Goal: Information Seeking & Learning: Learn about a topic

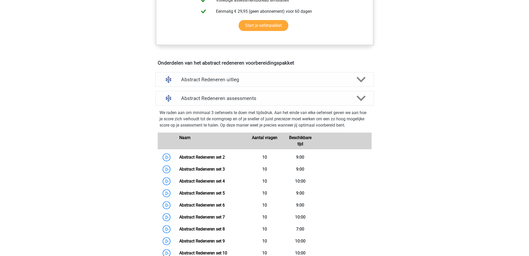
scroll to position [260, 0]
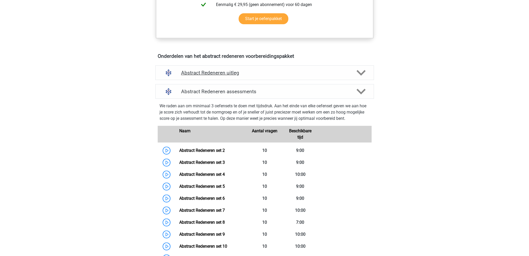
click at [346, 77] on div "Abstract Redeneren uitleg" at bounding box center [264, 72] width 219 height 15
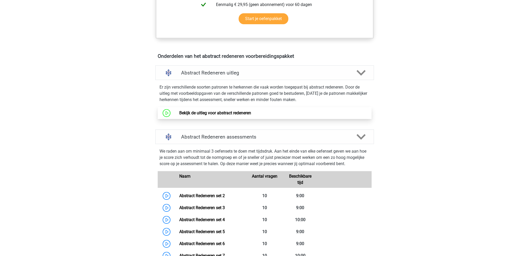
click at [232, 114] on link "Bekijk de uitleg voor abstract redeneren" at bounding box center [215, 112] width 72 height 5
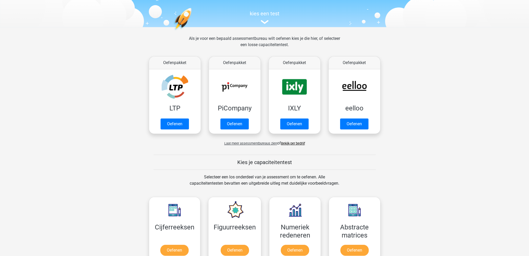
scroll to position [52, 0]
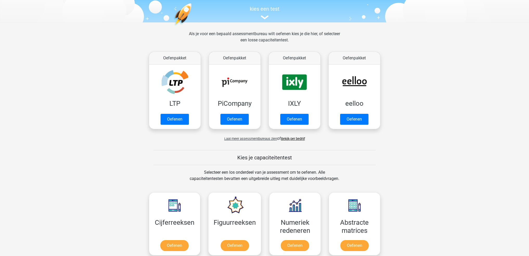
click at [257, 138] on span "Laat meer assessmentbureaus zien" at bounding box center [251, 139] width 53 height 4
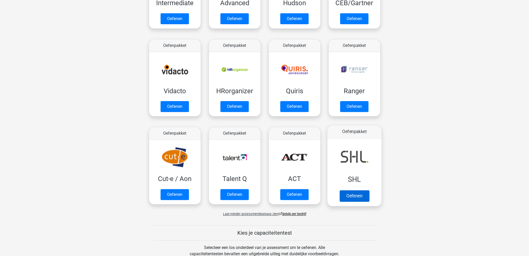
scroll to position [260, 0]
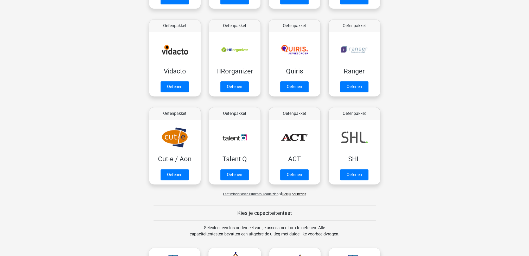
click at [258, 195] on span "Laat minder assessmentbureaus zien" at bounding box center [250, 194] width 55 height 4
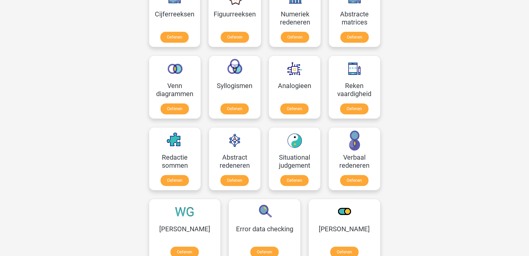
scroll to position [0, 0]
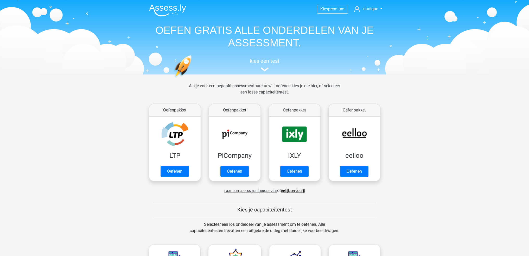
click at [258, 190] on span "Laat meer assessmentbureaus zien" at bounding box center [251, 191] width 53 height 4
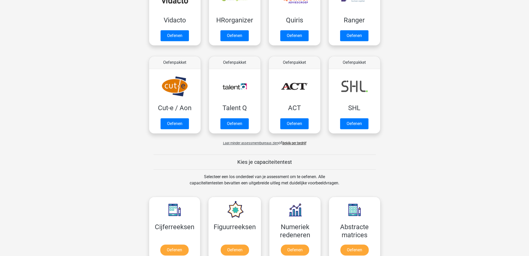
scroll to position [313, 0]
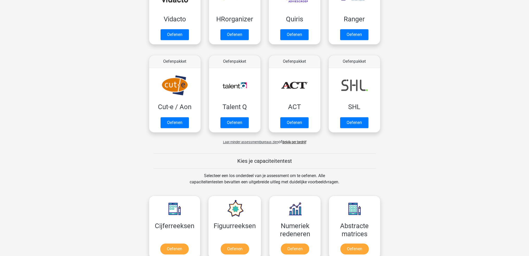
click at [294, 141] on link "Bekijk per bedrijf" at bounding box center [295, 142] width 24 height 4
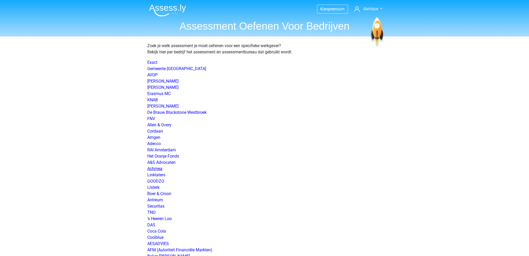
click at [151, 169] on link "Achmea" at bounding box center [154, 168] width 15 height 5
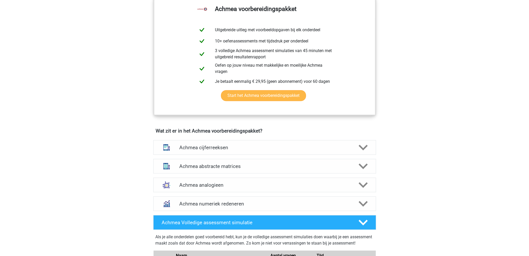
scroll to position [391, 0]
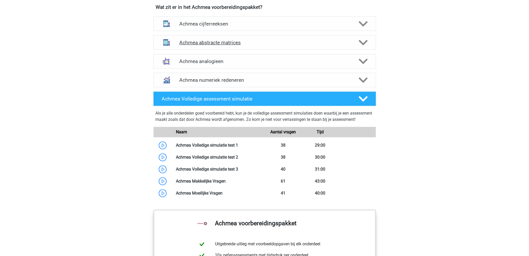
click at [270, 46] on h4 "Achmea abstracte matrices" at bounding box center [264, 43] width 171 height 6
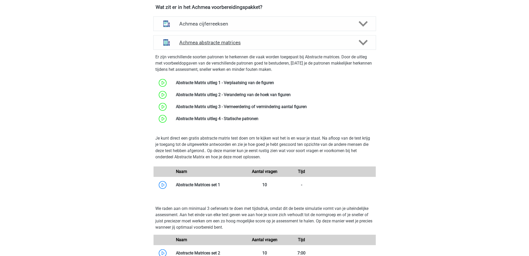
click at [270, 46] on h4 "Achmea abstracte matrices" at bounding box center [264, 43] width 171 height 6
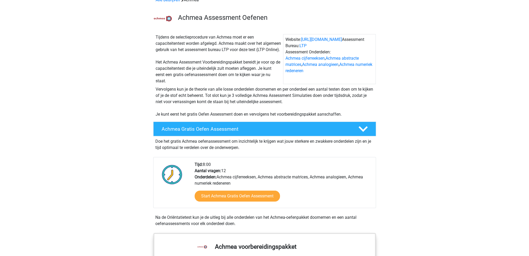
scroll to position [0, 0]
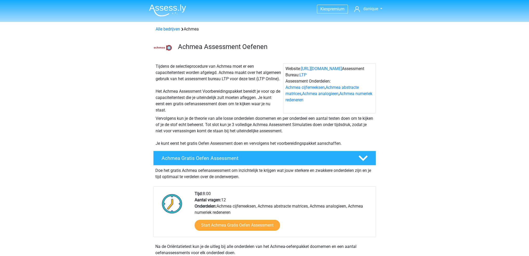
click at [171, 12] on img at bounding box center [167, 10] width 37 height 12
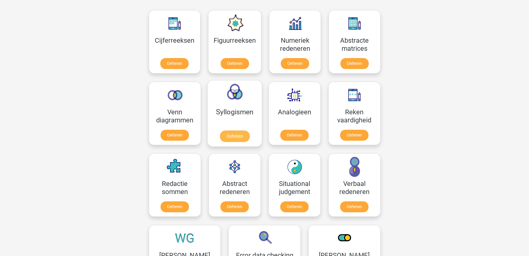
scroll to position [234, 0]
click at [239, 202] on link "Oefenen" at bounding box center [235, 207] width 30 height 11
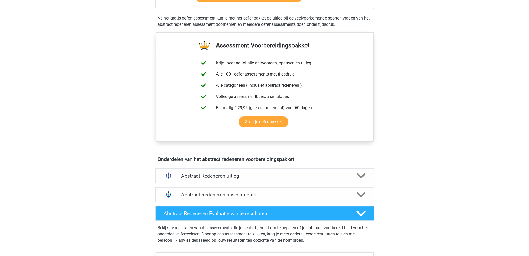
scroll to position [208, 0]
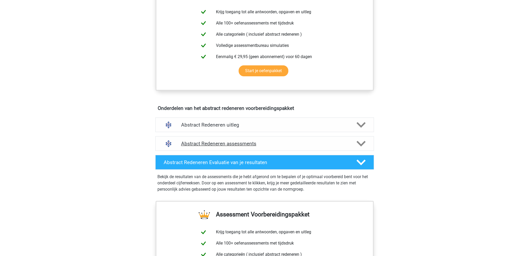
click at [342, 148] on div "Abstract Redeneren assessments" at bounding box center [264, 143] width 219 height 15
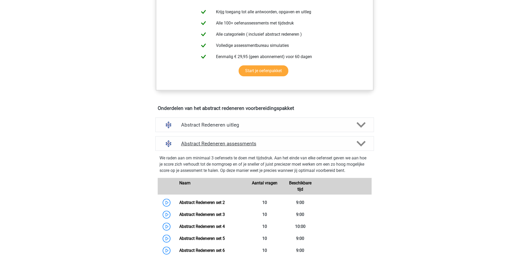
click at [342, 148] on div "Abstract Redeneren assessments" at bounding box center [264, 143] width 219 height 15
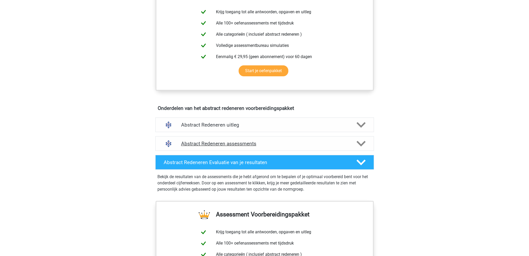
click at [361, 144] on polygon at bounding box center [361, 144] width 9 height 6
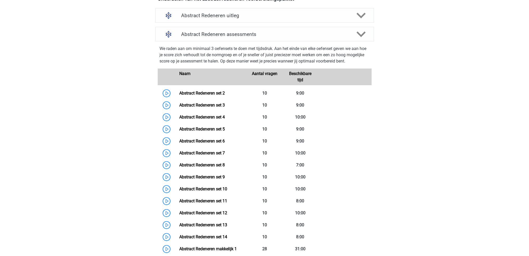
scroll to position [260, 0]
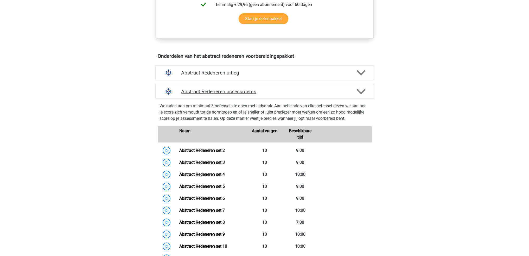
click at [363, 90] on polygon at bounding box center [361, 92] width 9 height 6
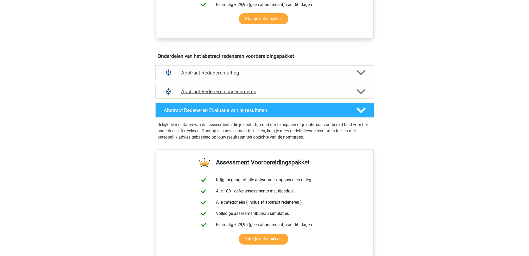
click at [363, 90] on polygon at bounding box center [361, 92] width 9 height 6
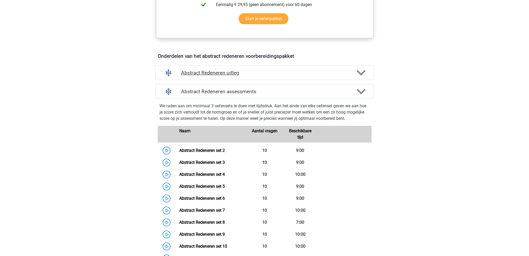
click at [354, 75] on div at bounding box center [360, 72] width 17 height 9
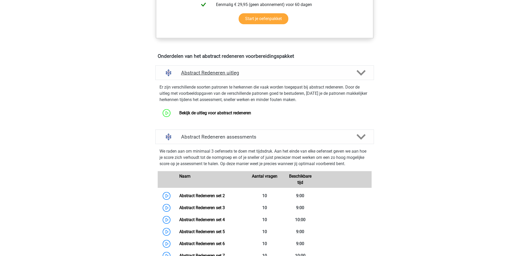
click at [354, 75] on div at bounding box center [360, 72] width 17 height 9
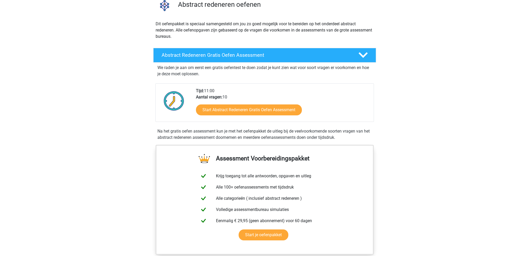
scroll to position [0, 0]
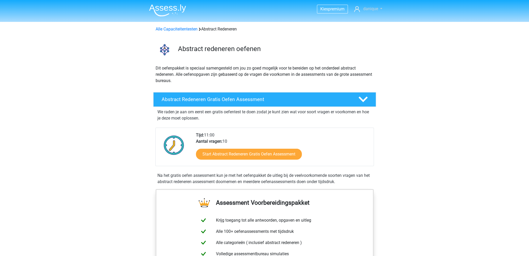
click at [369, 7] on span "danique" at bounding box center [370, 8] width 15 height 5
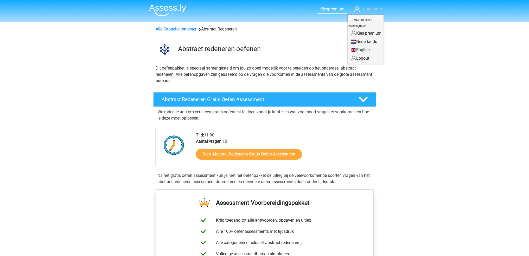
click at [369, 7] on span "danique" at bounding box center [370, 8] width 15 height 5
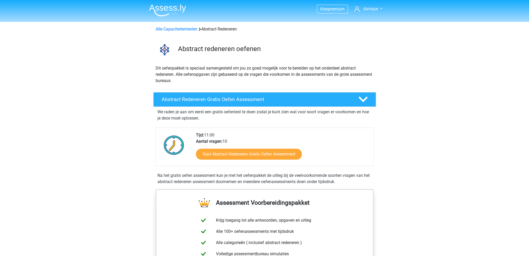
click at [371, 3] on nav "Kies premium danique danique.thaens@gmail.com" at bounding box center [265, 9] width 240 height 17
click at [372, 7] on span "danique" at bounding box center [370, 8] width 15 height 5
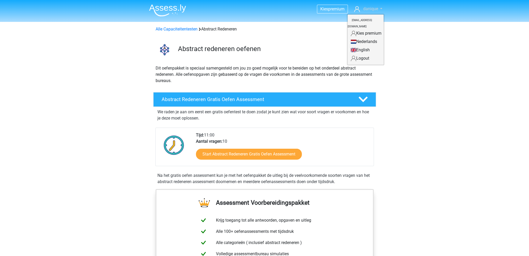
click at [372, 7] on span "danique" at bounding box center [370, 8] width 15 height 5
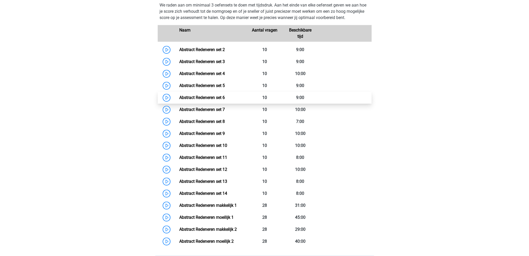
scroll to position [365, 0]
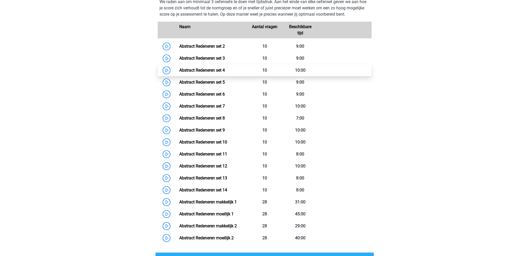
click at [179, 69] on link "Abstract Redeneren set 4" at bounding box center [202, 70] width 46 height 5
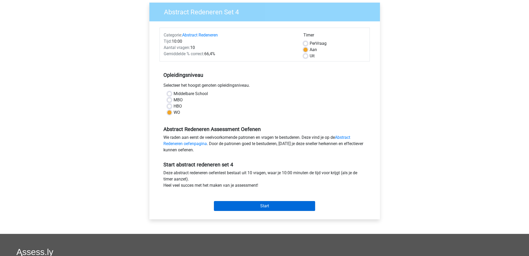
scroll to position [26, 0]
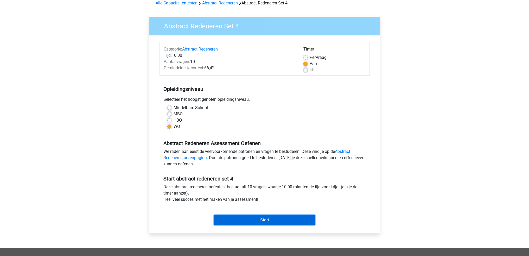
click at [292, 221] on input "Start" at bounding box center [264, 220] width 101 height 10
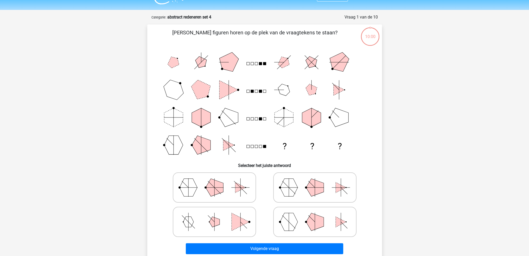
scroll to position [26, 0]
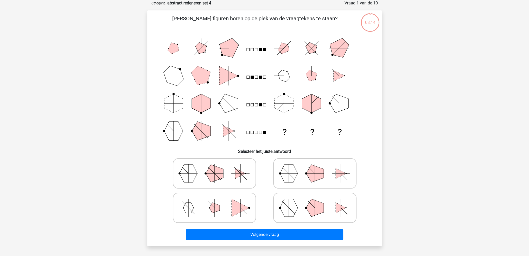
click at [296, 215] on icon at bounding box center [315, 208] width 78 height 26
click at [315, 201] on input "radio" at bounding box center [316, 199] width 3 height 3
radio input "true"
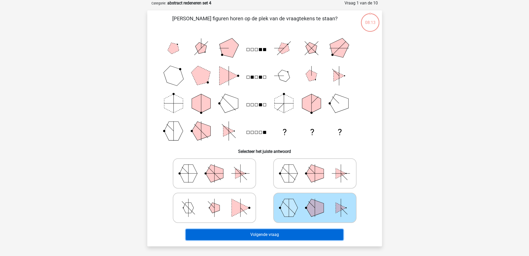
click at [297, 237] on button "Volgende vraag" at bounding box center [265, 234] width 158 height 11
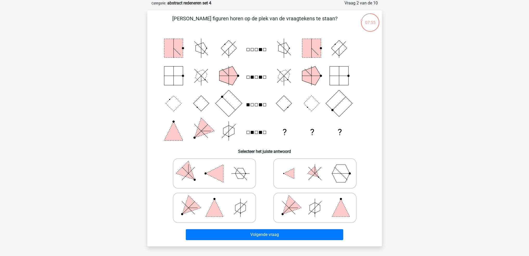
click at [252, 77] on rect at bounding box center [252, 77] width 3 height 3
click at [260, 79] on rect at bounding box center [260, 77] width 3 height 3
drag, startPoint x: 252, startPoint y: 132, endPoint x: 260, endPoint y: 133, distance: 8.5
click at [254, 132] on rect at bounding box center [252, 132] width 3 height 3
click at [260, 133] on rect at bounding box center [260, 132] width 3 height 3
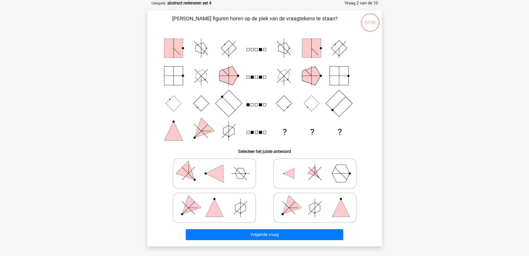
click at [327, 212] on icon at bounding box center [315, 208] width 78 height 26
click at [319, 201] on input "radio" at bounding box center [316, 199] width 3 height 3
radio input "true"
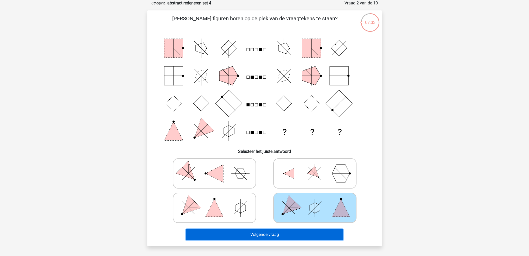
click at [309, 233] on button "Volgende vraag" at bounding box center [265, 234] width 158 height 11
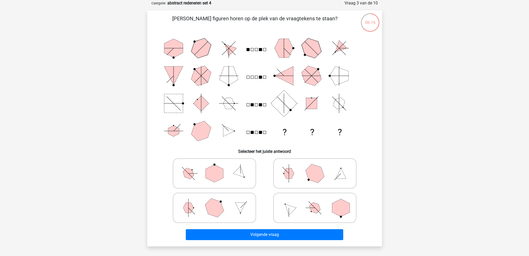
click at [213, 171] on polygon at bounding box center [215, 174] width 18 height 18
click at [215, 167] on input "radio" at bounding box center [216, 165] width 3 height 3
radio input "true"
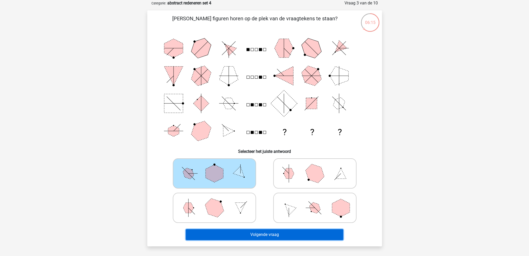
click at [265, 236] on button "Volgende vraag" at bounding box center [265, 234] width 158 height 11
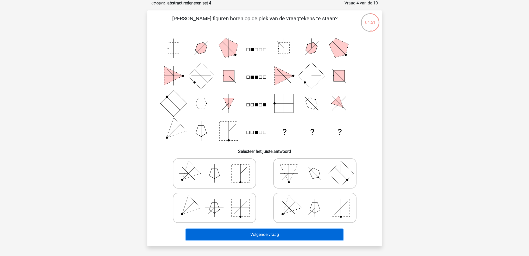
click at [295, 231] on button "Volgende vraag" at bounding box center [265, 234] width 158 height 11
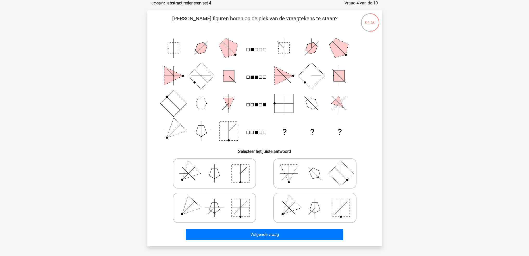
click at [243, 165] on rect at bounding box center [241, 174] width 18 height 18
click at [218, 164] on input "radio" at bounding box center [216, 165] width 3 height 3
radio input "true"
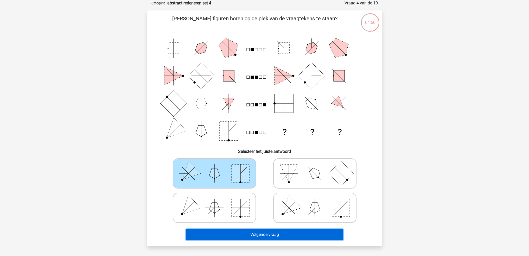
click at [274, 235] on button "Volgende vraag" at bounding box center [265, 234] width 158 height 11
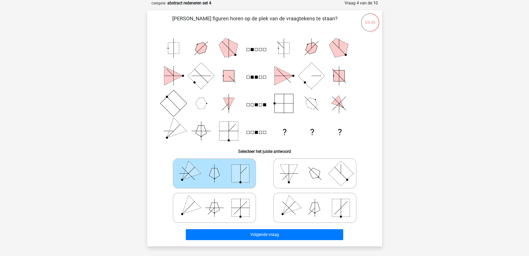
click at [230, 164] on icon at bounding box center [215, 173] width 78 height 26
click at [218, 164] on input "radio" at bounding box center [216, 165] width 3 height 3
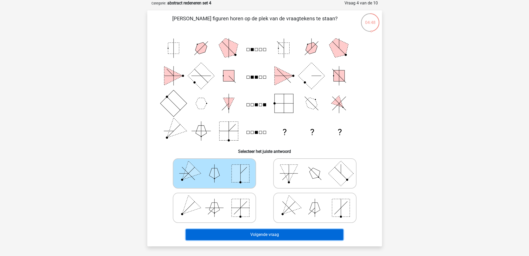
click at [251, 233] on button "Volgende vraag" at bounding box center [265, 234] width 158 height 11
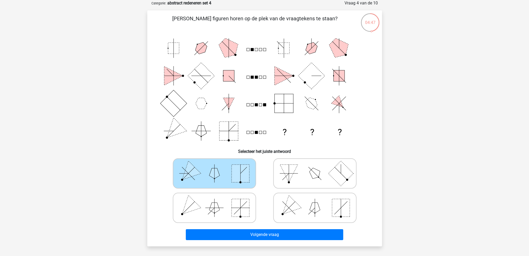
click at [234, 209] on rect at bounding box center [241, 208] width 18 height 18
click at [218, 201] on input "radio" at bounding box center [216, 199] width 3 height 3
radio input "true"
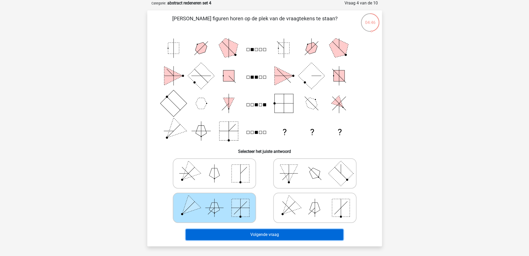
click at [252, 231] on button "Volgende vraag" at bounding box center [265, 234] width 158 height 11
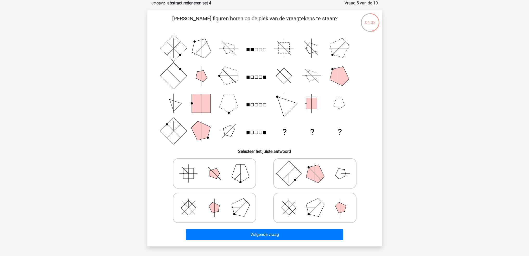
click at [296, 211] on icon at bounding box center [315, 208] width 78 height 26
click at [315, 201] on input "radio" at bounding box center [316, 199] width 3 height 3
radio input "true"
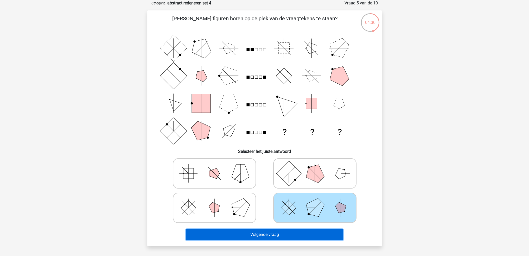
click at [294, 237] on button "Volgende vraag" at bounding box center [265, 234] width 158 height 11
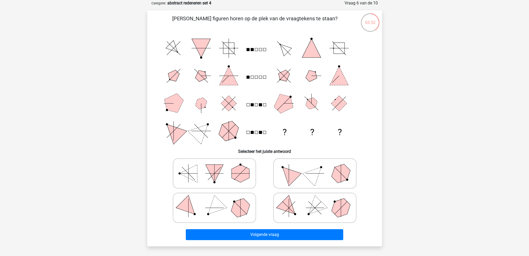
click at [235, 216] on icon at bounding box center [215, 208] width 78 height 26
click at [218, 201] on input "radio" at bounding box center [216, 199] width 3 height 3
radio input "true"
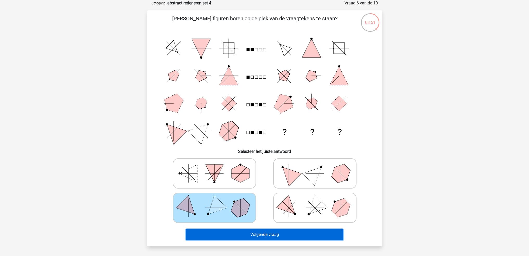
click at [258, 234] on button "Volgende vraag" at bounding box center [265, 234] width 158 height 11
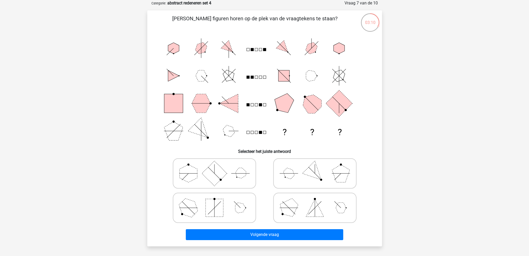
click at [260, 106] on rect at bounding box center [260, 104] width 3 height 3
click at [307, 213] on icon at bounding box center [315, 208] width 78 height 26
click at [315, 201] on input "radio" at bounding box center [316, 199] width 3 height 3
radio input "true"
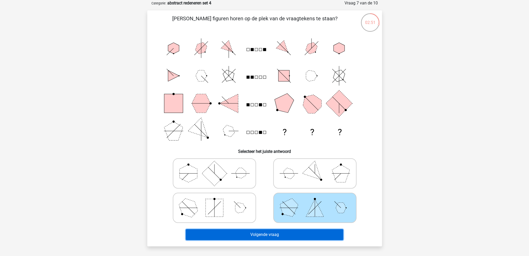
click at [306, 233] on button "Volgende vraag" at bounding box center [265, 234] width 158 height 11
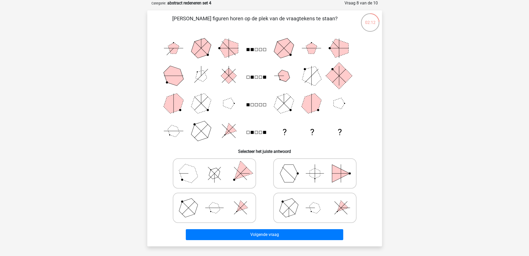
click at [226, 176] on icon at bounding box center [215, 173] width 78 height 26
click at [218, 167] on input "radio" at bounding box center [216, 165] width 3 height 3
radio input "true"
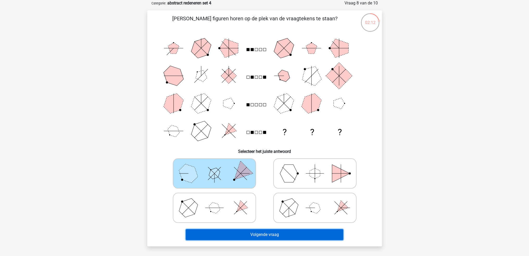
click at [277, 234] on button "Volgende vraag" at bounding box center [265, 234] width 158 height 11
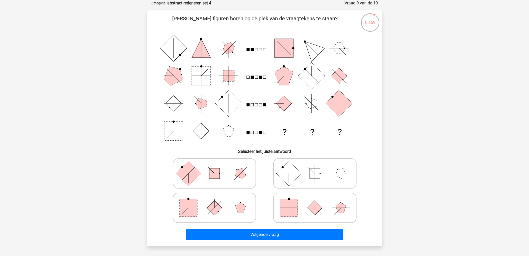
click at [229, 211] on icon at bounding box center [215, 208] width 78 height 26
click at [218, 201] on input "radio" at bounding box center [216, 199] width 3 height 3
radio input "true"
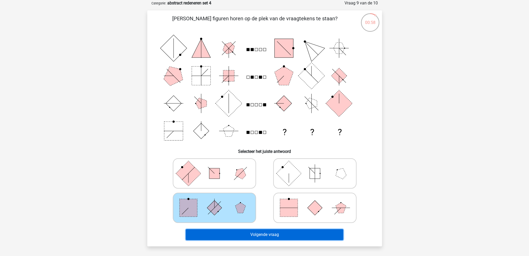
click at [247, 237] on button "Volgende vraag" at bounding box center [265, 234] width 158 height 11
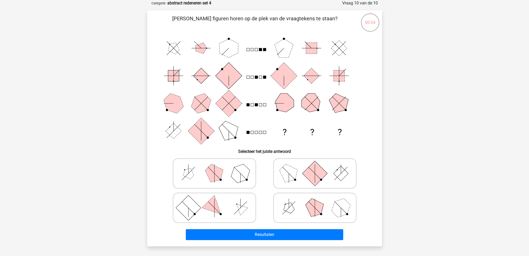
click at [303, 212] on icon at bounding box center [315, 208] width 78 height 26
click at [315, 201] on input "radio" at bounding box center [316, 199] width 3 height 3
radio input "true"
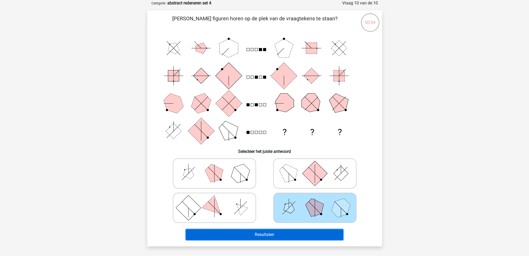
click at [292, 229] on button "Resultaten" at bounding box center [265, 234] width 158 height 11
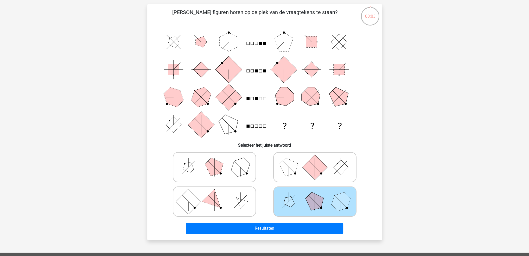
scroll to position [52, 0]
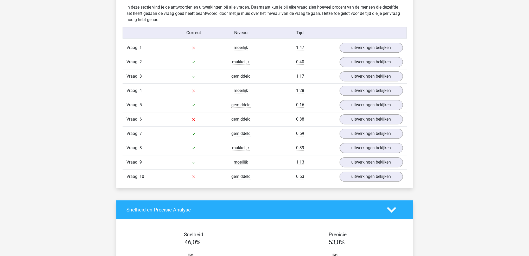
scroll to position [417, 0]
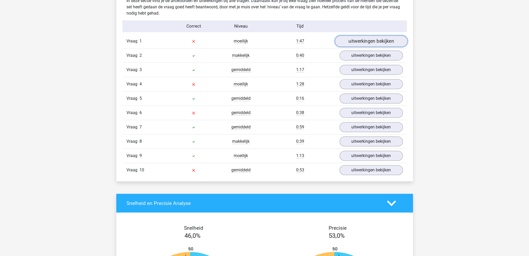
click at [358, 36] on link "uitwerkingen bekijken" at bounding box center [371, 40] width 73 height 11
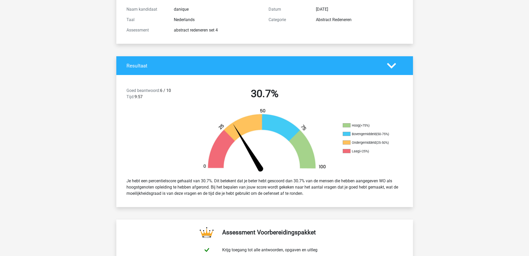
scroll to position [0, 0]
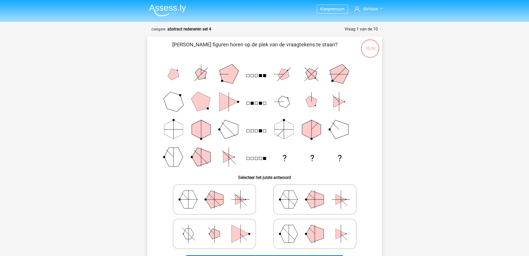
scroll to position [52, 0]
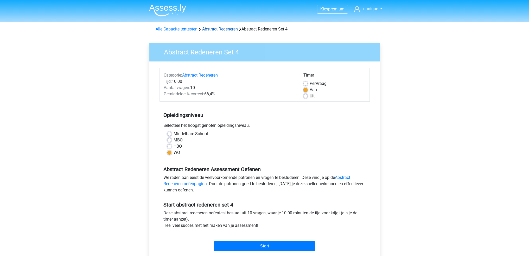
click at [215, 28] on link "Abstract Redeneren" at bounding box center [220, 29] width 36 height 5
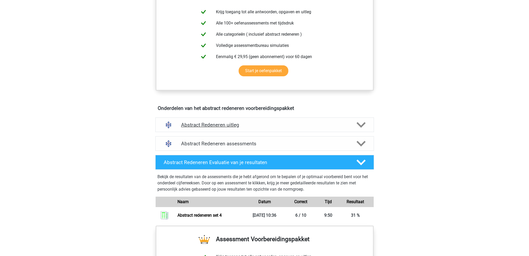
click at [329, 128] on div "Abstract Redeneren uitleg" at bounding box center [264, 124] width 219 height 15
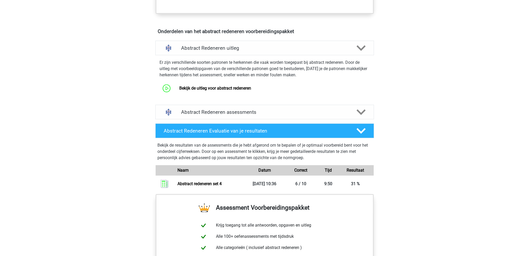
scroll to position [286, 0]
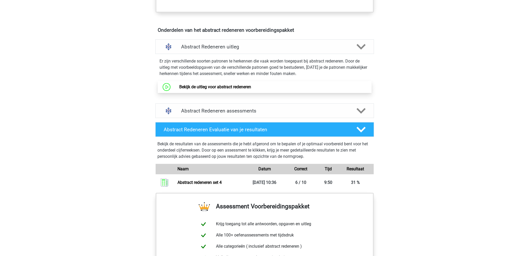
click at [229, 88] on link "Bekijk de uitleg voor abstract redeneren" at bounding box center [215, 86] width 72 height 5
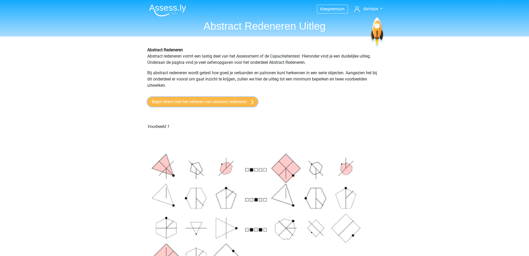
click at [221, 102] on link "Begin direct met het oefenen van abstract redeneren" at bounding box center [202, 102] width 111 height 10
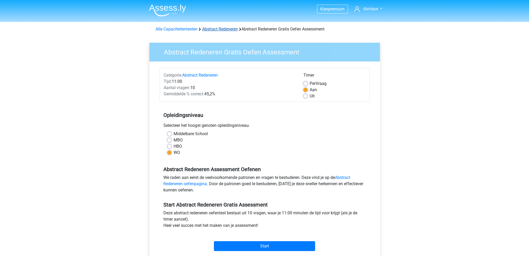
click at [227, 31] on link "Abstract Redeneren" at bounding box center [220, 29] width 36 height 5
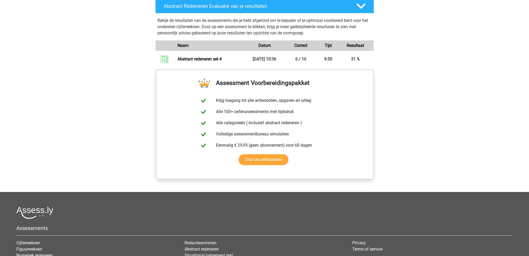
scroll to position [286, 0]
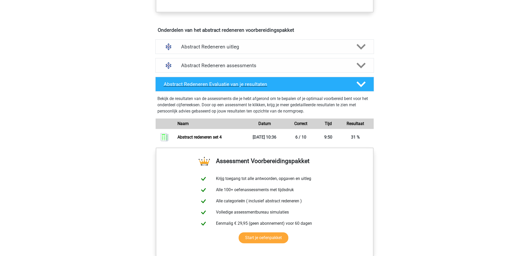
click at [336, 82] on h4 "Abstract Redeneren Evaluatie van je resultaten" at bounding box center [256, 84] width 185 height 6
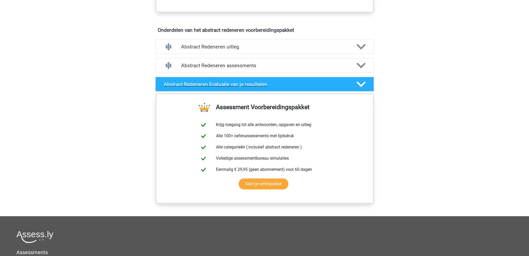
click at [336, 82] on h4 "Abstract Redeneren Evaluatie van je resultaten" at bounding box center [256, 84] width 185 height 6
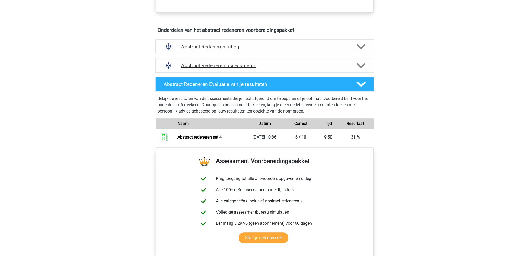
click at [336, 68] on div "Abstract Redeneren assessments" at bounding box center [264, 65] width 219 height 15
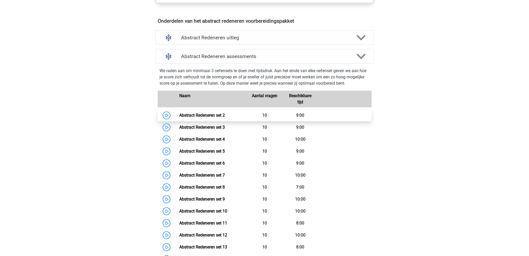
scroll to position [313, 0]
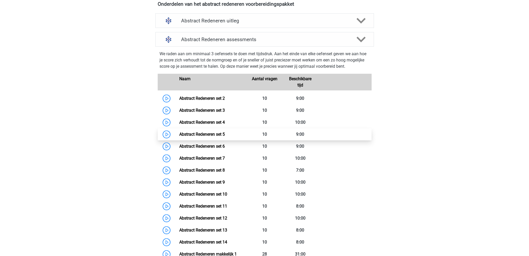
click at [221, 133] on link "Abstract Redeneren set 5" at bounding box center [202, 134] width 46 height 5
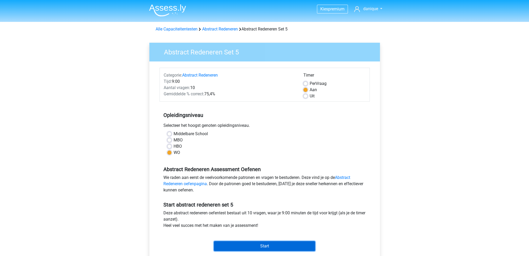
click at [274, 247] on input "Start" at bounding box center [264, 246] width 101 height 10
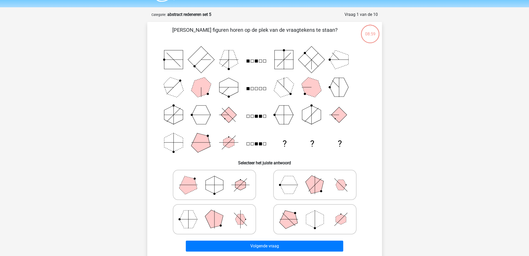
scroll to position [26, 0]
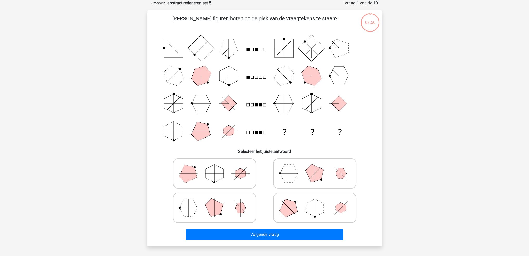
click at [325, 211] on icon at bounding box center [315, 208] width 78 height 26
click at [319, 201] on input "radio" at bounding box center [316, 199] width 3 height 3
radio input "true"
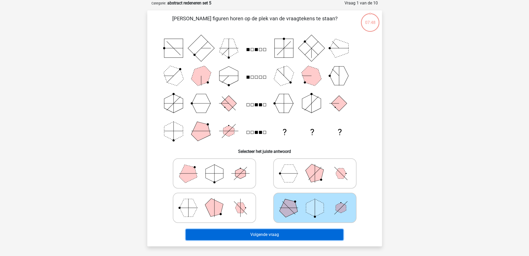
click at [319, 233] on button "Volgende vraag" at bounding box center [265, 234] width 158 height 11
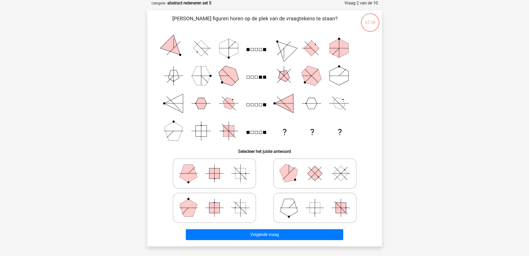
click at [220, 170] on icon at bounding box center [215, 173] width 78 height 26
click at [218, 167] on input "radio" at bounding box center [216, 165] width 3 height 3
radio input "true"
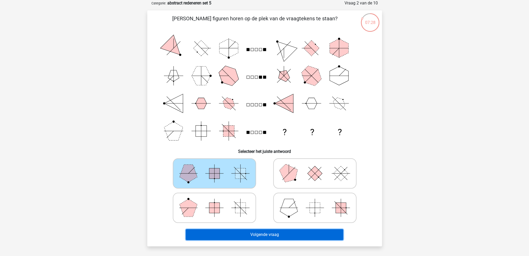
click at [271, 236] on button "Volgende vraag" at bounding box center [265, 234] width 158 height 11
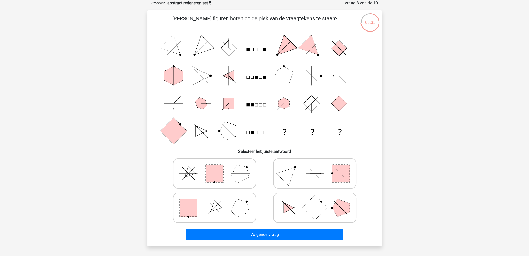
click at [195, 214] on rect at bounding box center [189, 208] width 18 height 18
click at [215, 201] on input "radio" at bounding box center [216, 199] width 3 height 3
radio input "true"
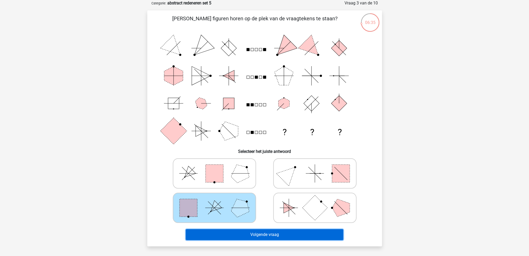
click at [233, 234] on button "Volgende vraag" at bounding box center [265, 234] width 158 height 11
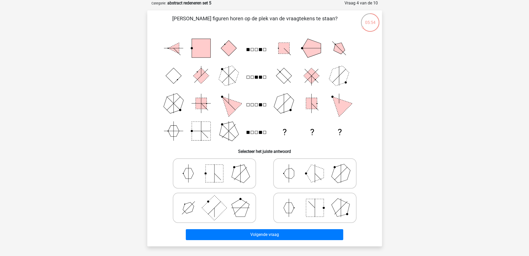
click at [293, 184] on icon at bounding box center [315, 173] width 78 height 26
click at [315, 167] on input "radio" at bounding box center [316, 165] width 3 height 3
radio input "true"
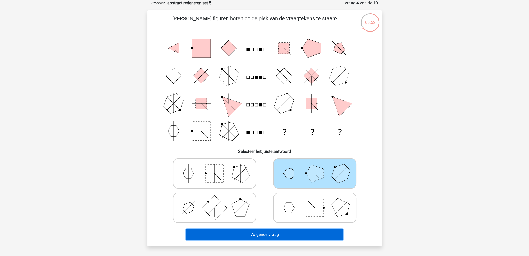
click at [296, 235] on button "Volgende vraag" at bounding box center [265, 234] width 158 height 11
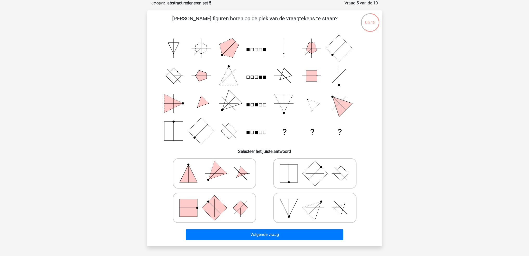
click at [225, 212] on icon at bounding box center [215, 208] width 78 height 26
click at [218, 201] on input "radio" at bounding box center [216, 199] width 3 height 3
radio input "true"
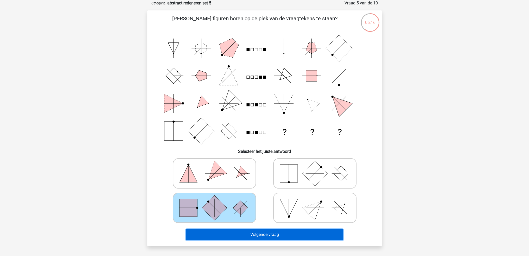
click at [252, 234] on button "Volgende vraag" at bounding box center [265, 234] width 158 height 11
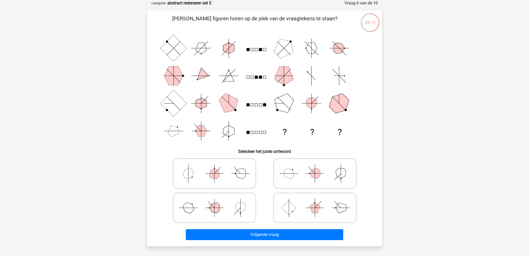
click at [293, 177] on icon at bounding box center [315, 173] width 78 height 26
click at [315, 167] on input "radio" at bounding box center [316, 165] width 3 height 3
radio input "true"
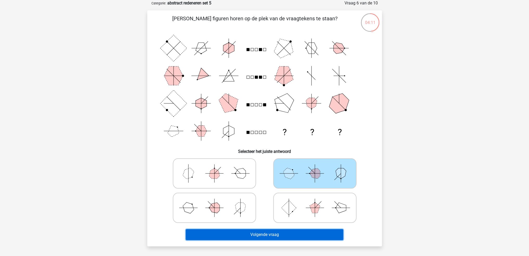
click at [303, 236] on button "Volgende vraag" at bounding box center [265, 234] width 158 height 11
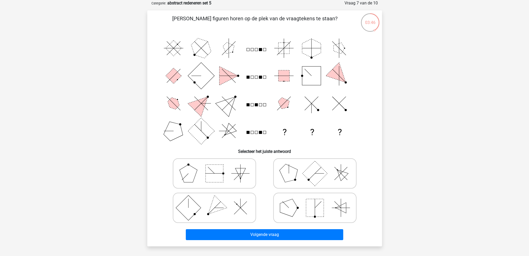
click at [311, 213] on rect at bounding box center [315, 208] width 18 height 18
click at [315, 201] on input "radio" at bounding box center [316, 199] width 3 height 3
radio input "true"
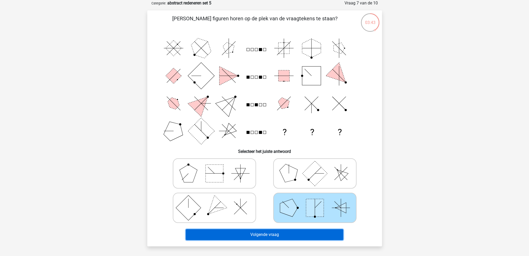
click at [312, 235] on button "Volgende vraag" at bounding box center [265, 234] width 158 height 11
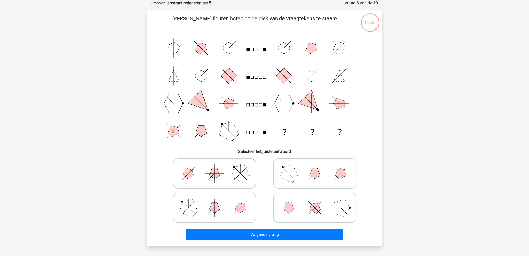
click at [226, 180] on icon at bounding box center [215, 173] width 78 height 26
click at [218, 167] on input "radio" at bounding box center [216, 165] width 3 height 3
radio input "true"
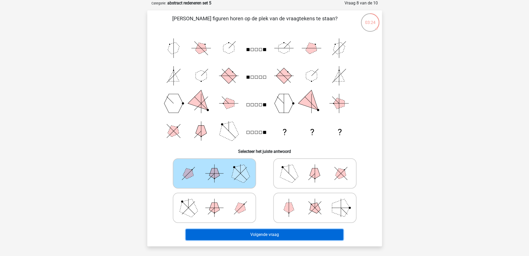
click at [283, 235] on button "Volgende vraag" at bounding box center [265, 234] width 158 height 11
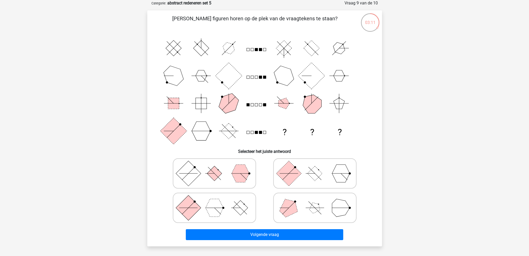
click at [234, 214] on icon at bounding box center [215, 208] width 78 height 26
click at [218, 201] on input "radio" at bounding box center [216, 199] width 3 height 3
radio input "true"
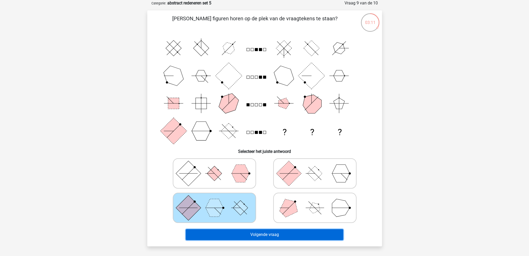
click at [284, 233] on button "Volgende vraag" at bounding box center [265, 234] width 158 height 11
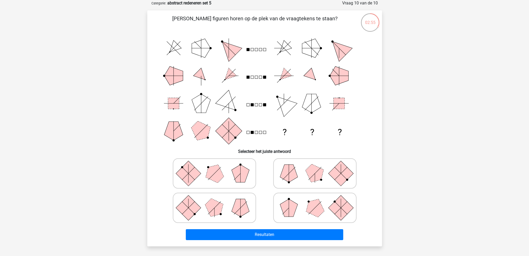
click at [264, 100] on icon "? ? ?" at bounding box center [265, 89] width 210 height 110
drag, startPoint x: 263, startPoint y: 77, endPoint x: 265, endPoint y: 94, distance: 17.2
click at [264, 77] on rect at bounding box center [264, 77] width 3 height 3
click at [304, 213] on icon at bounding box center [315, 208] width 78 height 26
click at [315, 201] on input "radio" at bounding box center [316, 199] width 3 height 3
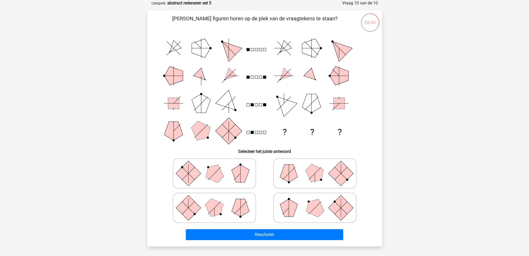
radio input "true"
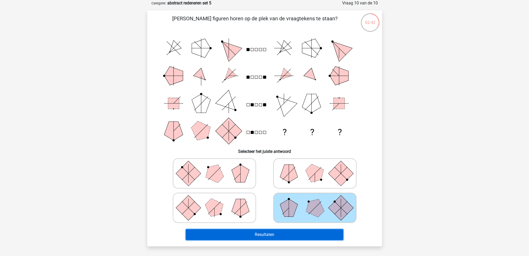
click at [316, 237] on button "Resultaten" at bounding box center [265, 234] width 158 height 11
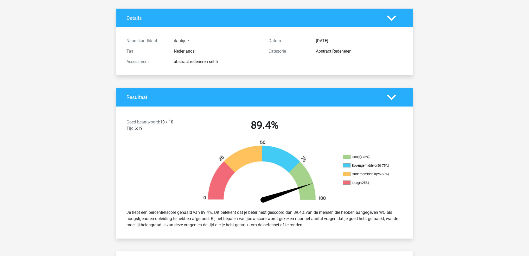
scroll to position [26, 0]
drag, startPoint x: 175, startPoint y: 122, endPoint x: 160, endPoint y: 120, distance: 15.3
click at [160, 120] on div "Goed beantwoord: 10 / 10 Tijd: 6:19" at bounding box center [158, 126] width 71 height 15
click at [178, 188] on div at bounding box center [153, 172] width 74 height 65
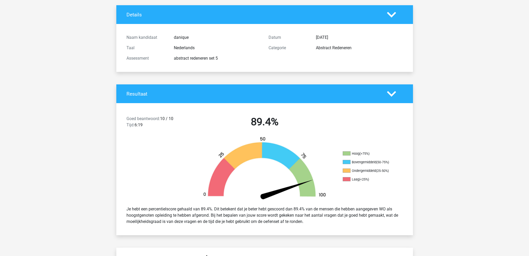
scroll to position [0, 0]
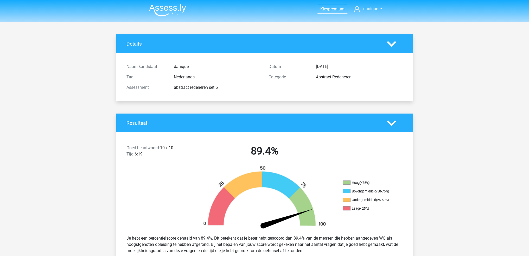
click at [177, 12] on img at bounding box center [167, 10] width 37 height 12
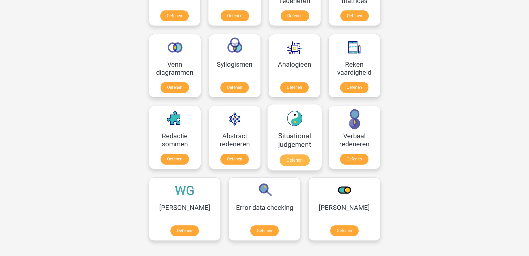
scroll to position [286, 0]
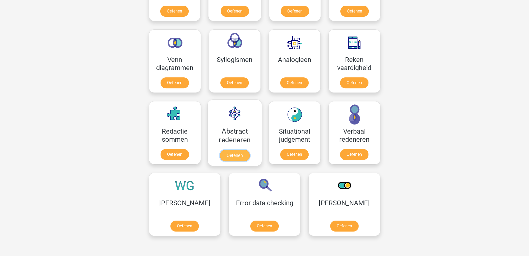
click at [243, 150] on link "Oefenen" at bounding box center [235, 155] width 30 height 11
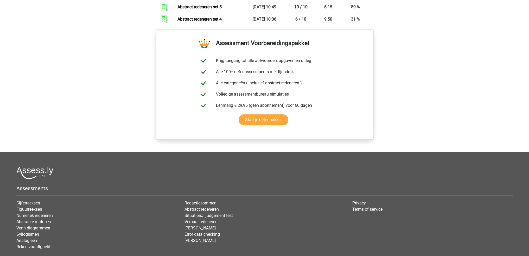
scroll to position [234, 0]
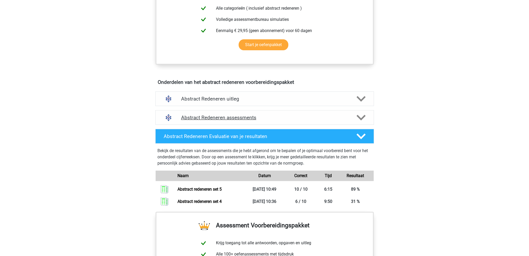
click at [356, 119] on div at bounding box center [360, 117] width 17 height 9
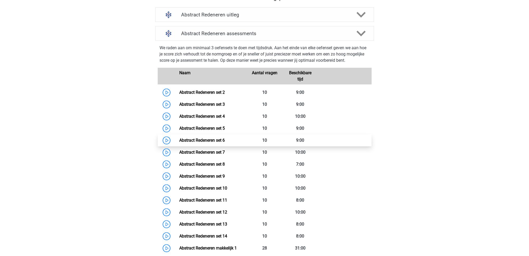
scroll to position [339, 0]
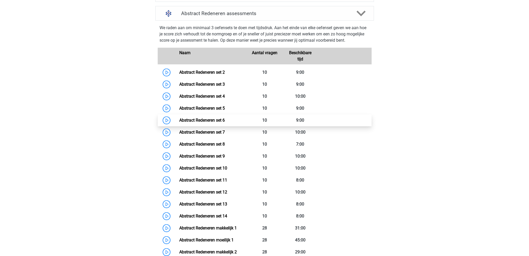
click at [179, 121] on link "Abstract Redeneren set 6" at bounding box center [202, 120] width 46 height 5
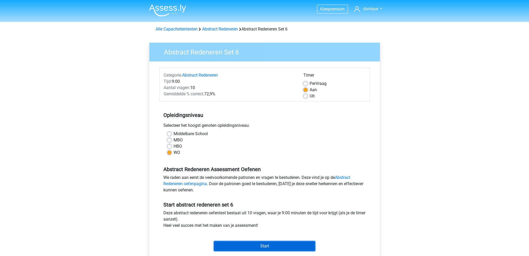
click at [291, 244] on input "Start" at bounding box center [264, 246] width 101 height 10
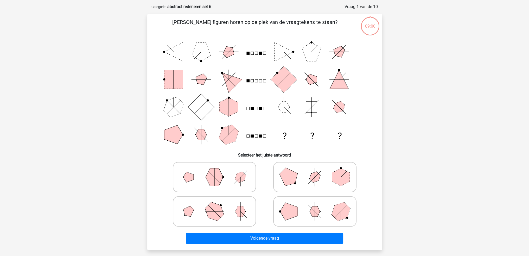
scroll to position [26, 0]
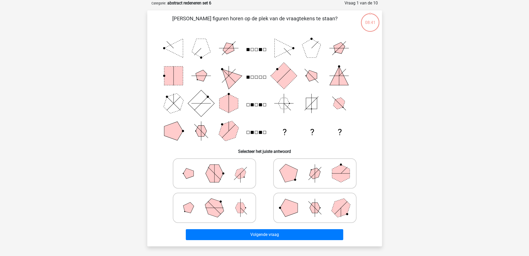
click at [193, 211] on icon at bounding box center [215, 208] width 78 height 26
click at [215, 201] on input "radio" at bounding box center [216, 199] width 3 height 3
radio input "true"
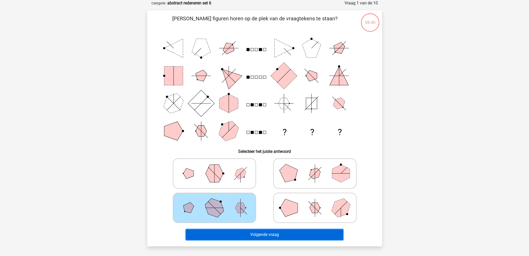
click at [254, 232] on button "Volgende vraag" at bounding box center [265, 234] width 158 height 11
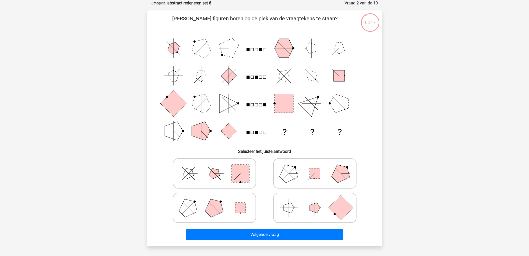
click at [202, 210] on icon at bounding box center [215, 208] width 78 height 26
click at [215, 201] on input "radio" at bounding box center [216, 199] width 3 height 3
radio input "true"
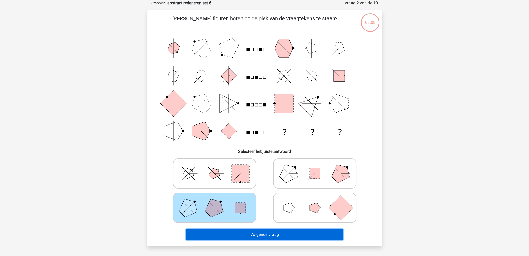
click at [283, 236] on button "Volgende vraag" at bounding box center [265, 234] width 158 height 11
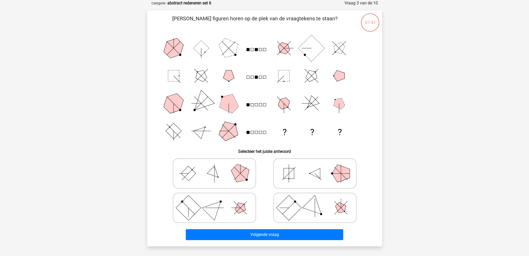
click at [215, 213] on polygon at bounding box center [214, 207] width 25 height 25
click at [215, 201] on input "radio" at bounding box center [216, 199] width 3 height 3
radio input "true"
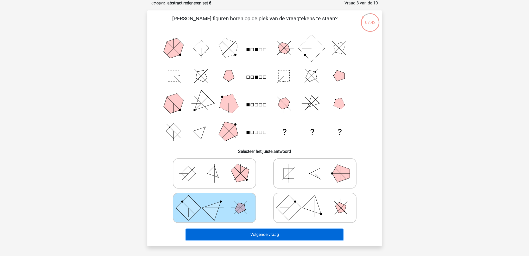
click at [245, 235] on button "Volgende vraag" at bounding box center [265, 234] width 158 height 11
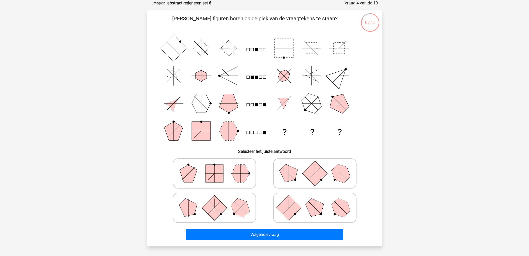
click at [199, 179] on icon at bounding box center [215, 173] width 78 height 26
click at [215, 167] on input "radio" at bounding box center [216, 165] width 3 height 3
radio input "true"
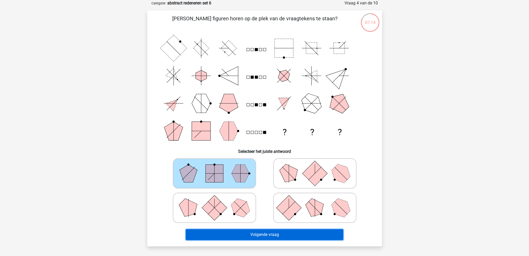
click at [277, 232] on button "Volgende vraag" at bounding box center [265, 234] width 158 height 11
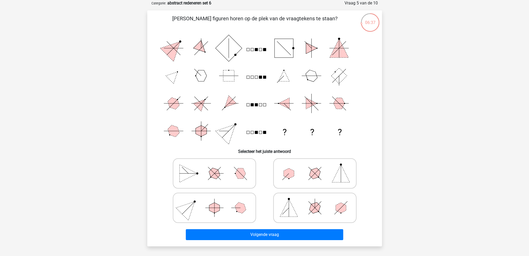
click at [207, 176] on icon at bounding box center [215, 173] width 78 height 26
click at [215, 167] on input "radio" at bounding box center [216, 165] width 3 height 3
radio input "true"
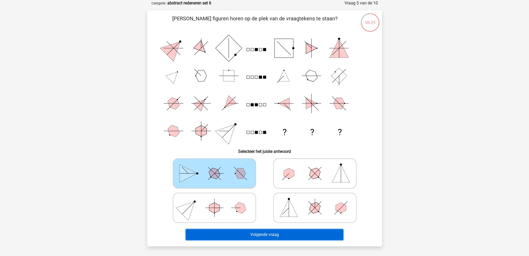
click at [276, 232] on button "Volgende vraag" at bounding box center [265, 234] width 158 height 11
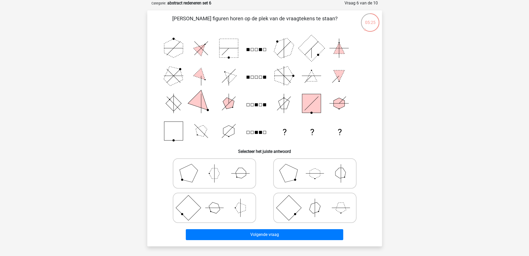
click at [261, 133] on rect at bounding box center [260, 132] width 3 height 3
click at [315, 182] on icon at bounding box center [315, 173] width 78 height 26
click at [315, 167] on input "radio" at bounding box center [316, 165] width 3 height 3
radio input "true"
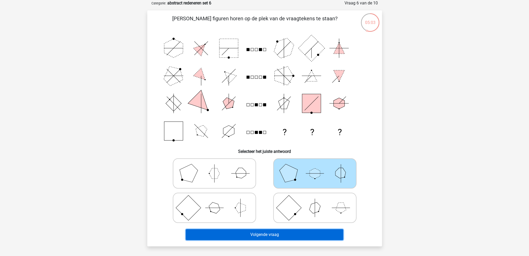
click at [301, 236] on button "Volgende vraag" at bounding box center [265, 234] width 158 height 11
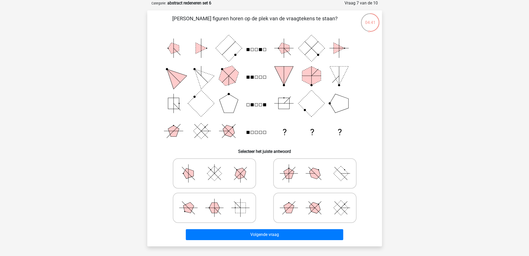
click at [315, 215] on icon at bounding box center [315, 208] width 78 height 26
click at [315, 201] on input "radio" at bounding box center [316, 199] width 3 height 3
radio input "true"
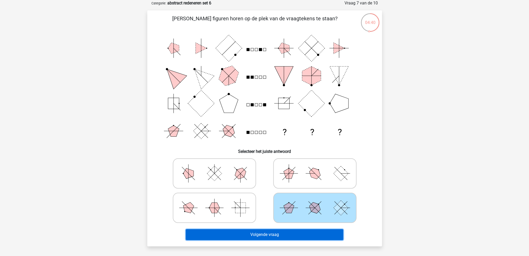
click at [308, 233] on button "Volgende vraag" at bounding box center [265, 234] width 158 height 11
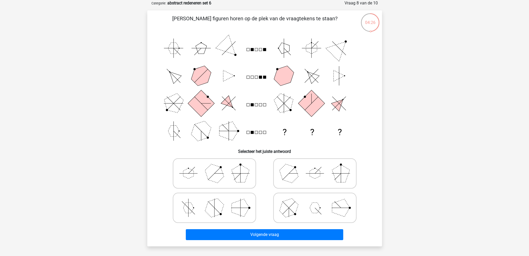
click at [201, 181] on icon at bounding box center [215, 173] width 78 height 26
click at [215, 167] on input "radio" at bounding box center [216, 165] width 3 height 3
radio input "true"
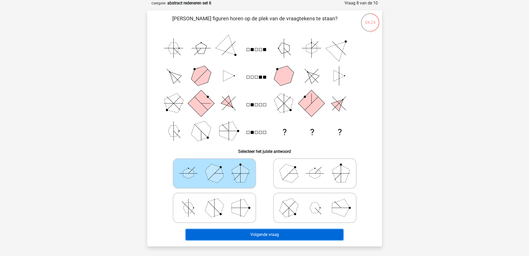
click at [264, 232] on button "Volgende vraag" at bounding box center [265, 234] width 158 height 11
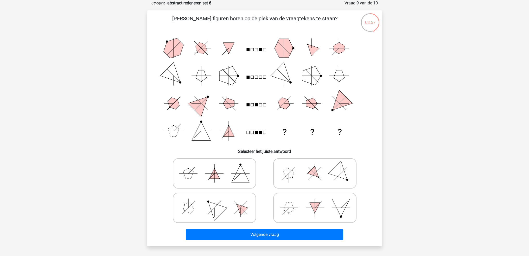
click at [232, 103] on line at bounding box center [228, 103] width 19 height 0
click at [257, 105] on rect at bounding box center [256, 104] width 3 height 3
click at [258, 103] on icon "? ? ?" at bounding box center [265, 89] width 210 height 110
click at [256, 105] on rect at bounding box center [256, 104] width 3 height 3
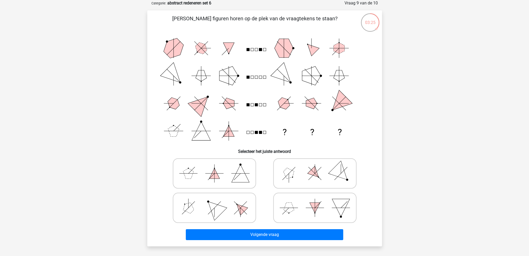
click at [207, 213] on icon at bounding box center [215, 208] width 78 height 26
click at [215, 201] on input "radio" at bounding box center [216, 199] width 3 height 3
radio input "true"
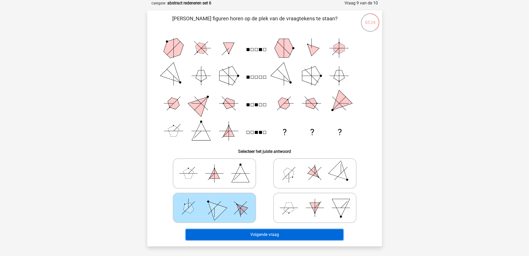
click at [231, 232] on button "Volgende vraag" at bounding box center [265, 234] width 158 height 11
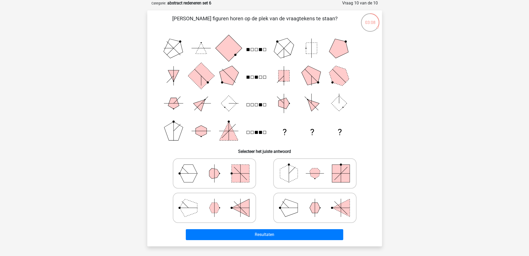
click at [259, 132] on rect at bounding box center [260, 132] width 3 height 3
click at [216, 214] on icon at bounding box center [215, 208] width 78 height 26
click at [216, 201] on input "radio" at bounding box center [216, 199] width 3 height 3
radio input "true"
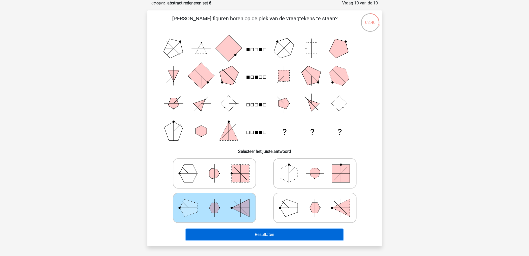
click at [248, 234] on button "Resultaten" at bounding box center [265, 234] width 158 height 11
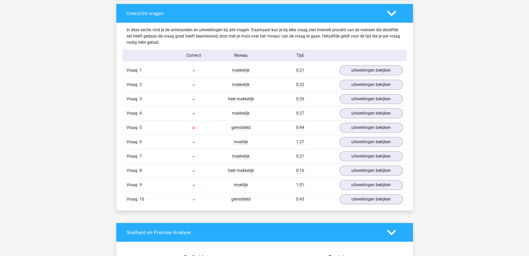
scroll to position [391, 0]
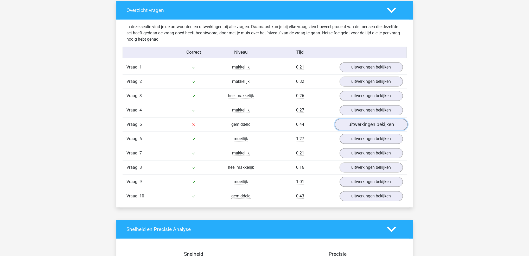
click at [378, 126] on link "uitwerkingen bekijken" at bounding box center [371, 124] width 73 height 11
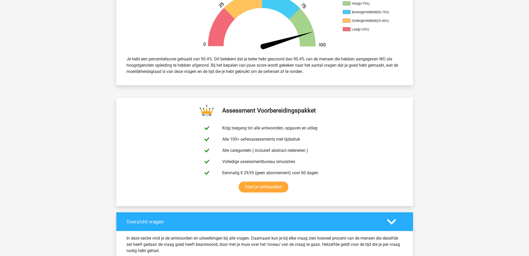
scroll to position [0, 0]
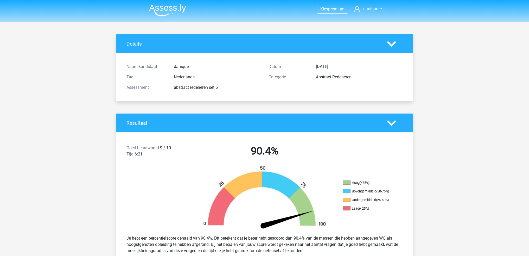
click at [158, 6] on img at bounding box center [167, 10] width 37 height 12
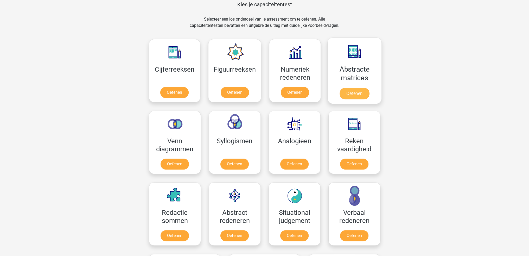
scroll to position [208, 0]
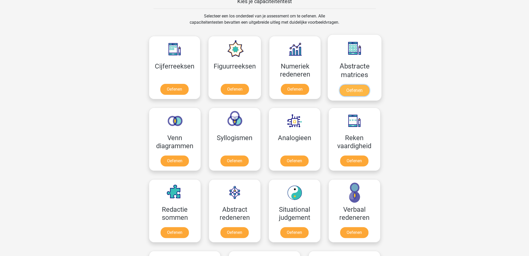
click at [358, 85] on link "Oefenen" at bounding box center [355, 90] width 30 height 11
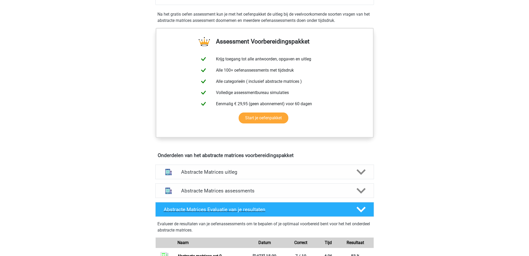
scroll to position [234, 0]
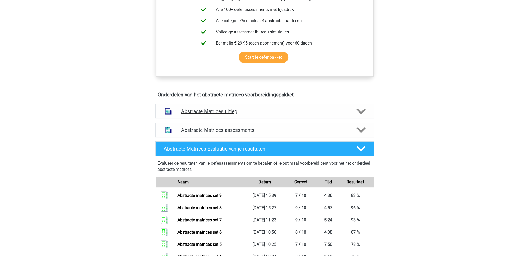
click at [356, 115] on div at bounding box center [360, 111] width 17 height 9
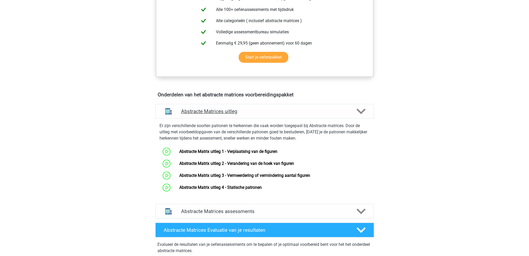
click at [356, 115] on div at bounding box center [360, 111] width 17 height 9
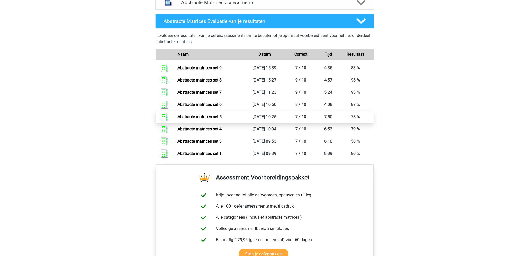
scroll to position [365, 0]
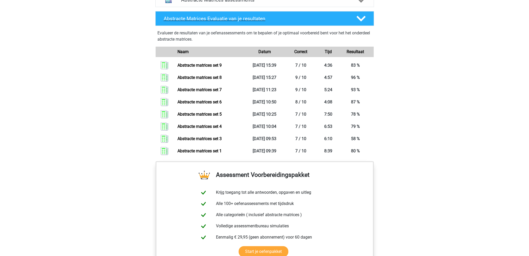
click at [351, 19] on div "Abstracte Matrices Evaluatie van je resultaten" at bounding box center [256, 19] width 192 height 6
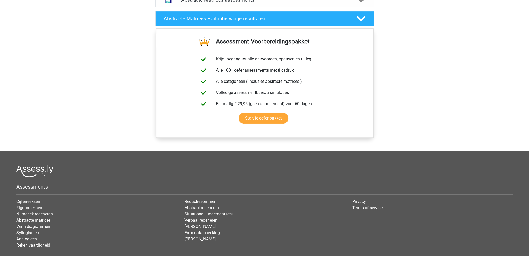
click at [352, 18] on div at bounding box center [360, 18] width 17 height 9
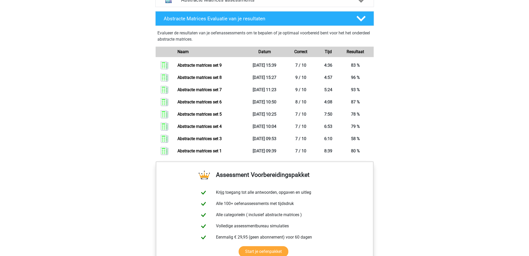
scroll to position [313, 0]
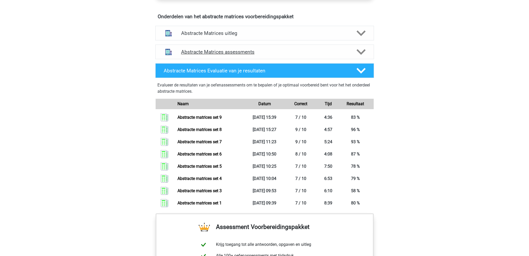
click at [356, 49] on div at bounding box center [360, 51] width 17 height 9
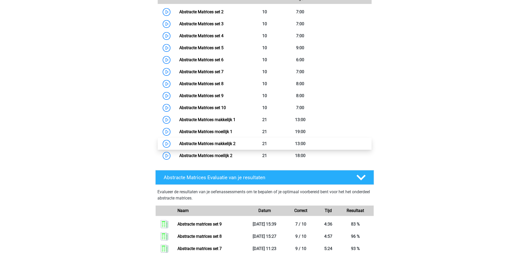
scroll to position [417, 0]
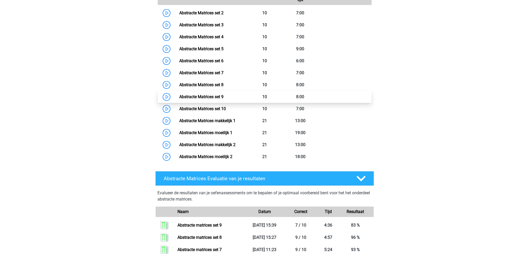
click at [179, 95] on link "Abstracte Matrices set 9" at bounding box center [201, 96] width 44 height 5
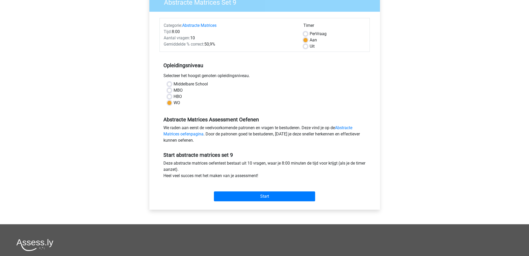
scroll to position [52, 0]
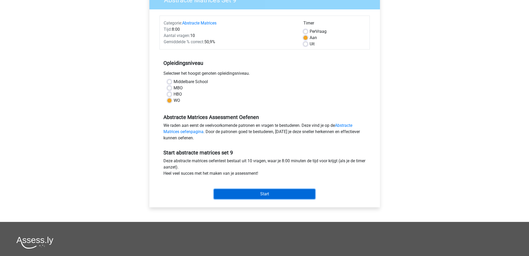
click at [279, 194] on input "Start" at bounding box center [264, 194] width 101 height 10
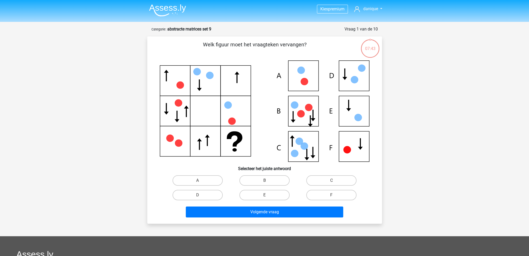
click at [352, 113] on icon at bounding box center [265, 110] width 210 height 101
click at [278, 196] on label "E" at bounding box center [265, 195] width 50 height 10
click at [268, 196] on input "E" at bounding box center [266, 196] width 3 height 3
radio input "true"
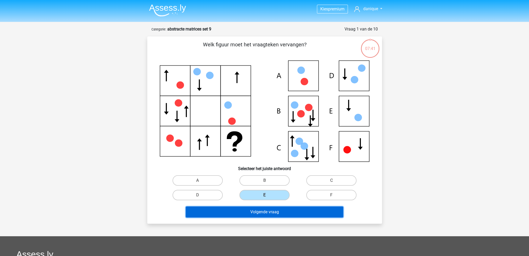
click at [286, 213] on button "Volgende vraag" at bounding box center [265, 212] width 158 height 11
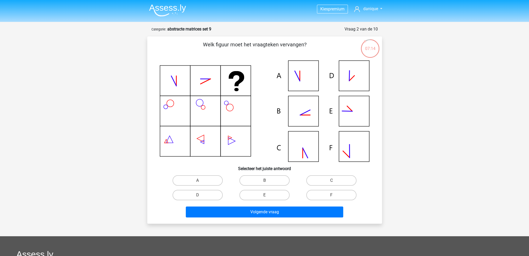
click at [305, 117] on icon at bounding box center [265, 110] width 210 height 101
click at [260, 182] on label "B" at bounding box center [265, 180] width 50 height 10
click at [265, 182] on input "B" at bounding box center [266, 181] width 3 height 3
radio input "true"
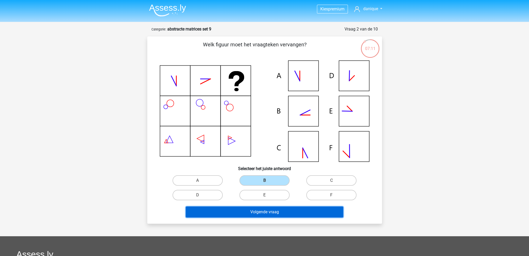
click at [273, 212] on button "Volgende vraag" at bounding box center [265, 212] width 158 height 11
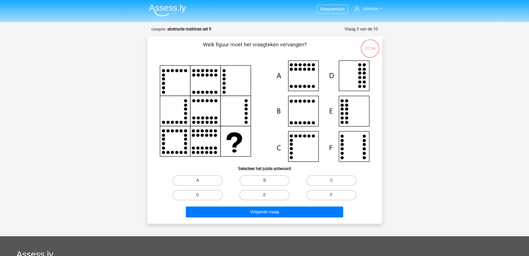
click at [320, 191] on label "F" at bounding box center [332, 195] width 50 height 10
click at [332, 195] on input "F" at bounding box center [333, 196] width 3 height 3
radio input "true"
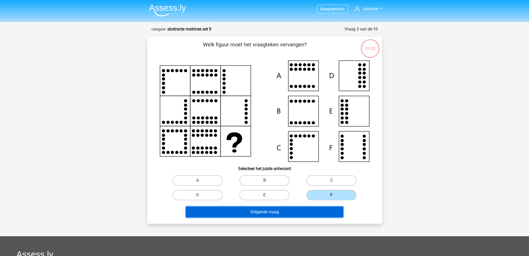
click at [321, 215] on button "Volgende vraag" at bounding box center [265, 212] width 158 height 11
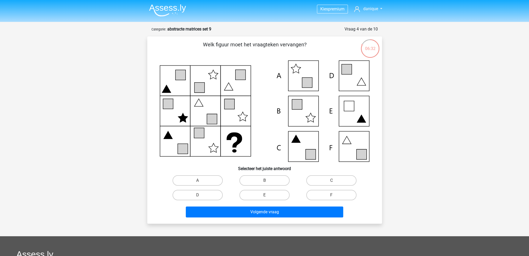
click at [351, 159] on icon at bounding box center [265, 110] width 210 height 101
click at [358, 154] on icon at bounding box center [362, 154] width 10 height 10
click at [324, 196] on label "F" at bounding box center [332, 195] width 50 height 10
click at [332, 196] on input "F" at bounding box center [333, 196] width 3 height 3
radio input "true"
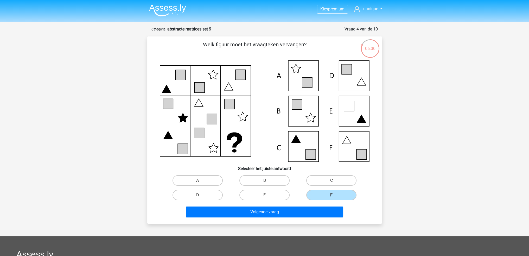
click at [316, 217] on div "Volgende vraag" at bounding box center [264, 213] width 201 height 13
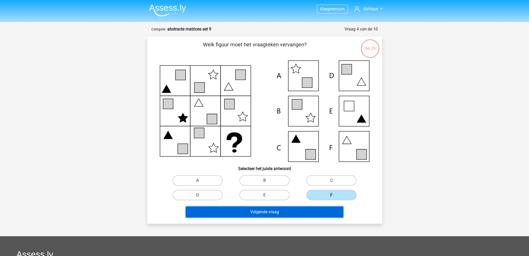
click at [316, 213] on button "Volgende vraag" at bounding box center [265, 212] width 158 height 11
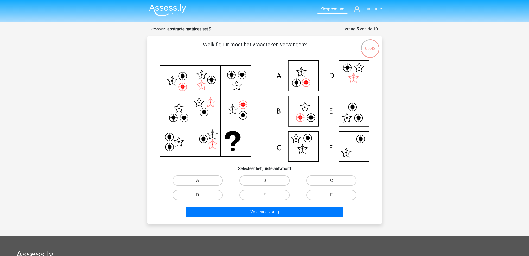
click at [300, 110] on icon at bounding box center [265, 110] width 210 height 101
click at [255, 176] on label "B" at bounding box center [265, 180] width 50 height 10
click at [265, 180] on input "B" at bounding box center [266, 181] width 3 height 3
radio input "true"
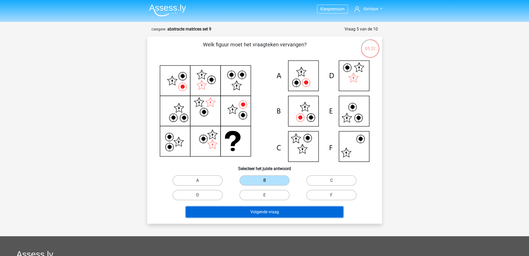
click at [268, 210] on button "Volgende vraag" at bounding box center [265, 212] width 158 height 11
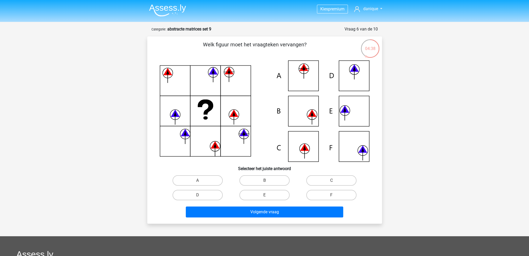
click at [307, 121] on icon at bounding box center [265, 110] width 210 height 101
click at [270, 182] on label "B" at bounding box center [265, 180] width 50 height 10
click at [268, 182] on input "B" at bounding box center [266, 181] width 3 height 3
radio input "true"
click at [322, 196] on label "F" at bounding box center [332, 195] width 50 height 10
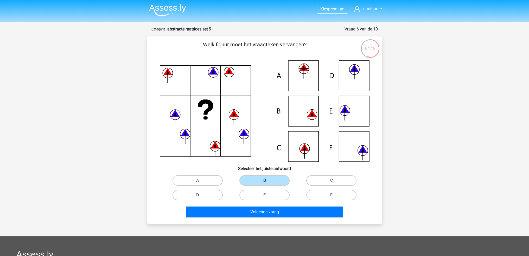
click at [332, 196] on input "F" at bounding box center [333, 196] width 3 height 3
radio input "true"
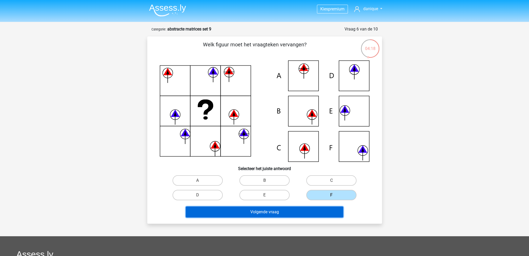
click at [312, 213] on button "Volgende vraag" at bounding box center [265, 212] width 158 height 11
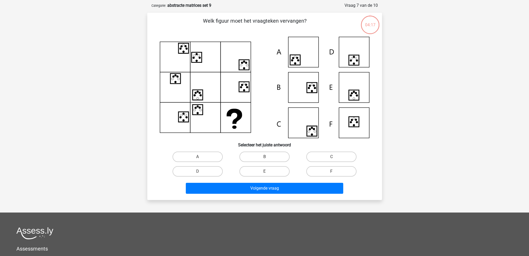
scroll to position [26, 0]
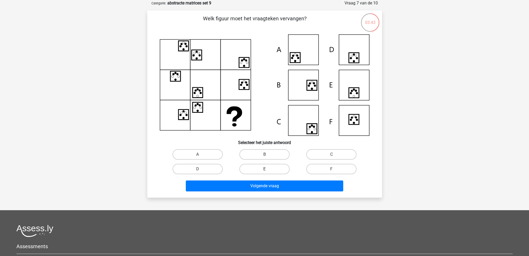
click at [278, 171] on label "E" at bounding box center [265, 169] width 50 height 10
click at [268, 171] on input "E" at bounding box center [266, 170] width 3 height 3
radio input "true"
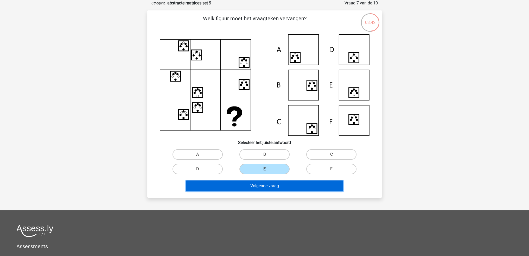
click at [283, 185] on button "Volgende vraag" at bounding box center [265, 185] width 158 height 11
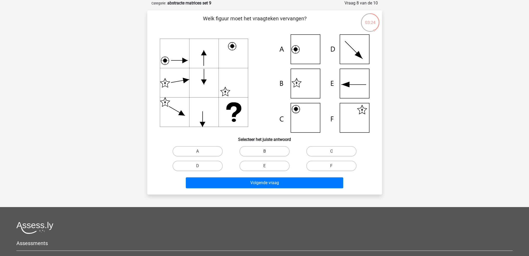
click at [285, 150] on label "B" at bounding box center [265, 151] width 50 height 10
click at [268, 151] on input "B" at bounding box center [266, 152] width 3 height 3
radio input "true"
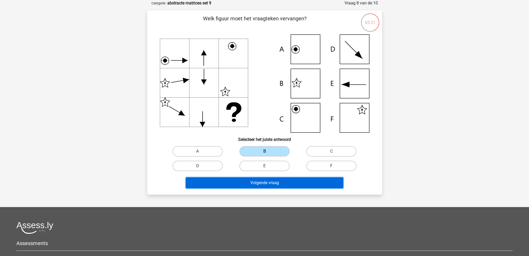
click at [266, 182] on button "Volgende vraag" at bounding box center [265, 182] width 158 height 11
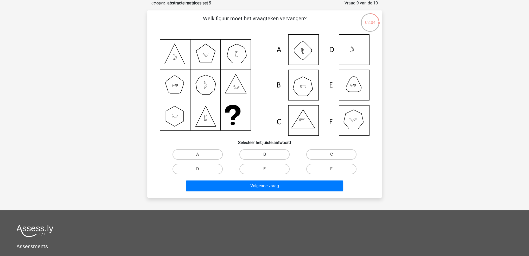
click at [258, 155] on label "B" at bounding box center [265, 154] width 50 height 10
click at [265, 155] on input "B" at bounding box center [266, 155] width 3 height 3
radio input "true"
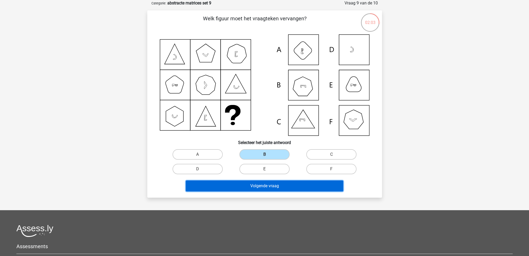
click at [269, 189] on button "Volgende vraag" at bounding box center [265, 185] width 158 height 11
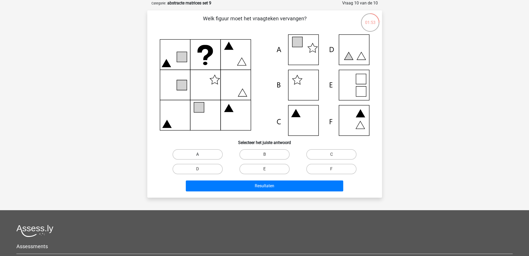
click at [211, 152] on label "A" at bounding box center [198, 154] width 50 height 10
click at [201, 154] on input "A" at bounding box center [199, 155] width 3 height 3
radio input "true"
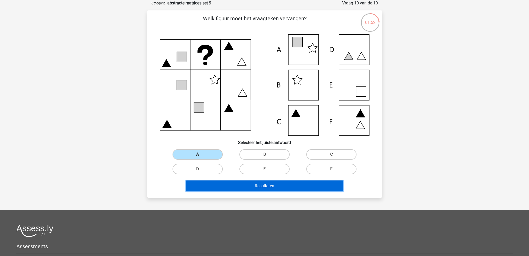
click at [249, 187] on button "Resultaten" at bounding box center [265, 185] width 158 height 11
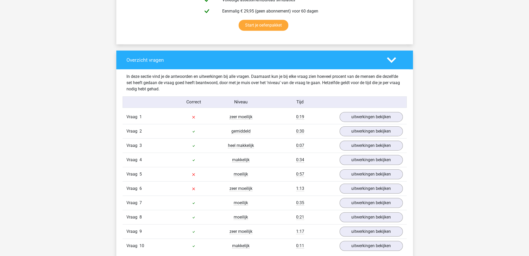
scroll to position [391, 0]
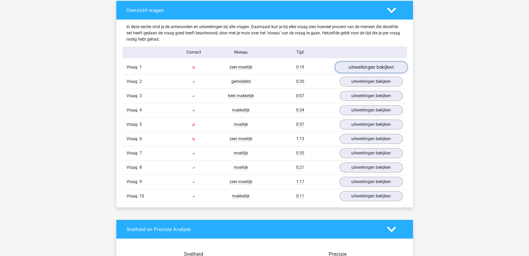
click at [367, 64] on link "uitwerkingen bekijken" at bounding box center [371, 66] width 73 height 11
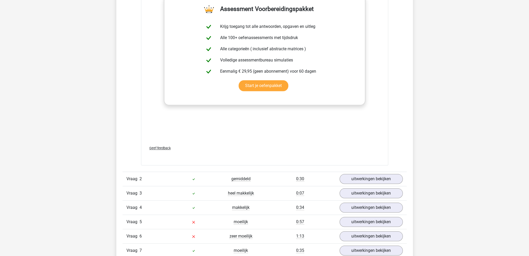
scroll to position [729, 0]
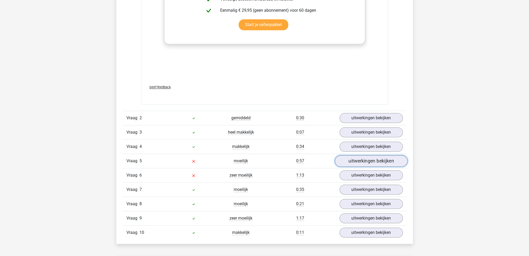
click at [356, 159] on link "uitwerkingen bekijken" at bounding box center [371, 160] width 73 height 11
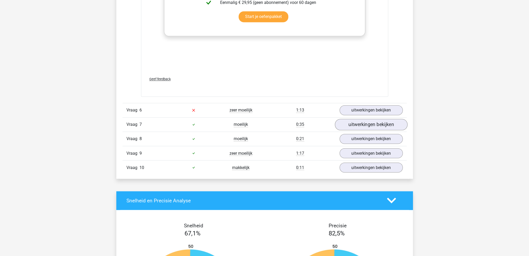
scroll to position [1172, 0]
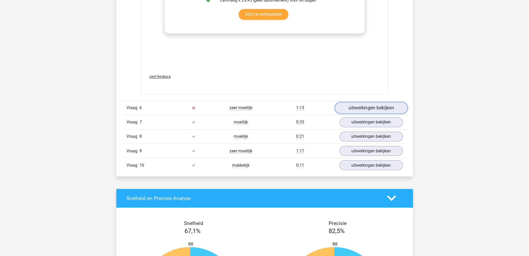
click at [383, 102] on link "uitwerkingen bekijken" at bounding box center [371, 107] width 73 height 11
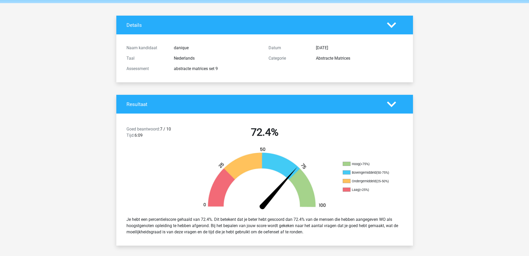
scroll to position [0, 0]
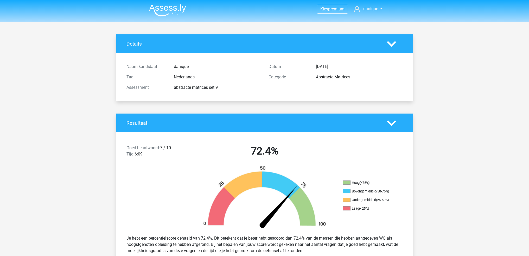
click at [178, 10] on img at bounding box center [167, 10] width 37 height 12
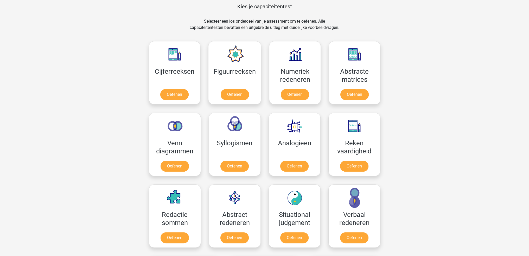
scroll to position [234, 0]
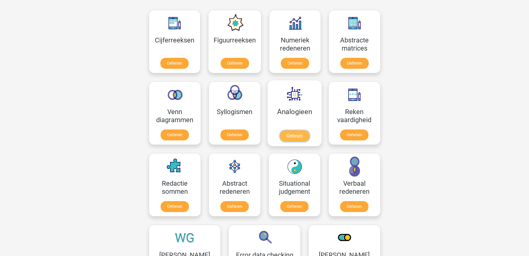
click at [303, 130] on link "Oefenen" at bounding box center [295, 135] width 30 height 11
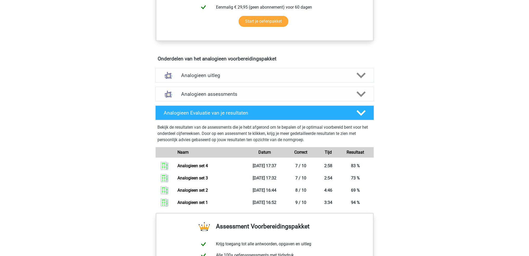
scroll to position [260, 0]
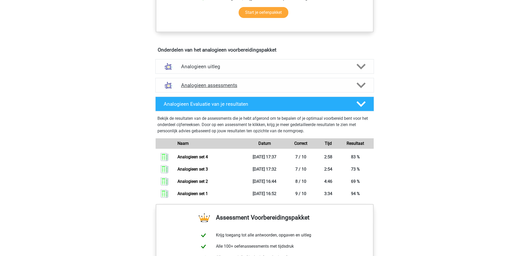
click at [361, 81] on icon at bounding box center [361, 85] width 9 height 9
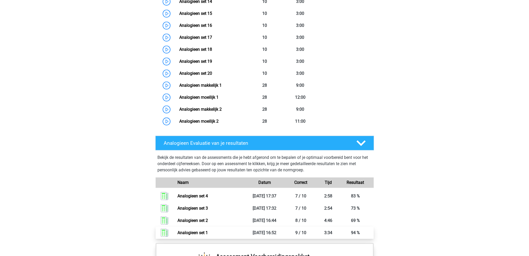
scroll to position [625, 0]
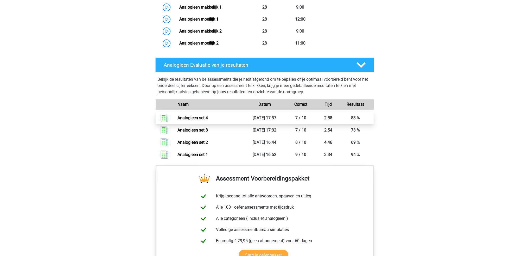
click at [208, 115] on link "Analogieen set 4" at bounding box center [193, 117] width 30 height 5
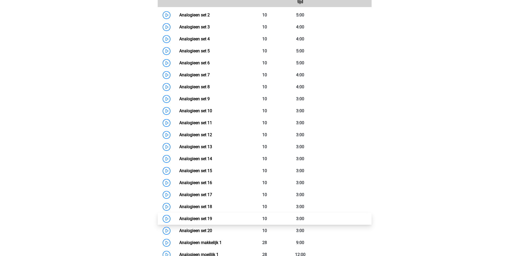
scroll to position [313, 0]
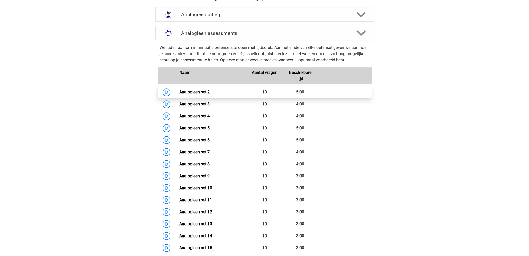
click at [210, 92] on link "Analogieen set 2" at bounding box center [194, 92] width 30 height 5
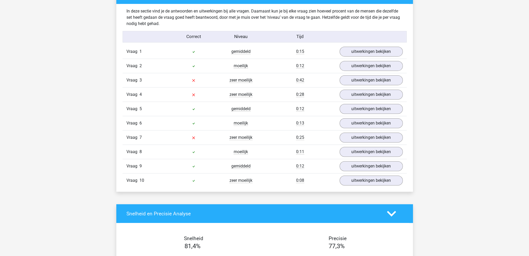
scroll to position [417, 0]
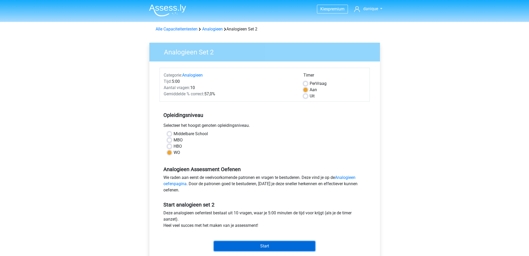
click at [283, 243] on input "Start" at bounding box center [264, 246] width 101 height 10
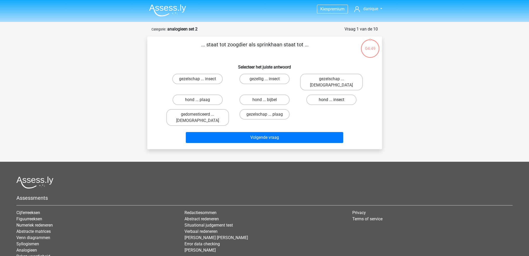
click at [344, 96] on label "hond ... insect" at bounding box center [332, 100] width 50 height 10
click at [335, 100] on input "hond ... insect" at bounding box center [333, 101] width 3 height 3
radio input "true"
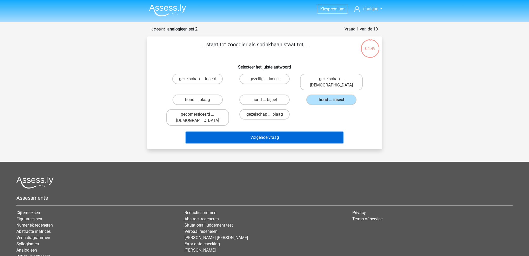
click at [289, 132] on button "Volgende vraag" at bounding box center [265, 137] width 158 height 11
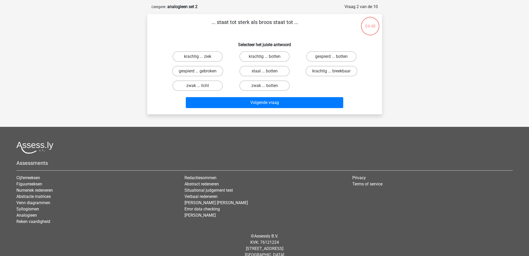
scroll to position [26, 0]
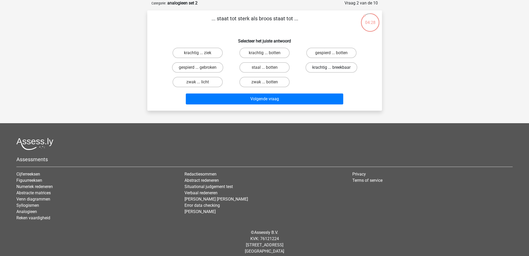
click at [340, 67] on label "krachtig ... breekbaar" at bounding box center [332, 67] width 52 height 10
click at [335, 67] on input "krachtig ... breekbaar" at bounding box center [333, 68] width 3 height 3
radio input "true"
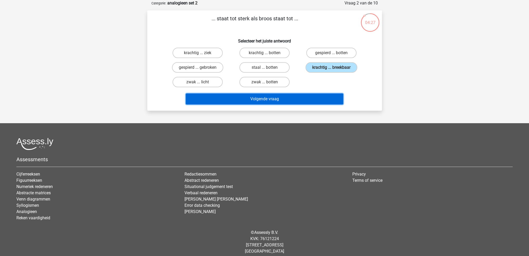
click at [321, 98] on button "Volgende vraag" at bounding box center [265, 98] width 158 height 11
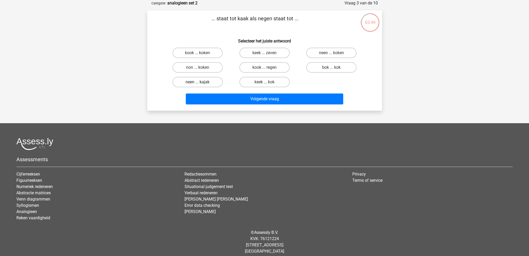
click at [215, 83] on label "neen ... kajak" at bounding box center [198, 82] width 50 height 10
click at [201, 83] on input "neen ... kajak" at bounding box center [199, 83] width 3 height 3
radio input "true"
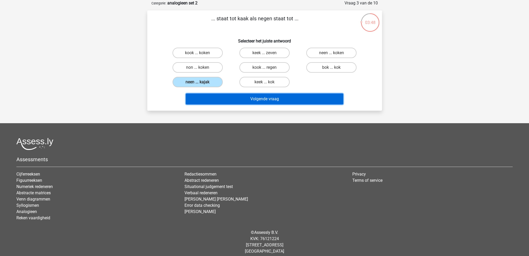
click at [232, 98] on button "Volgende vraag" at bounding box center [265, 98] width 158 height 11
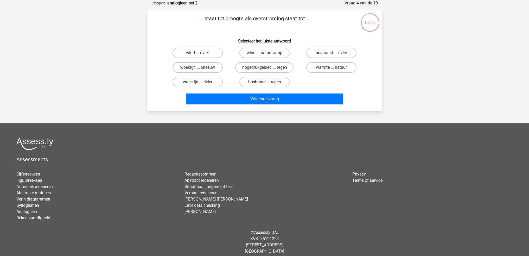
click at [335, 54] on input "bosbrand ... rivier" at bounding box center [333, 54] width 3 height 3
radio input "true"
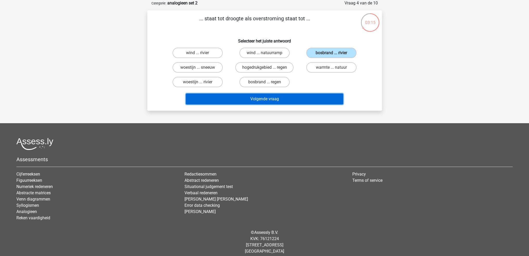
click at [310, 95] on button "Volgende vraag" at bounding box center [265, 98] width 158 height 11
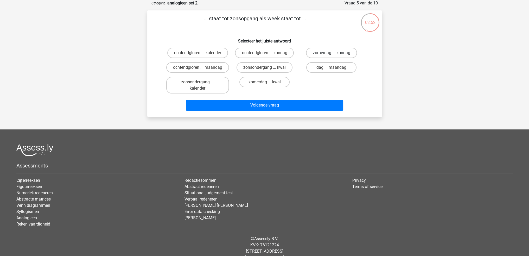
click at [346, 55] on label "zomerdag ... zondag" at bounding box center [331, 53] width 51 height 10
click at [335, 55] on input "zomerdag ... zondag" at bounding box center [333, 54] width 3 height 3
radio input "true"
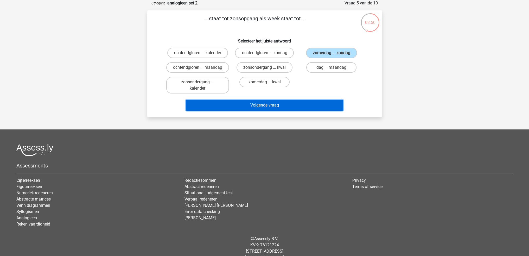
click at [332, 103] on button "Volgende vraag" at bounding box center [265, 105] width 158 height 11
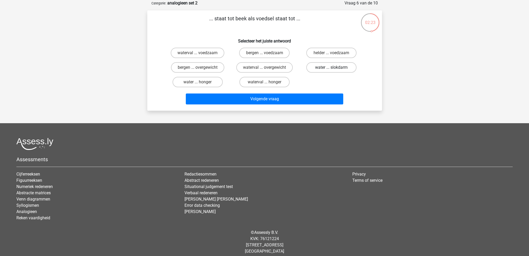
click at [338, 69] on label "water ... slokdarm" at bounding box center [332, 67] width 50 height 10
click at [335, 69] on input "water ... slokdarm" at bounding box center [333, 68] width 3 height 3
radio input "true"
click at [214, 57] on label "waterval ... voedzaam" at bounding box center [198, 53] width 54 height 10
click at [201, 56] on input "waterval ... voedzaam" at bounding box center [199, 54] width 3 height 3
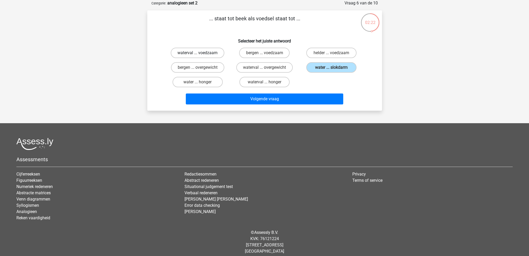
radio input "true"
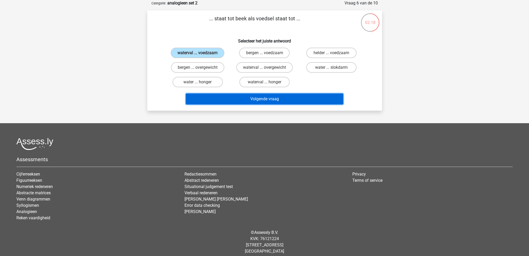
click at [237, 98] on button "Volgende vraag" at bounding box center [265, 98] width 158 height 11
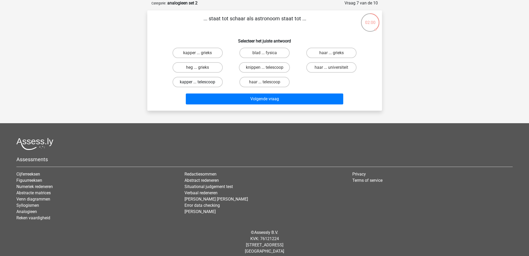
drag, startPoint x: 210, startPoint y: 82, endPoint x: 214, endPoint y: 84, distance: 3.8
click at [210, 82] on label "kapper ... telescoop" at bounding box center [198, 82] width 50 height 10
click at [201, 82] on input "kapper ... telescoop" at bounding box center [199, 83] width 3 height 3
radio input "true"
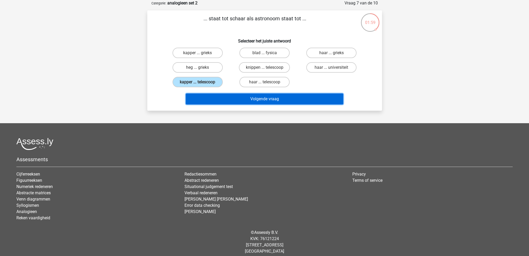
click at [241, 96] on button "Volgende vraag" at bounding box center [265, 98] width 158 height 11
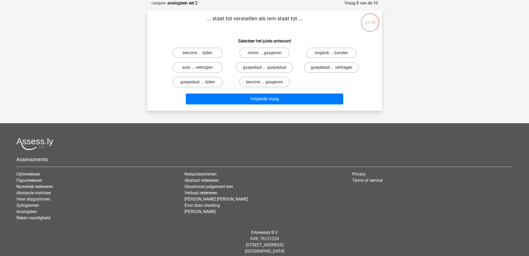
click at [325, 66] on label "gaspedaal ... vertragen" at bounding box center [331, 67] width 55 height 10
click at [332, 67] on input "gaspedaal ... vertragen" at bounding box center [333, 68] width 3 height 3
radio input "true"
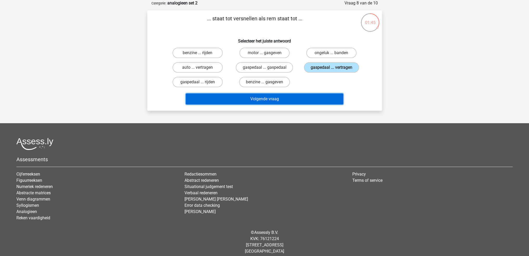
click at [318, 93] on button "Volgende vraag" at bounding box center [265, 98] width 158 height 11
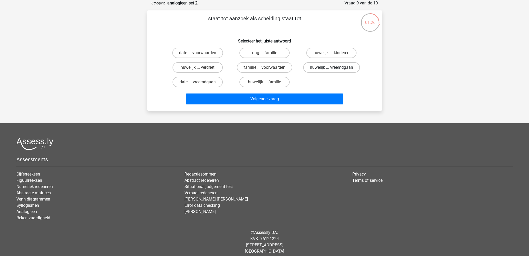
click at [323, 69] on label "huwelijk ... vreemdgaan" at bounding box center [331, 67] width 57 height 10
click at [332, 69] on input "huwelijk ... vreemdgaan" at bounding box center [333, 68] width 3 height 3
radio input "true"
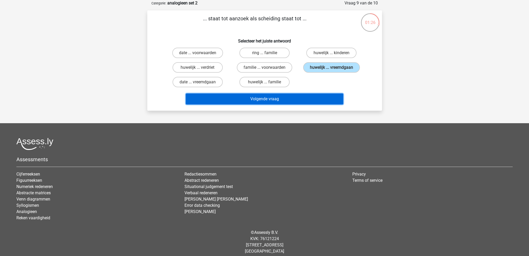
click at [317, 99] on button "Volgende vraag" at bounding box center [265, 98] width 158 height 11
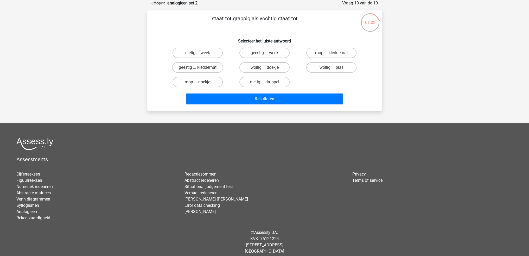
click at [205, 85] on label "mop ... doekje" at bounding box center [198, 82] width 50 height 10
click at [201, 85] on input "mop ... doekje" at bounding box center [199, 83] width 3 height 3
radio input "true"
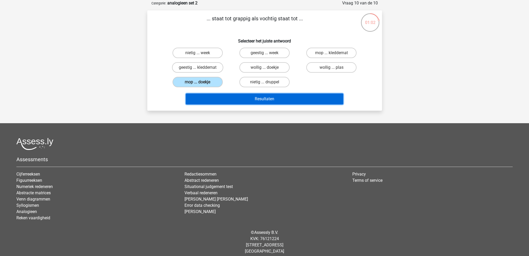
click at [223, 103] on button "Resultaten" at bounding box center [265, 98] width 158 height 11
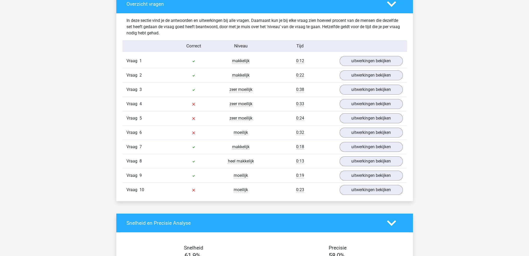
scroll to position [417, 0]
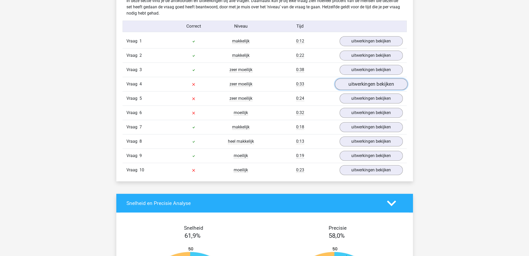
click at [363, 86] on link "uitwerkingen bekijken" at bounding box center [371, 83] width 73 height 11
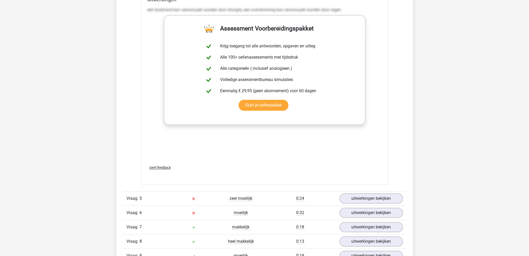
scroll to position [625, 0]
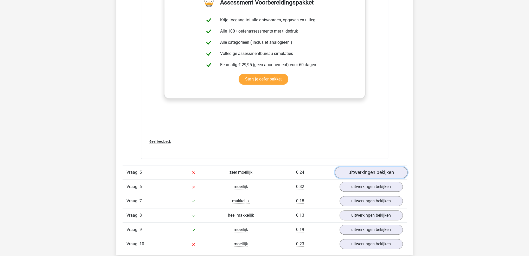
click at [364, 168] on link "uitwerkingen bekijken" at bounding box center [371, 172] width 73 height 11
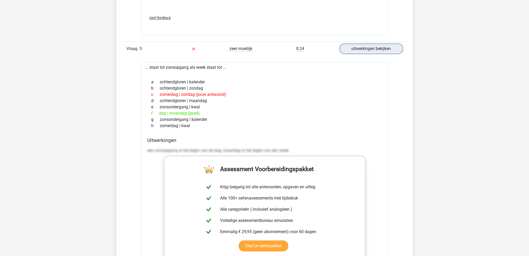
scroll to position [755, 0]
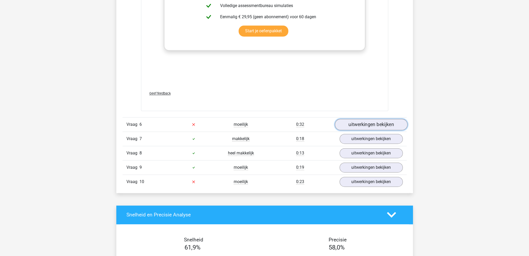
click at [358, 125] on link "uitwerkingen bekijken" at bounding box center [371, 124] width 73 height 11
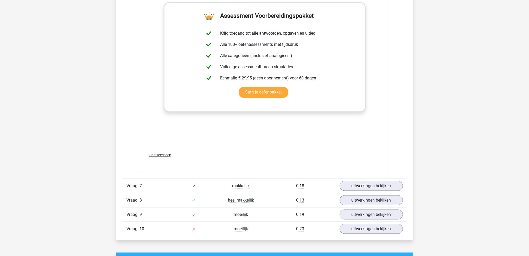
scroll to position [1224, 0]
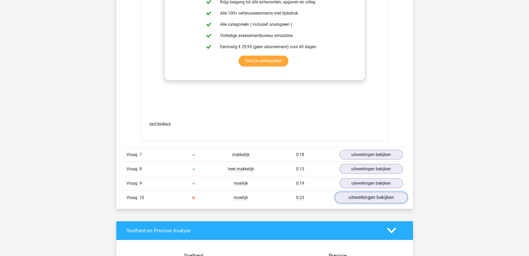
click at [372, 195] on link "uitwerkingen bekijken" at bounding box center [371, 197] width 73 height 11
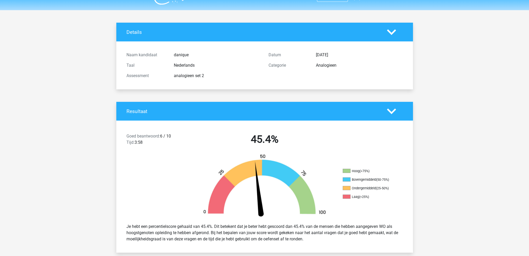
scroll to position [0, 0]
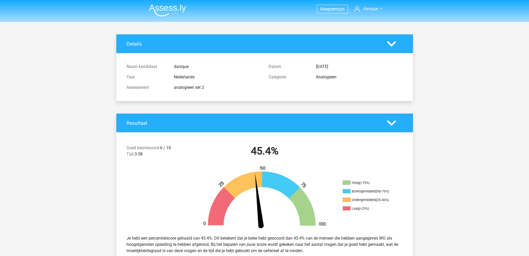
click at [166, 12] on img at bounding box center [167, 10] width 37 height 12
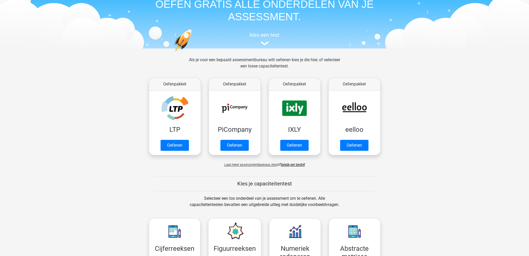
scroll to position [208, 0]
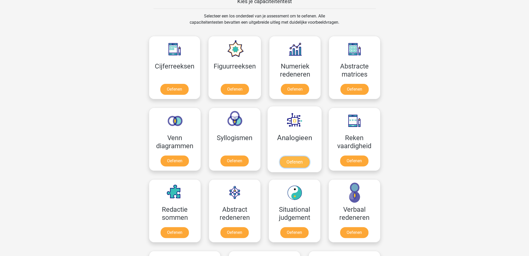
click at [304, 157] on link "Oefenen" at bounding box center [295, 161] width 30 height 11
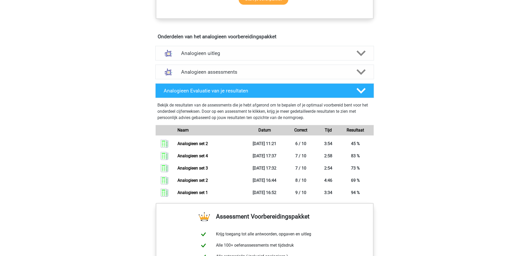
scroll to position [260, 0]
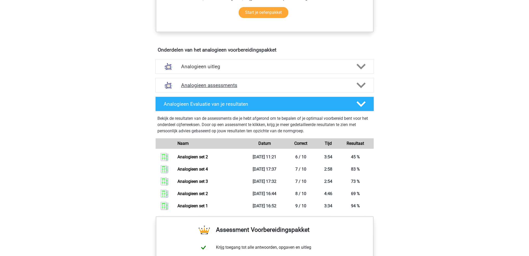
click at [308, 86] on h4 "Analogieen assessments" at bounding box center [264, 85] width 167 height 6
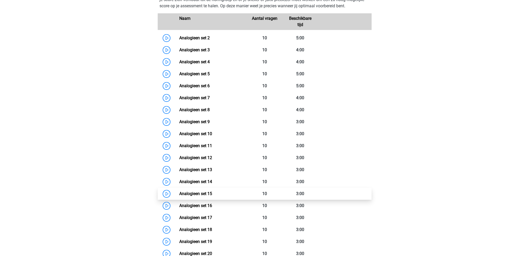
scroll to position [365, 0]
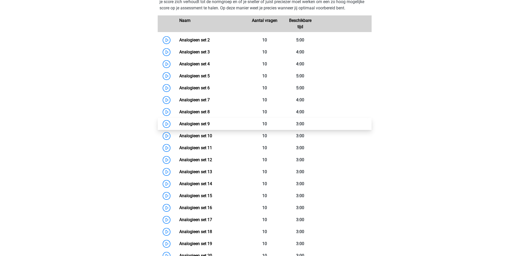
click at [179, 123] on link "Analogieen set 9" at bounding box center [194, 123] width 30 height 5
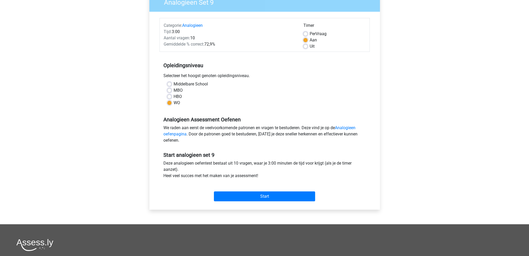
scroll to position [52, 0]
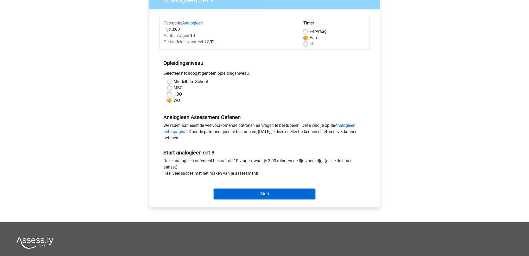
click at [293, 193] on input "Start" at bounding box center [264, 194] width 101 height 10
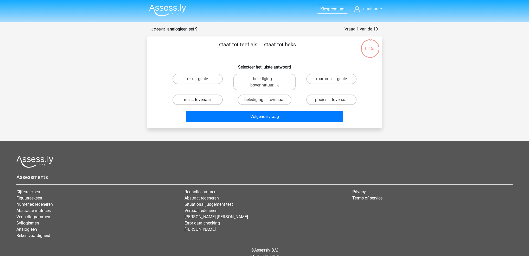
click at [207, 101] on label "reu ... tovenaar" at bounding box center [198, 100] width 50 height 10
click at [201, 101] on input "reu ... tovenaar" at bounding box center [199, 101] width 3 height 3
radio input "true"
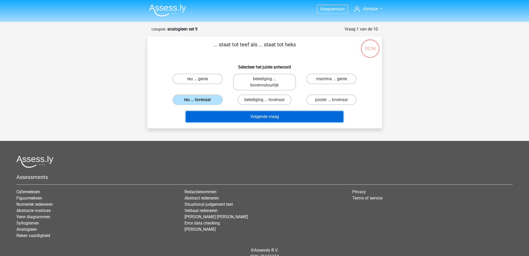
click at [239, 113] on button "Volgende vraag" at bounding box center [265, 116] width 158 height 11
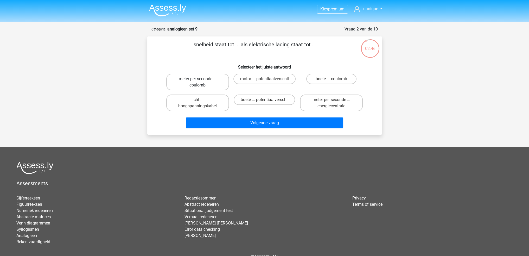
click at [209, 87] on label "meter per seconde ... coulomb" at bounding box center [197, 82] width 63 height 17
click at [201, 82] on input "meter per seconde ... coulomb" at bounding box center [199, 80] width 3 height 3
radio input "true"
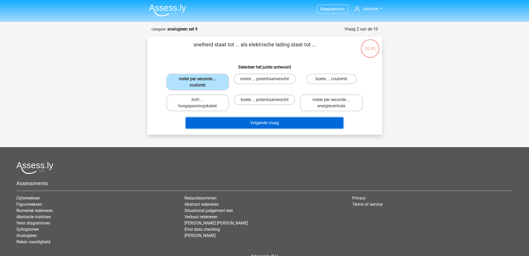
click at [257, 125] on button "Volgende vraag" at bounding box center [265, 122] width 158 height 11
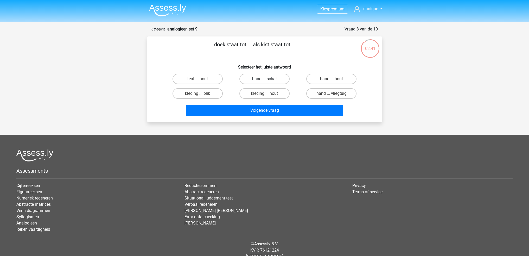
click at [268, 80] on label "hand ... schat" at bounding box center [265, 79] width 50 height 10
click at [268, 80] on input "hand ... schat" at bounding box center [266, 80] width 3 height 3
radio input "true"
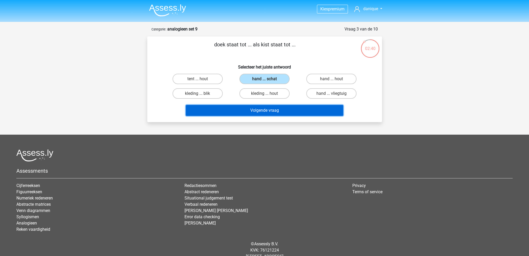
click at [282, 111] on button "Volgende vraag" at bounding box center [265, 110] width 158 height 11
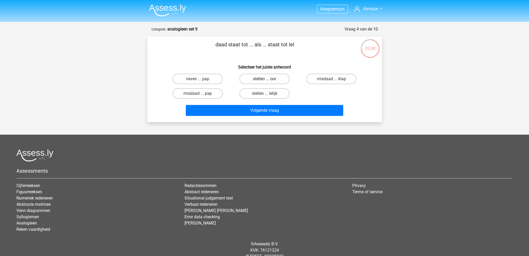
click at [277, 77] on label "stellen ... oor" at bounding box center [265, 79] width 50 height 10
click at [268, 79] on input "stellen ... oor" at bounding box center [266, 80] width 3 height 3
radio input "true"
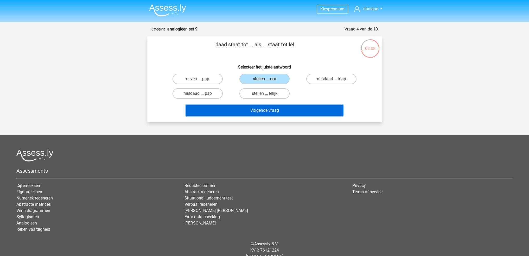
click at [287, 111] on button "Volgende vraag" at bounding box center [265, 110] width 158 height 11
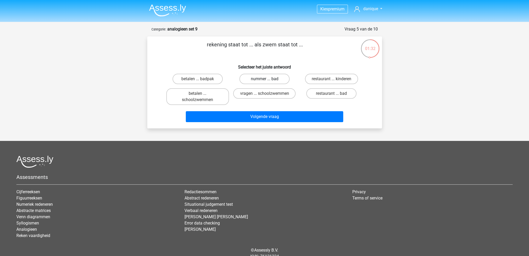
click at [281, 82] on label "nummer ... bad" at bounding box center [265, 79] width 50 height 10
click at [268, 82] on input "nummer ... bad" at bounding box center [266, 80] width 3 height 3
radio input "true"
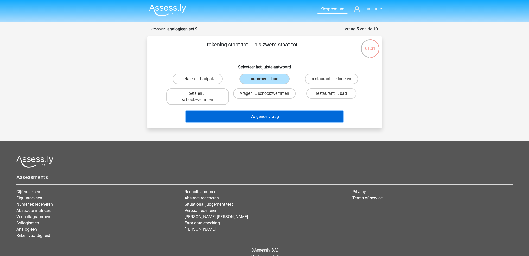
click at [288, 116] on button "Volgende vraag" at bounding box center [265, 116] width 158 height 11
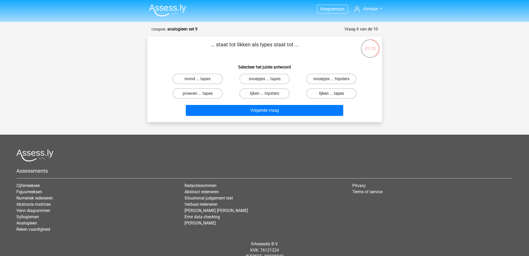
click at [332, 98] on label "lijken ... tapes" at bounding box center [332, 93] width 50 height 10
click at [332, 97] on input "lijken ... tapes" at bounding box center [333, 94] width 3 height 3
radio input "true"
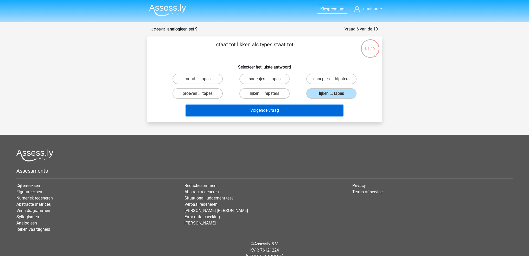
click at [333, 107] on button "Volgende vraag" at bounding box center [265, 110] width 158 height 11
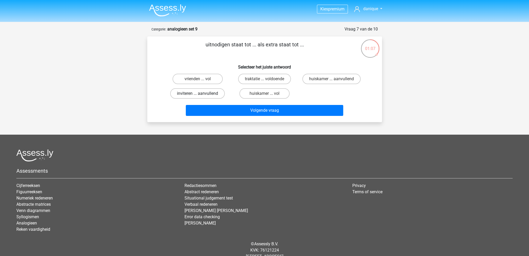
click at [204, 91] on label "inviteren ... aanvullend" at bounding box center [197, 93] width 55 height 10
click at [201, 93] on input "inviteren ... aanvullend" at bounding box center [199, 94] width 3 height 3
radio input "true"
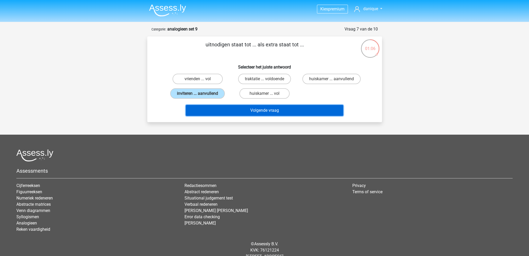
click at [298, 112] on button "Volgende vraag" at bounding box center [265, 110] width 158 height 11
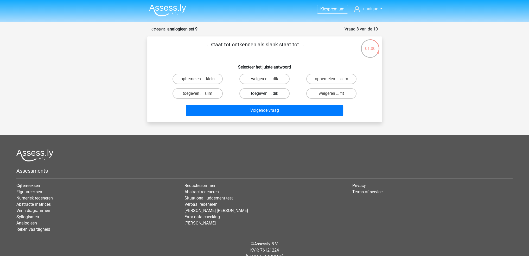
click at [273, 96] on label "toegeven ... dik" at bounding box center [265, 93] width 50 height 10
click at [268, 96] on input "toegeven ... dik" at bounding box center [266, 94] width 3 height 3
radio input "true"
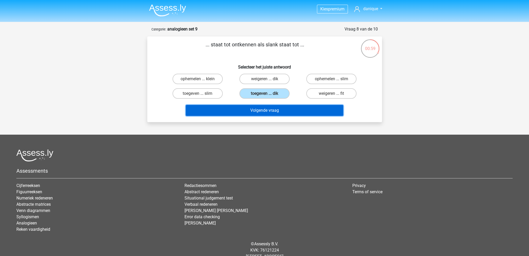
click at [279, 115] on button "Volgende vraag" at bounding box center [265, 110] width 158 height 11
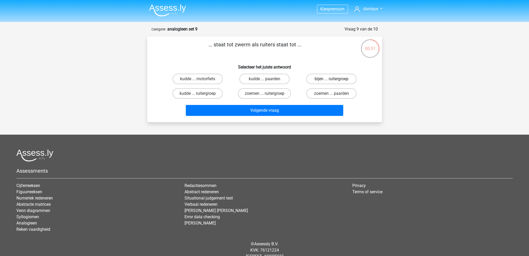
click at [342, 82] on label "bijen ... ruitergroep" at bounding box center [332, 79] width 50 height 10
click at [335, 82] on input "bijen ... ruitergroep" at bounding box center [333, 80] width 3 height 3
radio input "true"
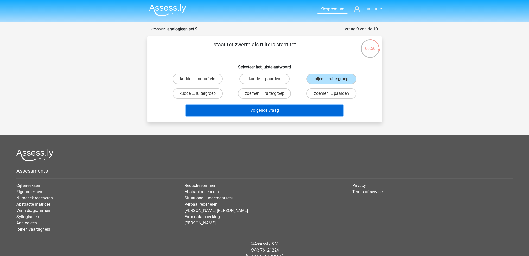
click at [335, 109] on button "Volgende vraag" at bounding box center [265, 110] width 158 height 11
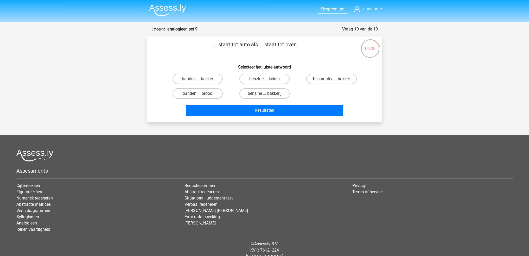
click at [337, 79] on label "bestuurder ... bakker" at bounding box center [332, 79] width 51 height 10
click at [335, 79] on input "bestuurder ... bakker" at bounding box center [333, 80] width 3 height 3
radio input "true"
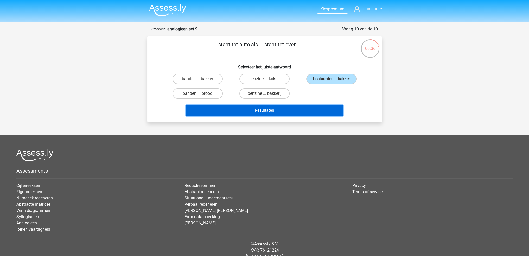
click at [325, 111] on button "Resultaten" at bounding box center [265, 110] width 158 height 11
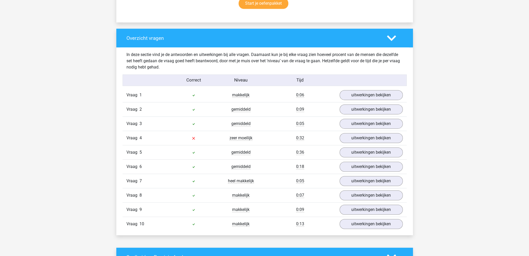
scroll to position [417, 0]
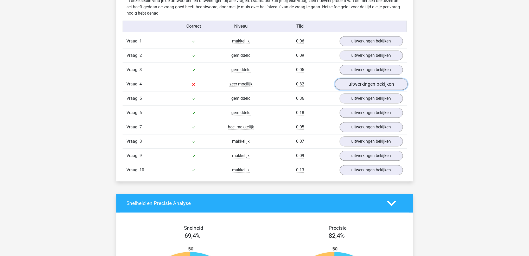
click at [391, 85] on link "uitwerkingen bekijken" at bounding box center [371, 83] width 73 height 11
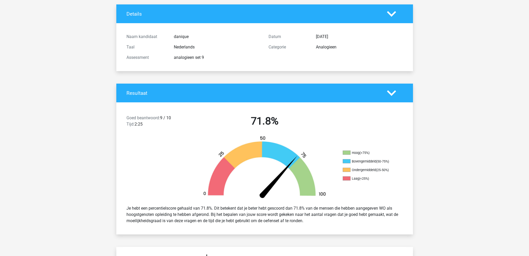
scroll to position [0, 0]
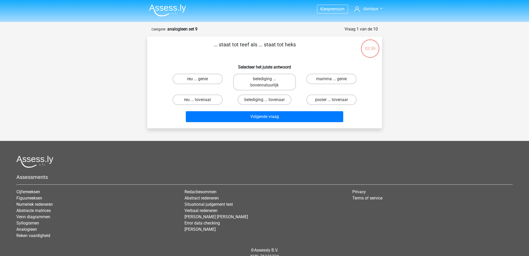
click at [163, 6] on img at bounding box center [167, 10] width 37 height 12
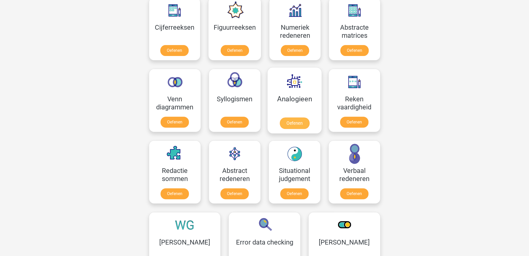
scroll to position [260, 0]
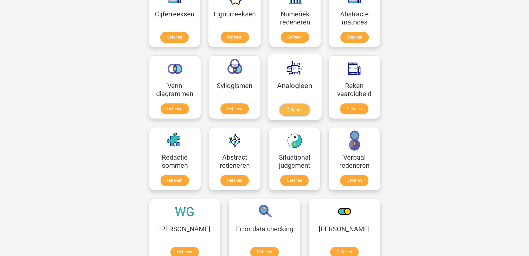
click at [300, 112] on link "Oefenen" at bounding box center [295, 109] width 30 height 11
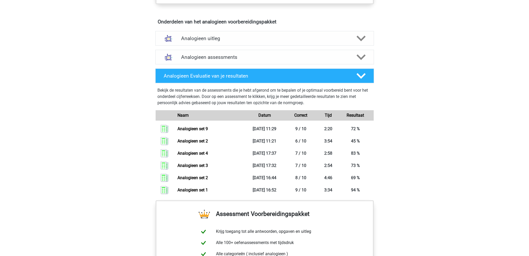
scroll to position [286, 0]
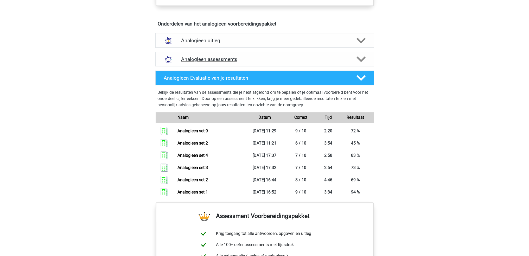
click at [331, 65] on div "Analogieen assessments" at bounding box center [264, 59] width 219 height 15
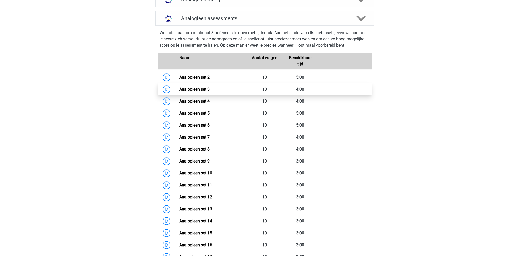
scroll to position [339, 0]
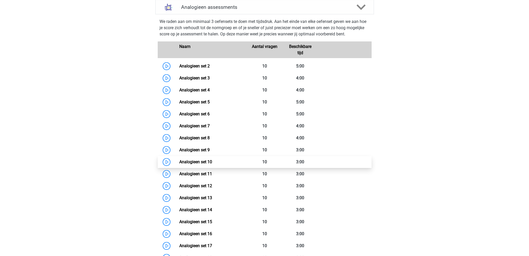
click at [179, 159] on link "Analogieen set 10" at bounding box center [195, 161] width 33 height 5
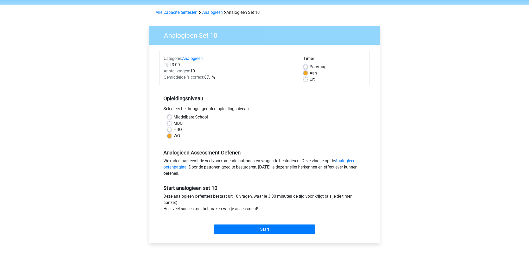
scroll to position [52, 0]
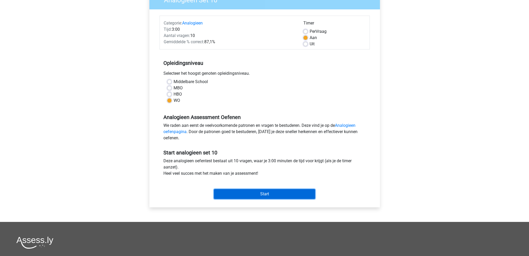
click at [284, 192] on input "Start" at bounding box center [264, 194] width 101 height 10
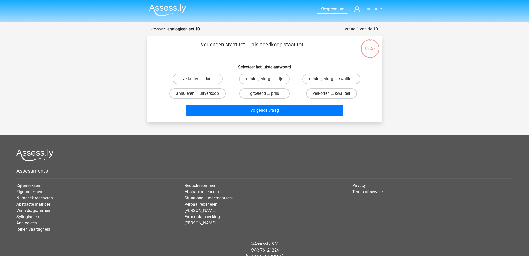
drag, startPoint x: 204, startPoint y: 77, endPoint x: 213, endPoint y: 88, distance: 14.1
click at [205, 77] on label "verkorten ... duur" at bounding box center [198, 79] width 50 height 10
click at [201, 79] on input "verkorten ... duur" at bounding box center [199, 80] width 3 height 3
radio input "true"
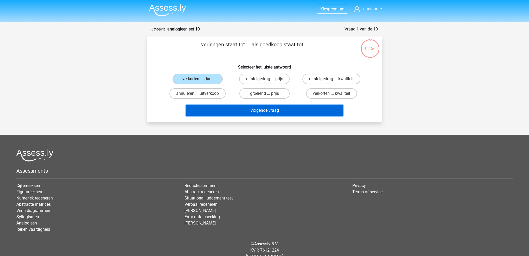
click at [244, 109] on button "Volgende vraag" at bounding box center [265, 110] width 158 height 11
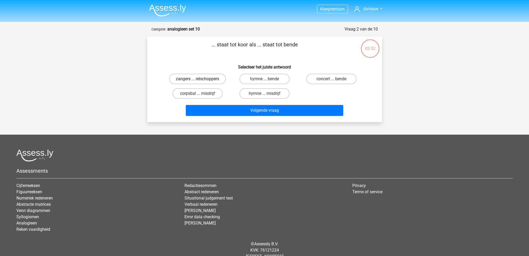
click at [219, 81] on label "zangers ... relschoppers" at bounding box center [197, 79] width 57 height 10
click at [201, 81] on input "zangers ... relschoppers" at bounding box center [199, 80] width 3 height 3
radio input "true"
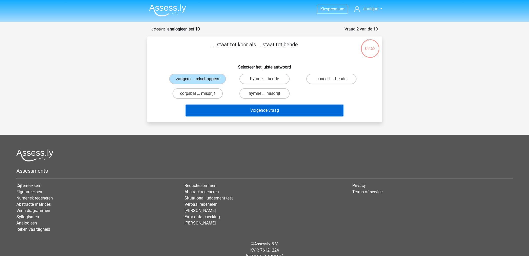
click at [259, 110] on button "Volgende vraag" at bounding box center [265, 110] width 158 height 11
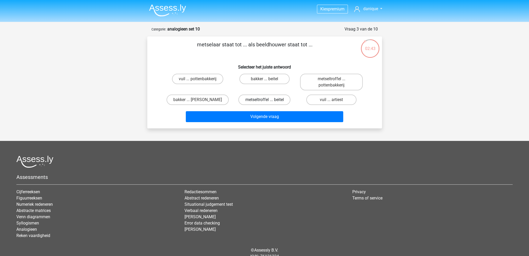
click at [269, 103] on label "metseltroffel ... beitel" at bounding box center [265, 100] width 52 height 10
click at [268, 103] on input "metseltroffel ... beitel" at bounding box center [266, 101] width 3 height 3
radio input "true"
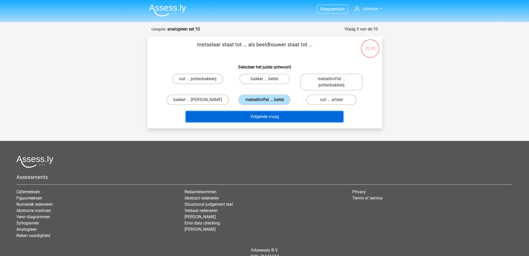
click at [279, 119] on button "Volgende vraag" at bounding box center [265, 116] width 158 height 11
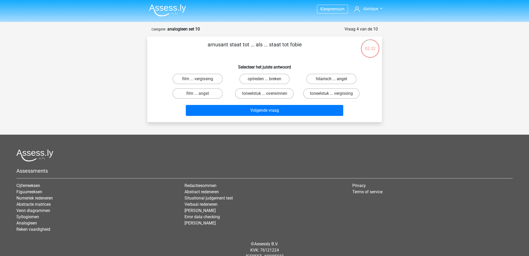
click at [327, 78] on label "hilarisch ... angst" at bounding box center [332, 79] width 50 height 10
click at [332, 79] on input "hilarisch ... angst" at bounding box center [333, 80] width 3 height 3
radio input "true"
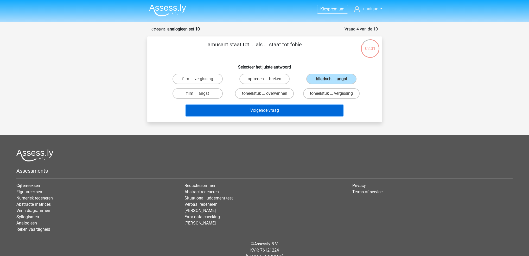
click at [320, 110] on button "Volgende vraag" at bounding box center [265, 110] width 158 height 11
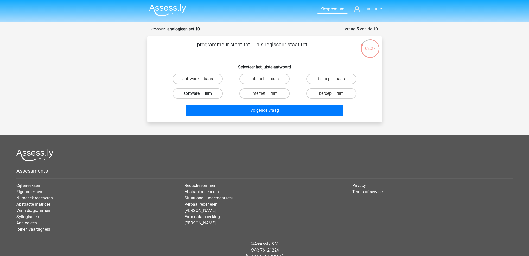
click at [208, 92] on label "software ... film" at bounding box center [198, 93] width 50 height 10
click at [201, 93] on input "software ... film" at bounding box center [199, 94] width 3 height 3
radio input "true"
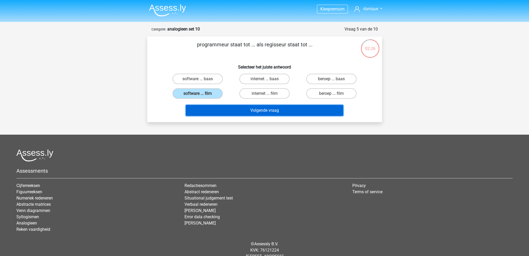
click at [243, 114] on button "Volgende vraag" at bounding box center [265, 110] width 158 height 11
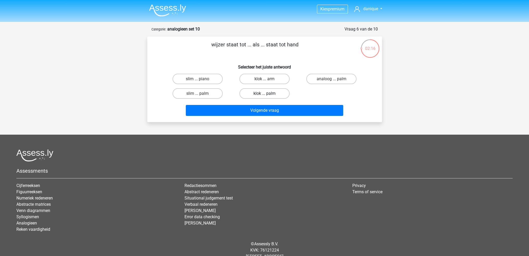
click at [284, 94] on label "klok ... palm" at bounding box center [265, 93] width 50 height 10
click at [268, 94] on input "klok ... palm" at bounding box center [266, 94] width 3 height 3
radio input "true"
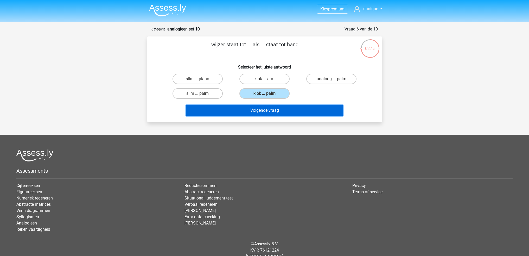
click at [286, 110] on button "Volgende vraag" at bounding box center [265, 110] width 158 height 11
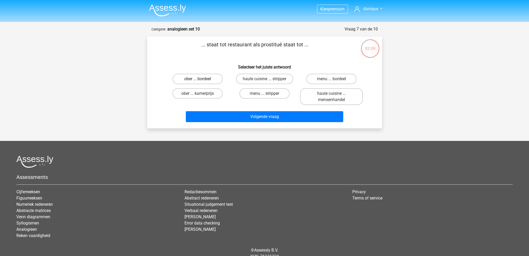
click at [210, 78] on label "ober ... bordeel" at bounding box center [198, 79] width 50 height 10
click at [201, 79] on input "ober ... bordeel" at bounding box center [199, 80] width 3 height 3
radio input "true"
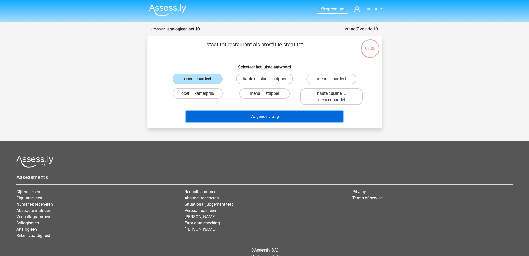
click at [252, 118] on button "Volgende vraag" at bounding box center [265, 116] width 158 height 11
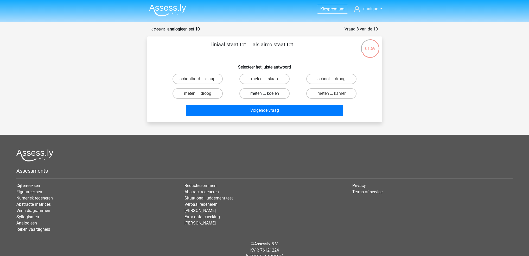
click at [279, 93] on label "meten ... koelen" at bounding box center [265, 93] width 50 height 10
click at [268, 93] on input "meten ... koelen" at bounding box center [266, 94] width 3 height 3
radio input "true"
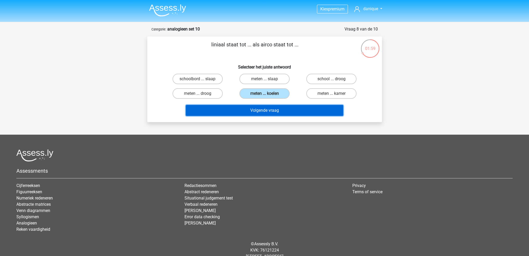
click at [285, 113] on button "Volgende vraag" at bounding box center [265, 110] width 158 height 11
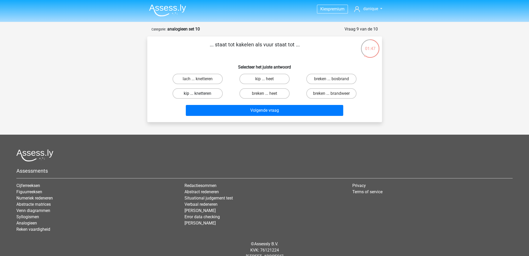
click at [215, 96] on label "kip ... knetteren" at bounding box center [198, 93] width 50 height 10
click at [201, 96] on input "kip ... knetteren" at bounding box center [199, 94] width 3 height 3
radio input "true"
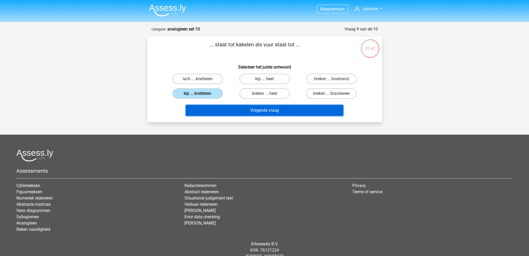
click at [249, 112] on button "Volgende vraag" at bounding box center [265, 110] width 158 height 11
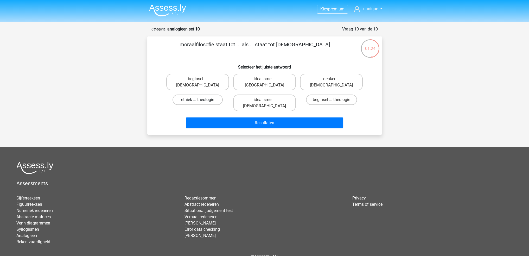
click at [210, 96] on label "ethiek ... theologie" at bounding box center [198, 100] width 50 height 10
click at [201, 100] on input "ethiek ... theologie" at bounding box center [199, 101] width 3 height 3
radio input "true"
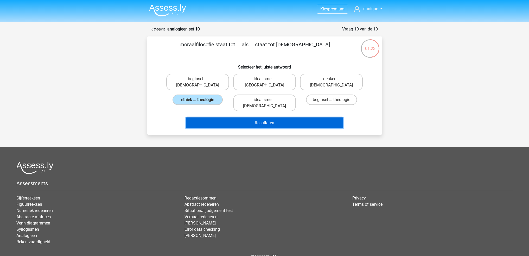
click at [234, 117] on button "Resultaten" at bounding box center [265, 122] width 158 height 11
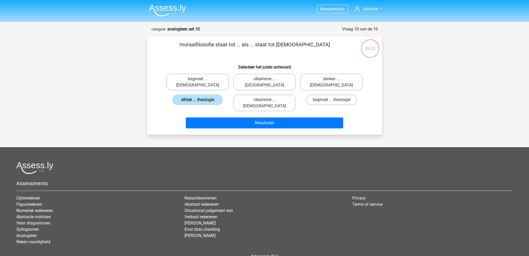
click at [167, 4] on li at bounding box center [165, 9] width 41 height 14
click at [168, 5] on img at bounding box center [167, 10] width 37 height 12
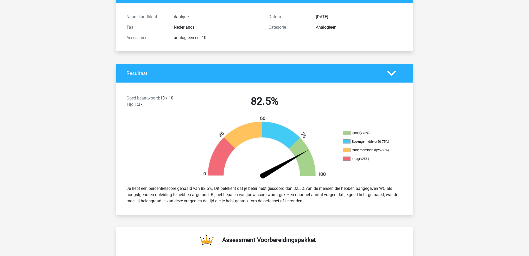
scroll to position [52, 0]
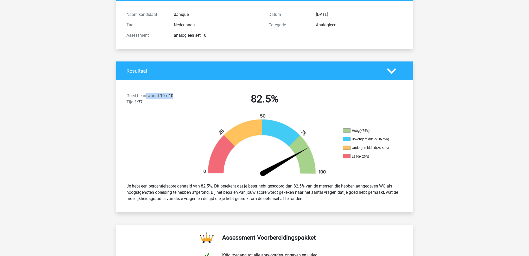
drag, startPoint x: 174, startPoint y: 93, endPoint x: 146, endPoint y: 95, distance: 28.2
click at [146, 95] on div "Goed beantwoord: 10 / 10 Tijd: 1:37" at bounding box center [158, 100] width 71 height 15
click at [229, 120] on img at bounding box center [265, 146] width 141 height 65
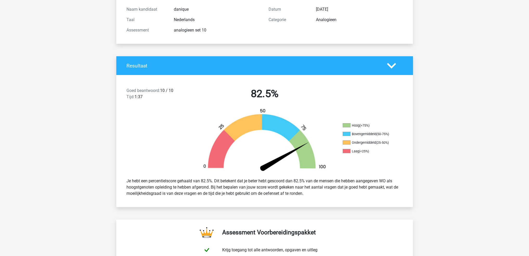
scroll to position [0, 0]
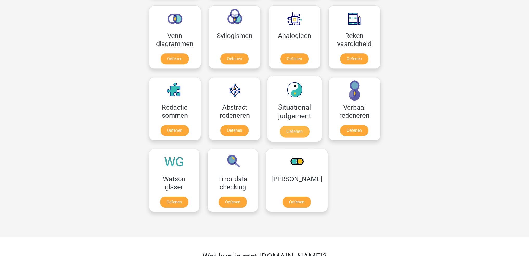
scroll to position [286, 0]
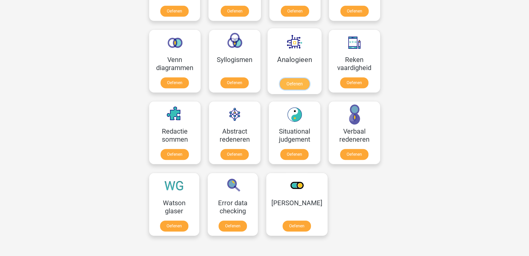
click at [294, 79] on link "Oefenen" at bounding box center [295, 83] width 30 height 11
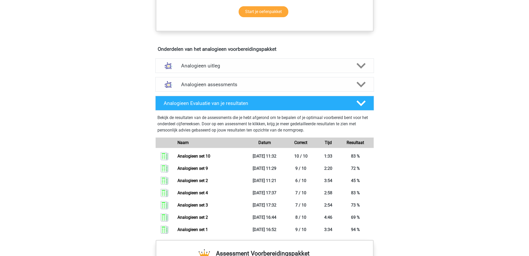
scroll to position [260, 0]
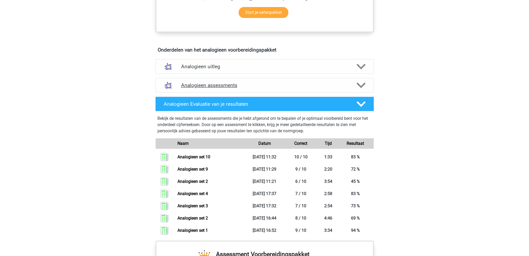
click at [274, 86] on h4 "Analogieen assessments" at bounding box center [264, 85] width 167 height 6
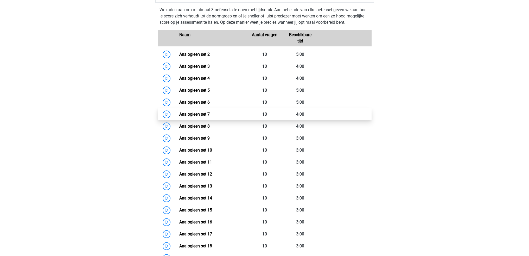
scroll to position [365, 0]
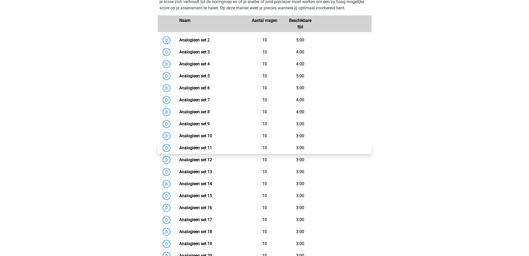
click at [179, 149] on link "Analogieen set 11" at bounding box center [195, 147] width 33 height 5
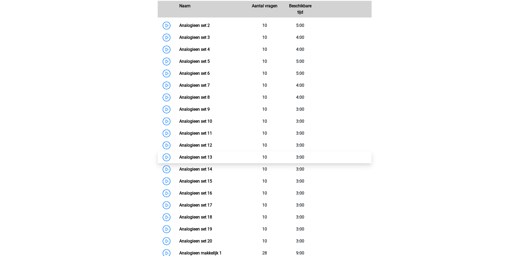
scroll to position [391, 0]
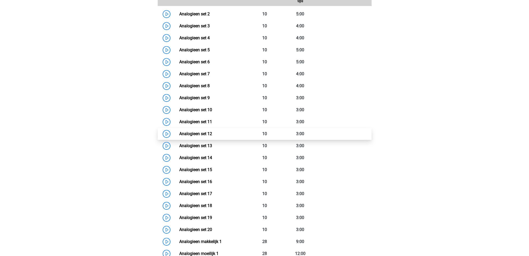
click at [179, 131] on link "Analogieen set 12" at bounding box center [195, 133] width 33 height 5
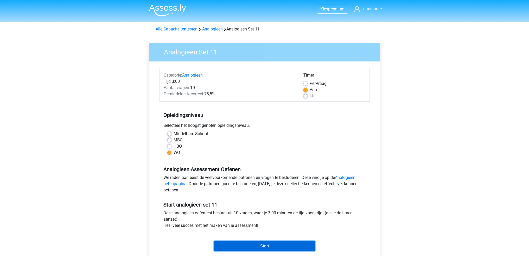
click at [270, 246] on input "Start" at bounding box center [264, 246] width 101 height 10
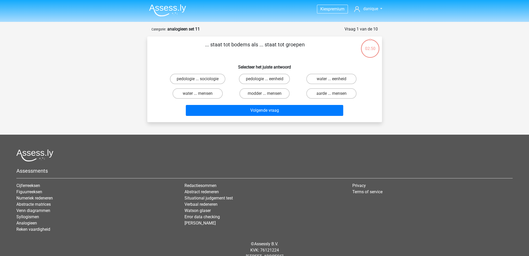
click at [267, 93] on input "modder ... mensen" at bounding box center [266, 94] width 3 height 3
radio input "true"
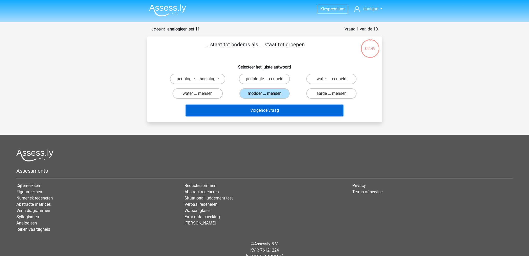
click at [273, 110] on button "Volgende vraag" at bounding box center [265, 110] width 158 height 11
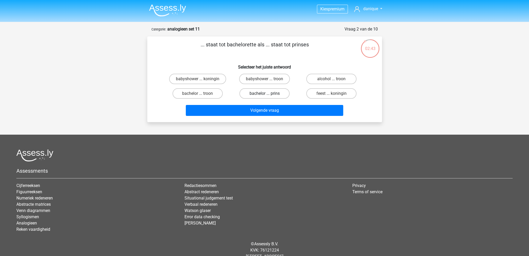
click at [251, 93] on label "bachelor ... prins" at bounding box center [265, 93] width 50 height 10
click at [265, 93] on input "bachelor ... prins" at bounding box center [266, 94] width 3 height 3
radio input "true"
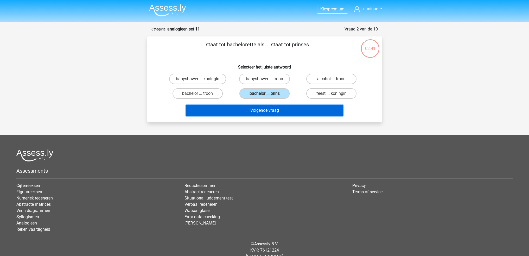
click at [263, 110] on button "Volgende vraag" at bounding box center [265, 110] width 158 height 11
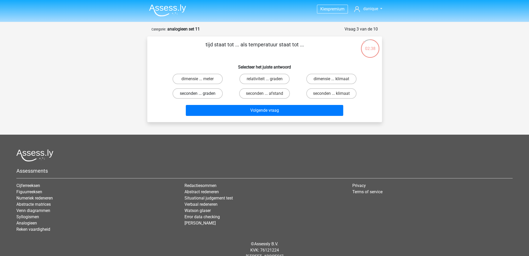
click at [217, 96] on label "seconden ... graden" at bounding box center [198, 93] width 50 height 10
click at [201, 96] on input "seconden ... graden" at bounding box center [199, 94] width 3 height 3
radio input "true"
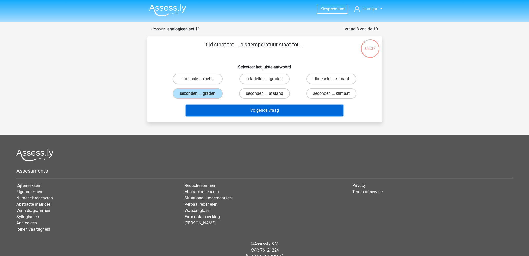
click at [252, 114] on button "Volgende vraag" at bounding box center [265, 110] width 158 height 11
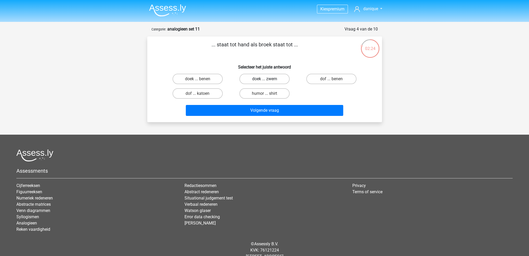
click at [255, 81] on label "doek ... zwem" at bounding box center [265, 79] width 50 height 10
click at [265, 81] on input "doek ... zwem" at bounding box center [266, 80] width 3 height 3
radio input "true"
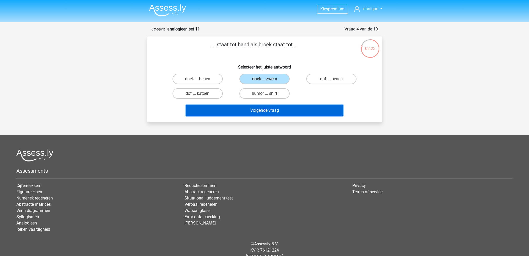
click at [259, 114] on button "Volgende vraag" at bounding box center [265, 110] width 158 height 11
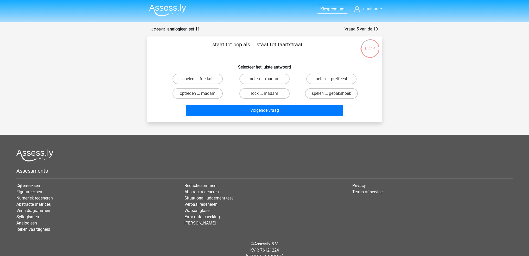
click at [268, 82] on label "neten ... madam" at bounding box center [265, 79] width 50 height 10
click at [268, 82] on input "neten ... madam" at bounding box center [266, 80] width 3 height 3
radio input "true"
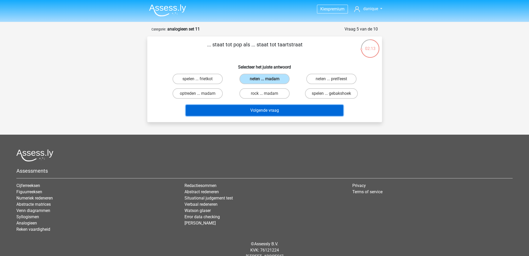
click at [270, 111] on button "Volgende vraag" at bounding box center [265, 110] width 158 height 11
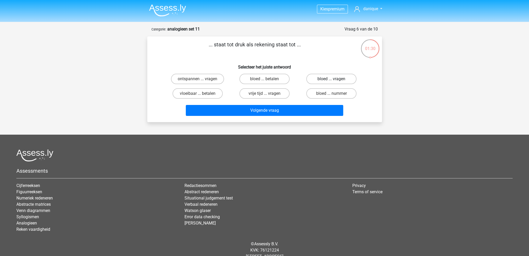
click at [318, 79] on label "bloed ... vragen" at bounding box center [332, 79] width 50 height 10
click at [332, 79] on input "bloed ... vragen" at bounding box center [333, 80] width 3 height 3
radio input "true"
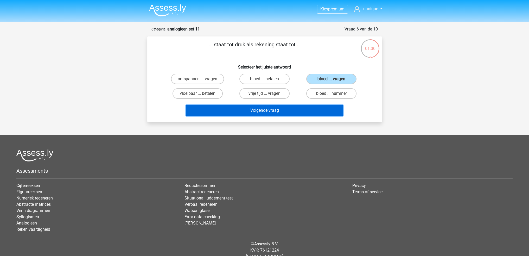
click at [303, 114] on button "Volgende vraag" at bounding box center [265, 110] width 158 height 11
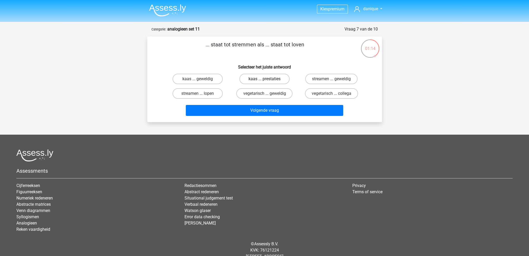
click at [271, 81] on label "kaas ... prestaties" at bounding box center [265, 79] width 50 height 10
click at [268, 81] on input "kaas ... prestaties" at bounding box center [266, 80] width 3 height 3
radio input "true"
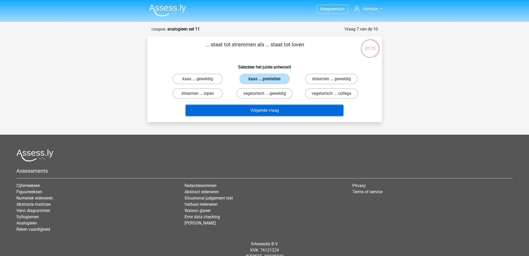
click at [294, 113] on button "Volgende vraag" at bounding box center [265, 110] width 158 height 11
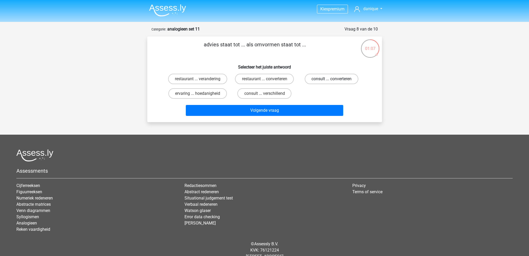
click at [326, 80] on label "consult ... converteren" at bounding box center [332, 79] width 54 height 10
click at [332, 80] on input "consult ... converteren" at bounding box center [333, 80] width 3 height 3
radio input "true"
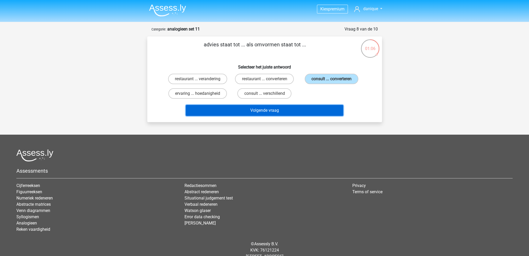
click at [310, 110] on button "Volgende vraag" at bounding box center [265, 110] width 158 height 11
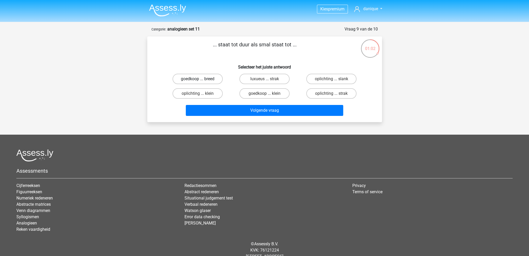
click at [206, 78] on label "goedkoop ... breed" at bounding box center [198, 79] width 50 height 10
click at [201, 79] on input "goedkoop ... breed" at bounding box center [199, 80] width 3 height 3
radio input "true"
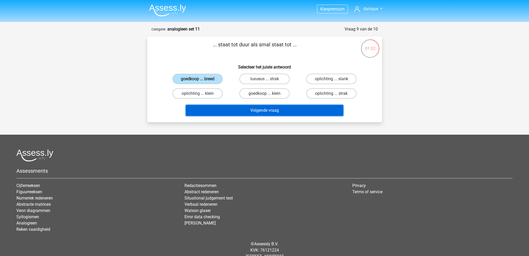
click at [257, 114] on button "Volgende vraag" at bounding box center [265, 110] width 158 height 11
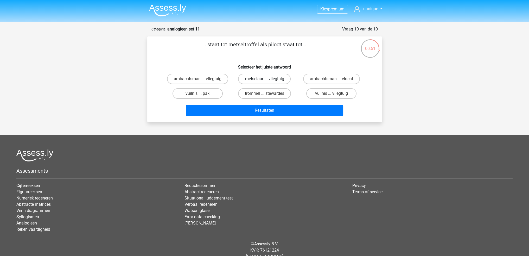
click at [270, 83] on label "metselaar ... vliegtuig" at bounding box center [264, 79] width 53 height 10
click at [268, 82] on input "metselaar ... vliegtuig" at bounding box center [266, 80] width 3 height 3
radio input "true"
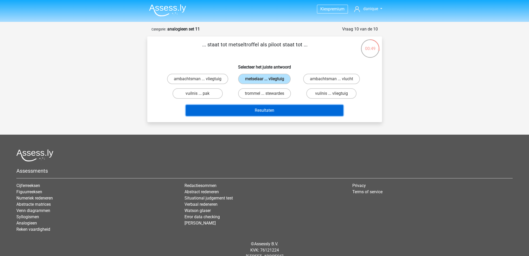
click at [284, 111] on button "Resultaten" at bounding box center [265, 110] width 158 height 11
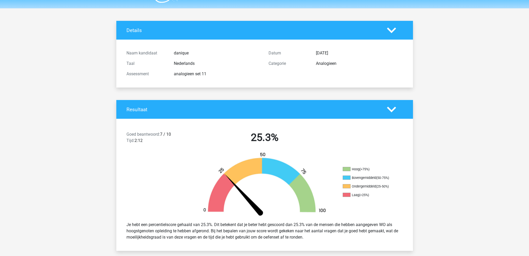
scroll to position [52, 0]
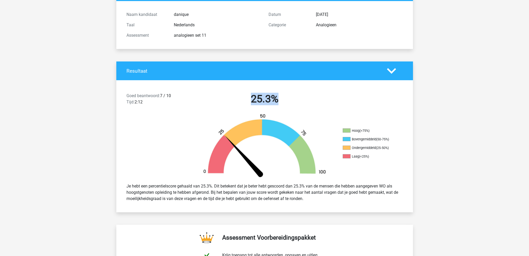
drag, startPoint x: 247, startPoint y: 96, endPoint x: 286, endPoint y: 94, distance: 38.8
click at [286, 94] on h2 "25.3%" at bounding box center [265, 99] width 134 height 13
click at [296, 105] on div "25.3%" at bounding box center [265, 100] width 142 height 15
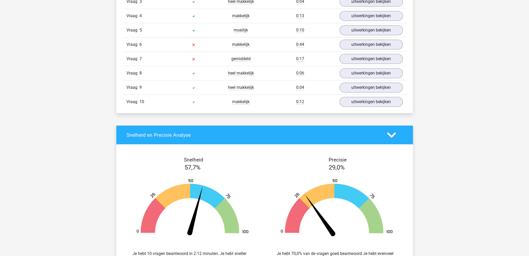
scroll to position [573, 0]
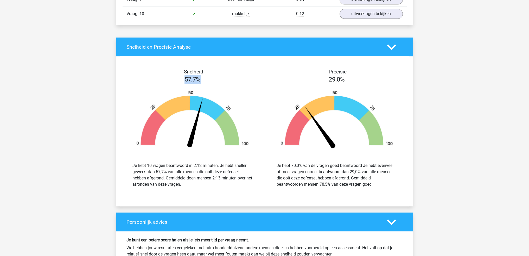
drag, startPoint x: 182, startPoint y: 77, endPoint x: 223, endPoint y: 82, distance: 41.5
click at [214, 80] on div "57,7%" at bounding box center [193, 79] width 144 height 9
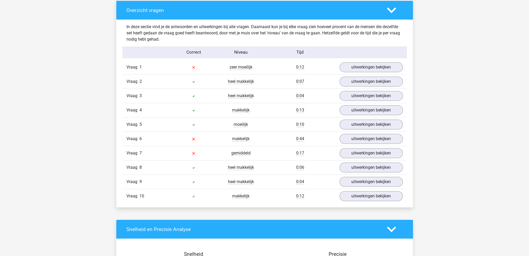
scroll to position [391, 0]
drag, startPoint x: 359, startPoint y: 70, endPoint x: 357, endPoint y: 74, distance: 4.5
click at [359, 69] on link "uitwerkingen bekijken" at bounding box center [371, 67] width 63 height 10
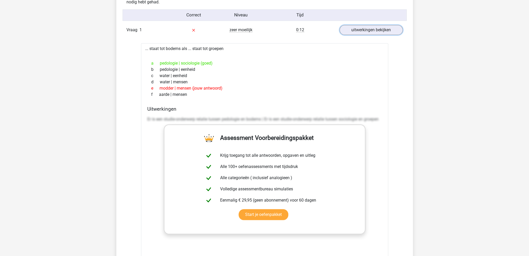
scroll to position [417, 0]
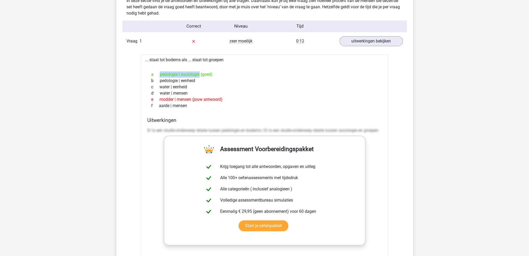
drag, startPoint x: 177, startPoint y: 74, endPoint x: 157, endPoint y: 74, distance: 19.5
click at [157, 74] on div "a pedologie | sociologie (goed)" at bounding box center [264, 74] width 235 height 6
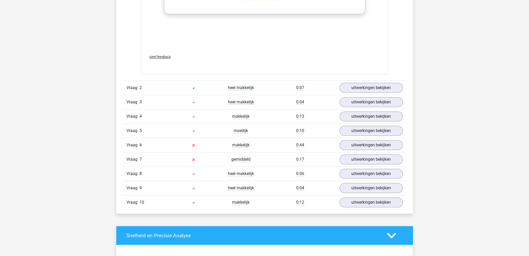
scroll to position [651, 0]
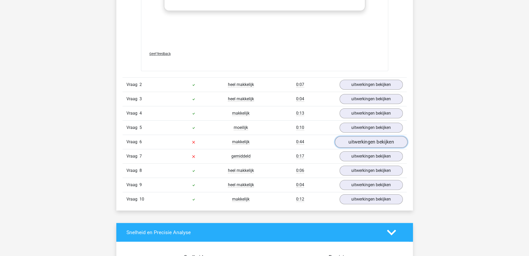
click at [352, 141] on link "uitwerkingen bekijken" at bounding box center [371, 141] width 73 height 11
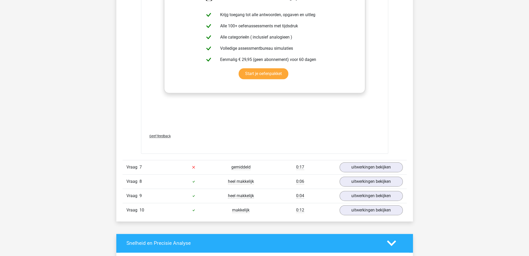
scroll to position [912, 0]
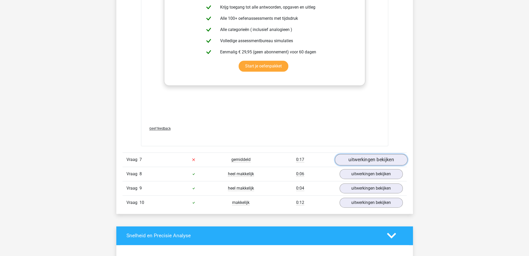
click at [360, 160] on link "uitwerkingen bekijken" at bounding box center [371, 159] width 73 height 11
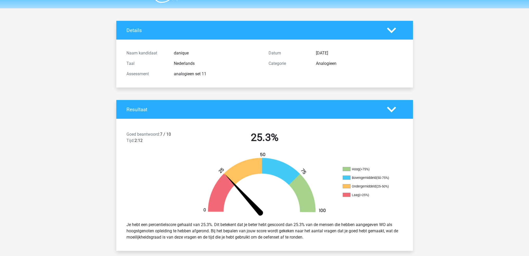
scroll to position [0, 0]
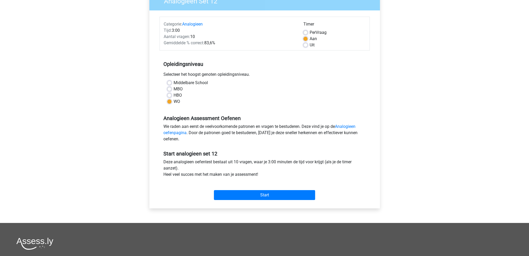
scroll to position [52, 0]
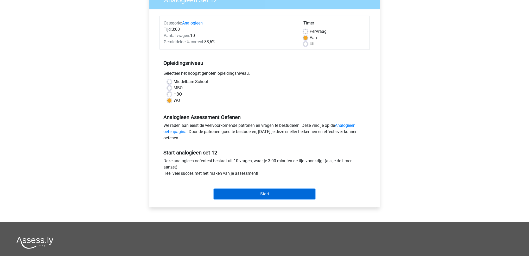
click at [257, 195] on input "Start" at bounding box center [264, 194] width 101 height 10
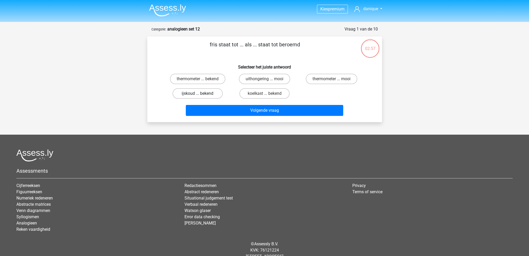
click at [211, 93] on label "ijskoud ... bekend" at bounding box center [198, 93] width 50 height 10
click at [201, 93] on input "ijskoud ... bekend" at bounding box center [199, 94] width 3 height 3
radio input "true"
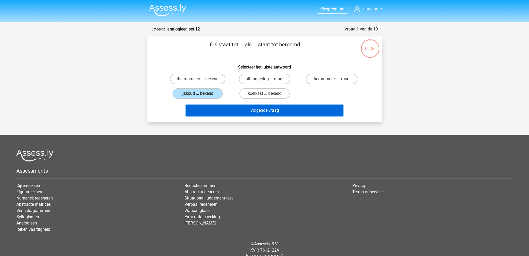
click at [249, 111] on button "Volgende vraag" at bounding box center [265, 110] width 158 height 11
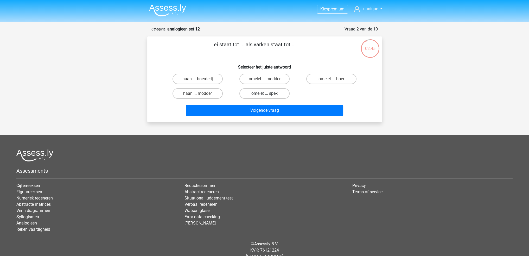
click at [276, 95] on label "omelet ... spek" at bounding box center [265, 93] width 50 height 10
click at [268, 95] on input "omelet ... spek" at bounding box center [266, 94] width 3 height 3
radio input "true"
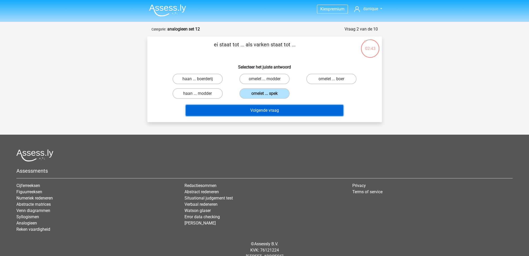
click at [284, 110] on button "Volgende vraag" at bounding box center [265, 110] width 158 height 11
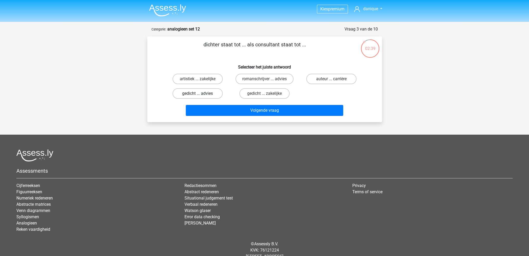
click at [208, 96] on label "gedicht ... advies" at bounding box center [198, 93] width 50 height 10
click at [201, 96] on input "gedicht ... advies" at bounding box center [199, 94] width 3 height 3
radio input "true"
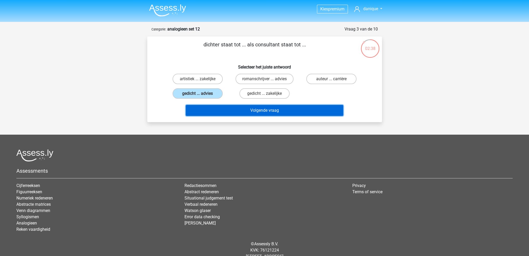
click at [221, 108] on button "Volgende vraag" at bounding box center [265, 110] width 158 height 11
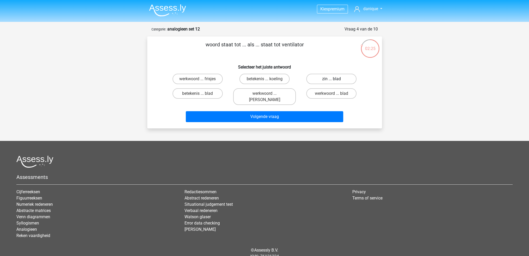
click at [344, 80] on label "zin ... blad" at bounding box center [332, 79] width 50 height 10
click at [335, 80] on input "zin ... blad" at bounding box center [333, 80] width 3 height 3
radio input "true"
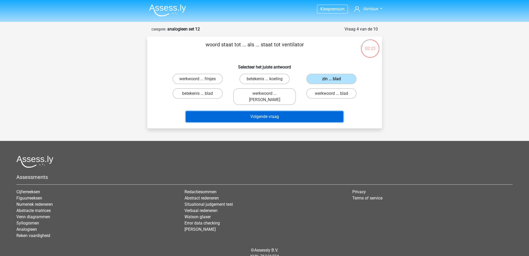
click at [297, 114] on button "Volgende vraag" at bounding box center [265, 116] width 158 height 11
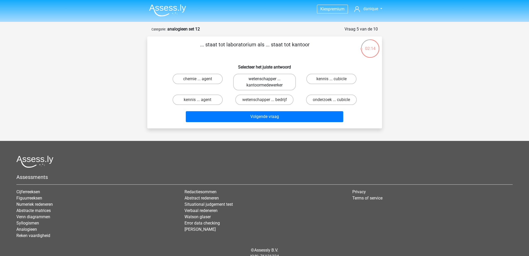
click at [281, 89] on label "wetenschapper ... kantoormedewerker" at bounding box center [264, 82] width 63 height 17
click at [268, 82] on input "wetenschapper ... kantoormedewerker" at bounding box center [266, 80] width 3 height 3
radio input "true"
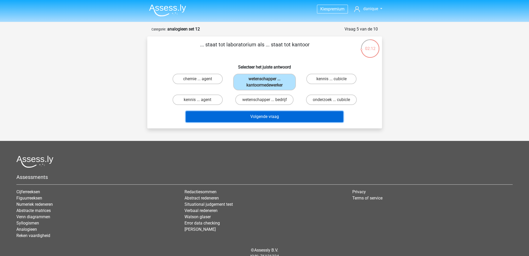
click at [286, 118] on button "Volgende vraag" at bounding box center [265, 116] width 158 height 11
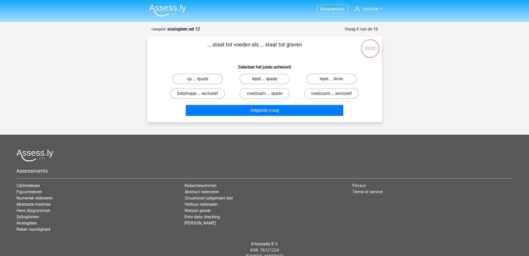
click at [278, 80] on label "lepel ... spade" at bounding box center [265, 79] width 50 height 10
click at [268, 80] on input "lepel ... spade" at bounding box center [266, 80] width 3 height 3
radio input "true"
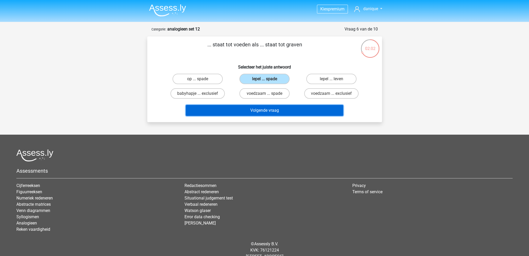
click at [284, 113] on button "Volgende vraag" at bounding box center [265, 110] width 158 height 11
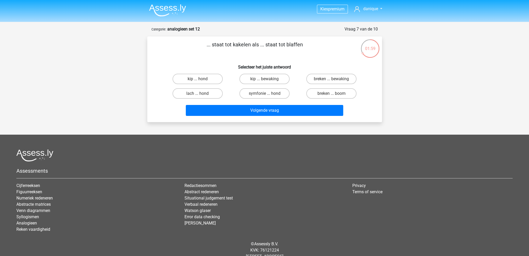
drag, startPoint x: 211, startPoint y: 78, endPoint x: 215, endPoint y: 88, distance: 10.6
click at [211, 78] on label "kip ... hond" at bounding box center [198, 79] width 50 height 10
click at [201, 79] on input "kip ... hond" at bounding box center [199, 80] width 3 height 3
radio input "true"
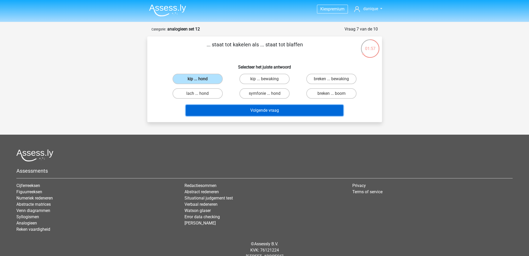
click at [265, 114] on button "Volgende vraag" at bounding box center [265, 110] width 158 height 11
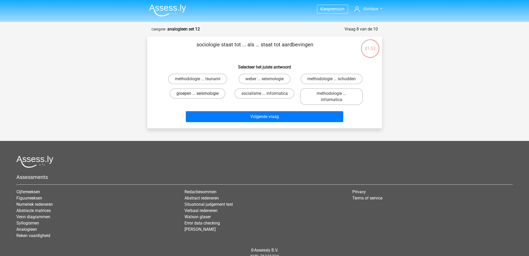
click at [201, 97] on label "groepen ... seismologie" at bounding box center [198, 93] width 56 height 10
click at [201, 97] on input "groepen ... seismologie" at bounding box center [199, 94] width 3 height 3
radio input "true"
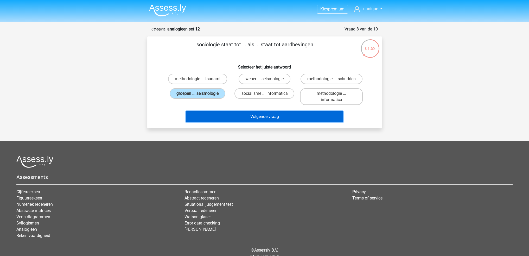
click at [268, 118] on button "Volgende vraag" at bounding box center [265, 116] width 158 height 11
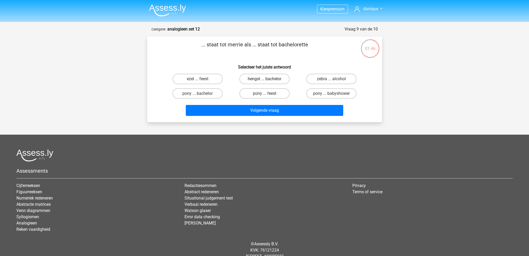
click at [261, 82] on label "hengst ... bachelor" at bounding box center [265, 79] width 50 height 10
click at [265, 82] on input "hengst ... bachelor" at bounding box center [266, 80] width 3 height 3
radio input "true"
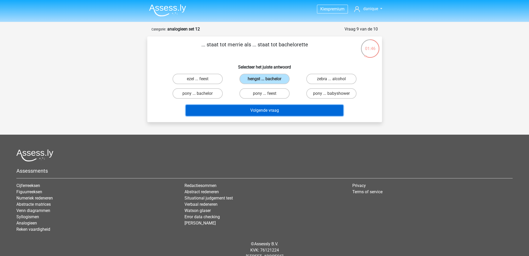
click at [276, 114] on button "Volgende vraag" at bounding box center [265, 110] width 158 height 11
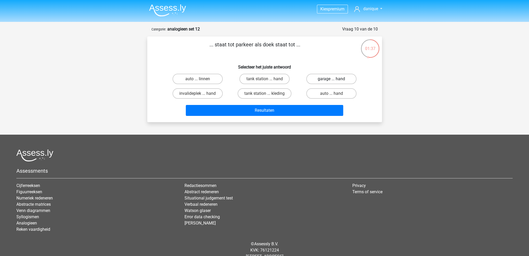
click at [323, 81] on label "garage ... hand" at bounding box center [332, 79] width 50 height 10
click at [332, 81] on input "garage ... hand" at bounding box center [333, 80] width 3 height 3
radio input "true"
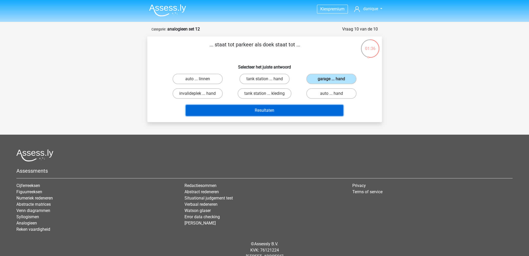
click at [309, 113] on button "Resultaten" at bounding box center [265, 110] width 158 height 11
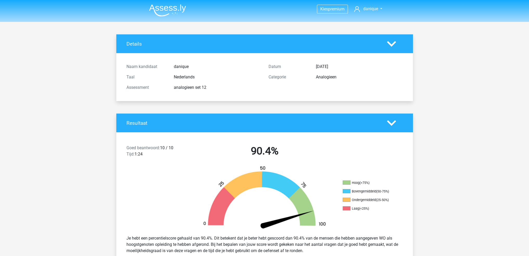
click at [167, 11] on img at bounding box center [167, 10] width 37 height 12
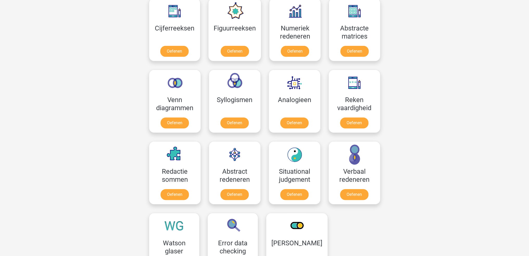
scroll to position [260, 0]
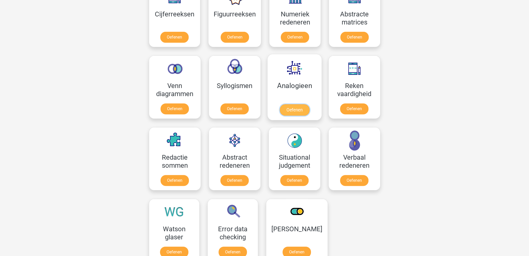
click at [298, 108] on link "Oefenen" at bounding box center [295, 109] width 30 height 11
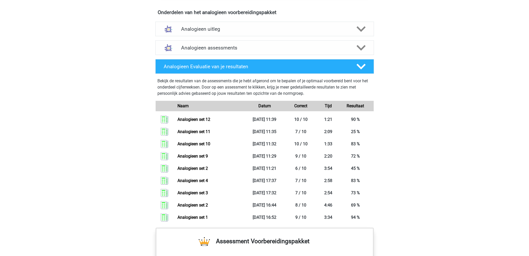
scroll to position [234, 0]
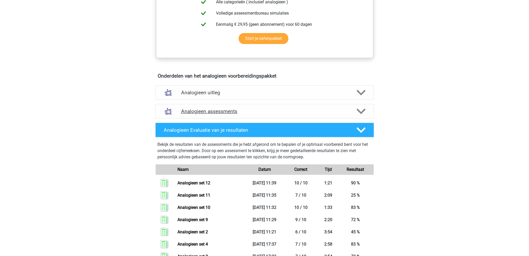
click at [365, 111] on icon at bounding box center [361, 111] width 9 height 9
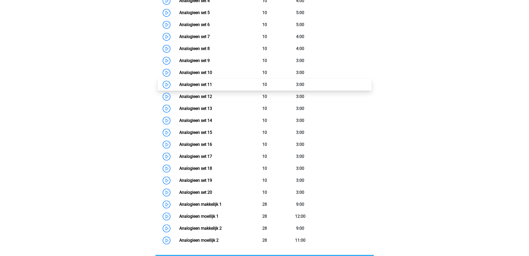
scroll to position [417, 0]
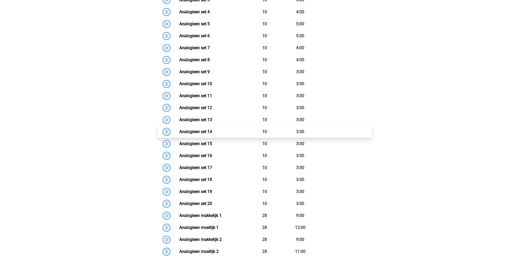
click at [179, 130] on link "Analogieen set 14" at bounding box center [195, 131] width 33 height 5
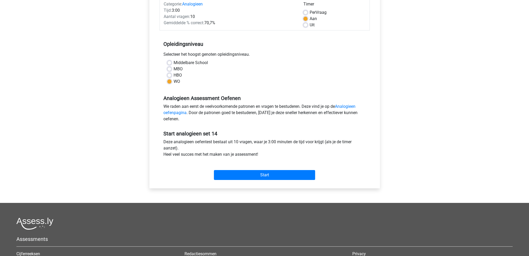
scroll to position [78, 0]
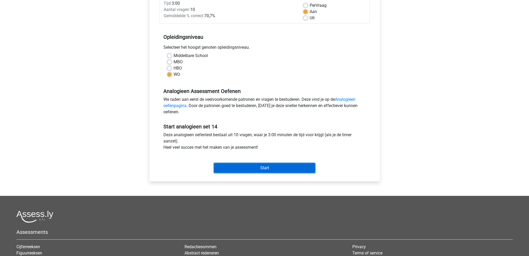
click at [287, 168] on input "Start" at bounding box center [264, 168] width 101 height 10
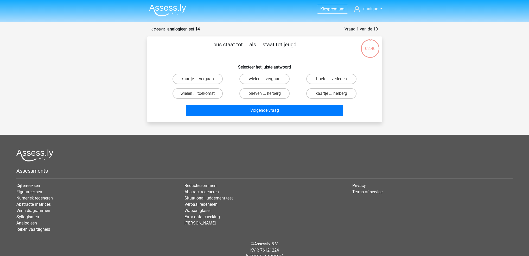
click at [334, 94] on input "kaartje ... herberg" at bounding box center [333, 94] width 3 height 3
radio input "true"
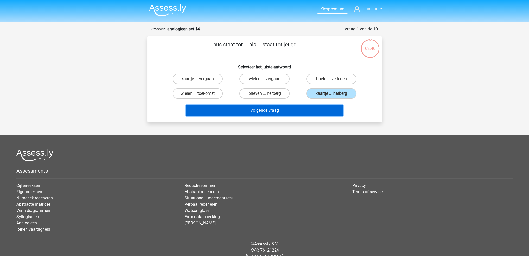
click at [324, 106] on button "Volgende vraag" at bounding box center [265, 110] width 158 height 11
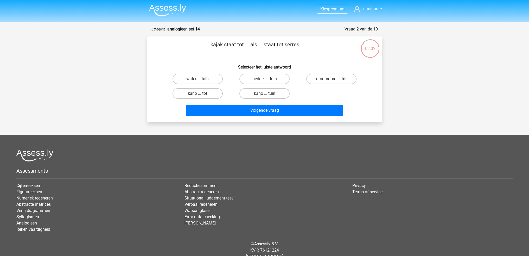
click at [336, 81] on label "droomoord ... tot" at bounding box center [332, 79] width 50 height 10
click at [335, 81] on input "droomoord ... tot" at bounding box center [333, 80] width 3 height 3
radio input "true"
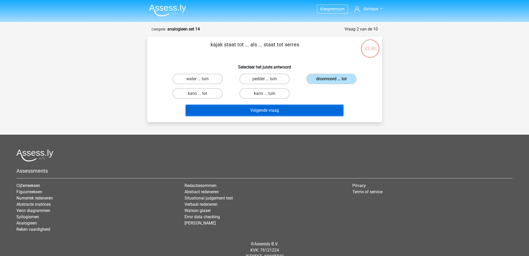
click at [321, 111] on button "Volgende vraag" at bounding box center [265, 110] width 158 height 11
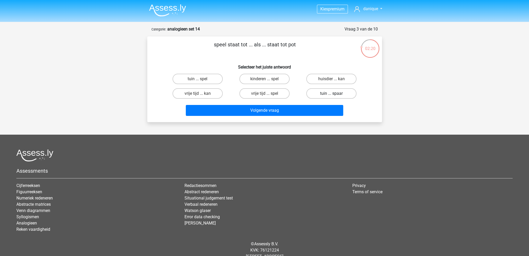
click at [328, 98] on label "tuin ... spaar" at bounding box center [332, 93] width 50 height 10
click at [332, 97] on input "tuin ... spaar" at bounding box center [333, 94] width 3 height 3
radio input "true"
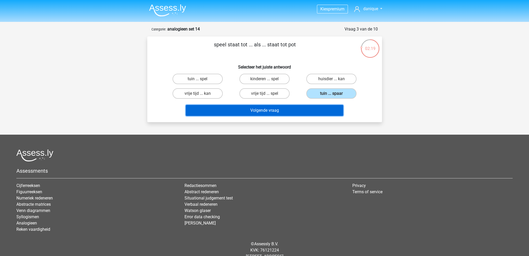
click at [328, 110] on button "Volgende vraag" at bounding box center [265, 110] width 158 height 11
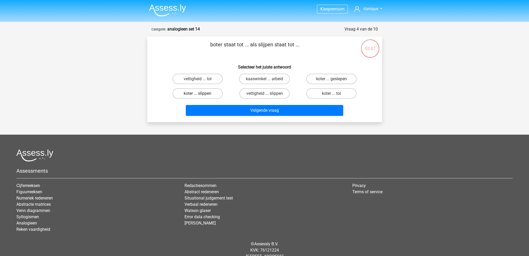
click at [213, 94] on label "koter ... slippen" at bounding box center [198, 93] width 50 height 10
click at [201, 94] on input "koter ... slippen" at bounding box center [199, 94] width 3 height 3
radio input "true"
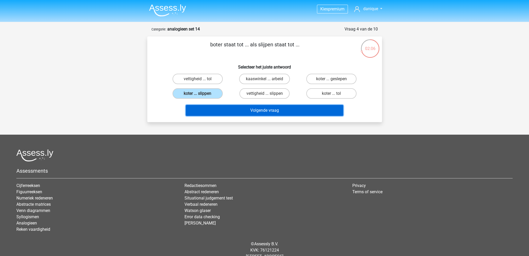
click at [253, 113] on button "Volgende vraag" at bounding box center [265, 110] width 158 height 11
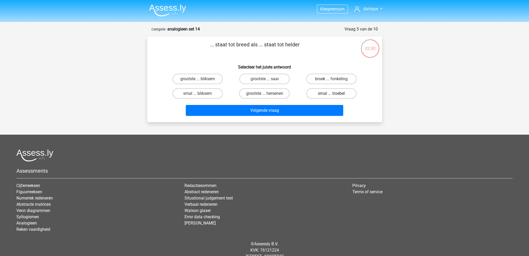
click at [334, 92] on label "smal ... troebel" at bounding box center [332, 93] width 50 height 10
click at [334, 93] on input "smal ... troebel" at bounding box center [333, 94] width 3 height 3
radio input "true"
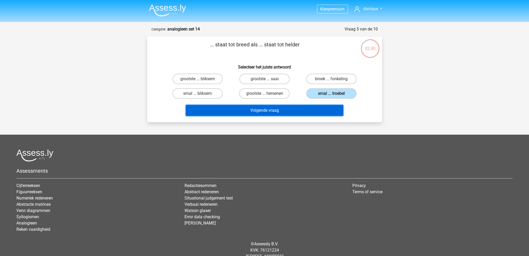
click at [330, 112] on button "Volgende vraag" at bounding box center [265, 110] width 158 height 11
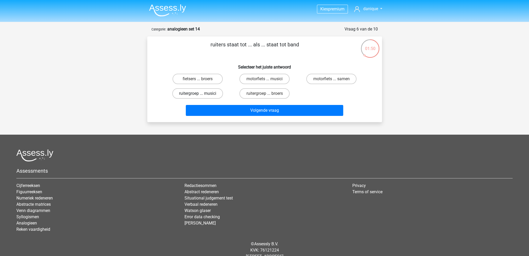
click at [216, 94] on label "ruitergroep ... musici" at bounding box center [197, 93] width 51 height 10
click at [201, 94] on input "ruitergroep ... musici" at bounding box center [199, 94] width 3 height 3
radio input "true"
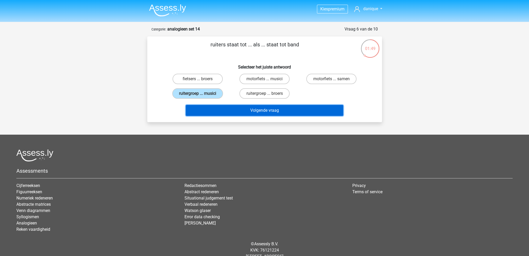
click at [250, 110] on button "Volgende vraag" at bounding box center [265, 110] width 158 height 11
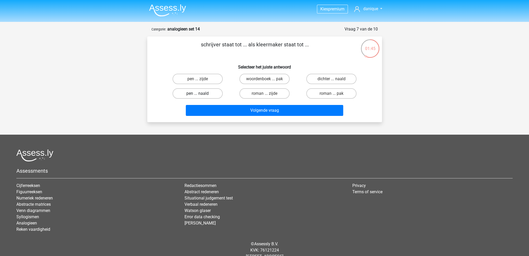
drag, startPoint x: 199, startPoint y: 91, endPoint x: 238, endPoint y: 96, distance: 39.1
click at [199, 91] on label "pen ... naald" at bounding box center [198, 93] width 50 height 10
click at [199, 93] on input "pen ... naald" at bounding box center [199, 94] width 3 height 3
radio input "true"
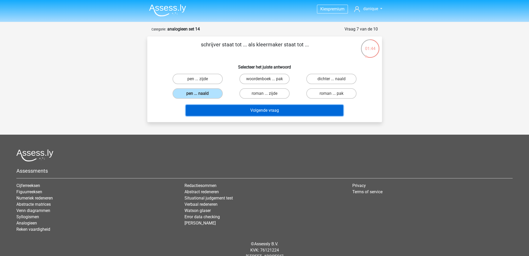
click at [247, 108] on button "Volgende vraag" at bounding box center [265, 110] width 158 height 11
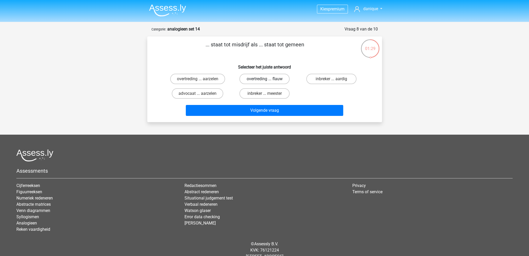
click at [280, 80] on label "overtreding ... flauw" at bounding box center [265, 79] width 50 height 10
click at [268, 80] on input "overtreding ... flauw" at bounding box center [266, 80] width 3 height 3
radio input "true"
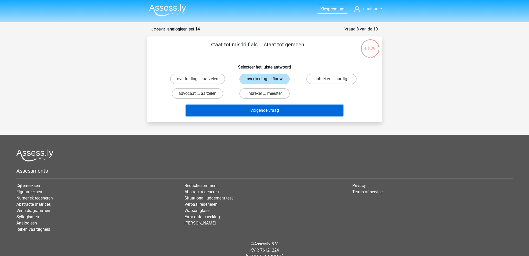
click at [294, 112] on button "Volgende vraag" at bounding box center [265, 110] width 158 height 11
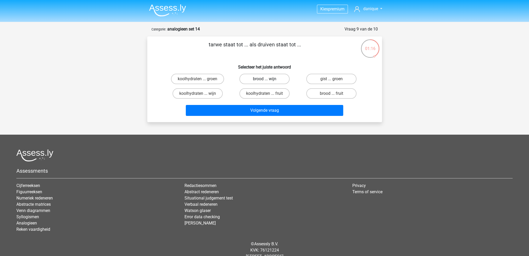
click at [279, 80] on label "brood ... wijn" at bounding box center [265, 79] width 50 height 10
click at [268, 80] on input "brood ... wijn" at bounding box center [266, 80] width 3 height 3
radio input "true"
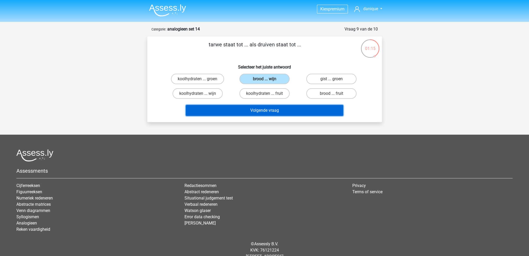
click at [290, 113] on button "Volgende vraag" at bounding box center [265, 110] width 158 height 11
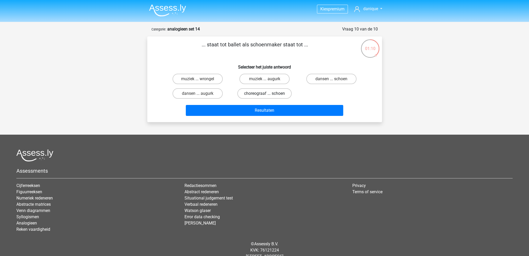
click at [279, 96] on label "choreograaf ... schoen" at bounding box center [265, 93] width 54 height 10
click at [268, 96] on input "choreograaf ... schoen" at bounding box center [266, 94] width 3 height 3
radio input "true"
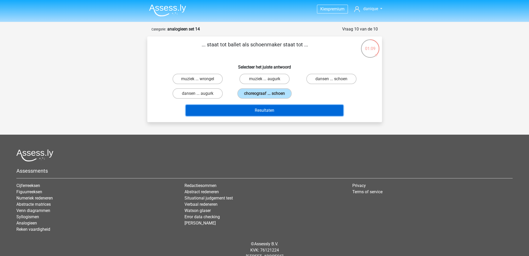
click at [287, 113] on button "Resultaten" at bounding box center [265, 110] width 158 height 11
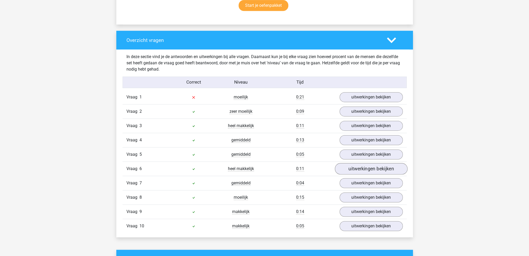
scroll to position [391, 0]
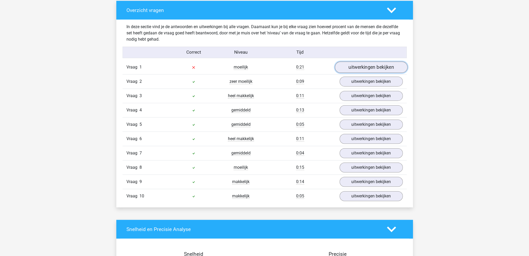
click at [382, 66] on link "uitwerkingen bekijken" at bounding box center [371, 66] width 73 height 11
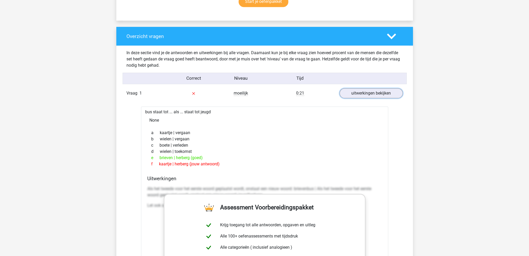
scroll to position [365, 0]
